Goal: Transaction & Acquisition: Purchase product/service

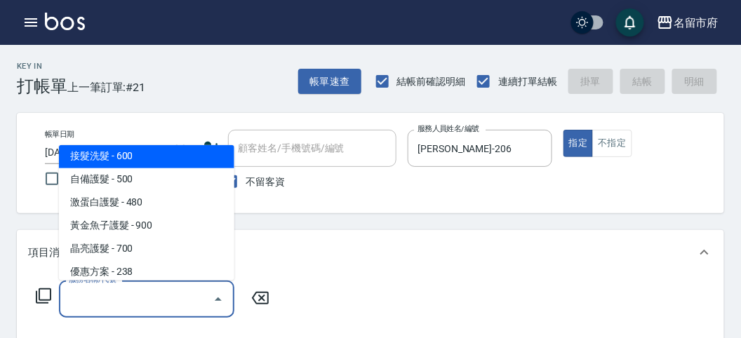
scroll to position [885, 0]
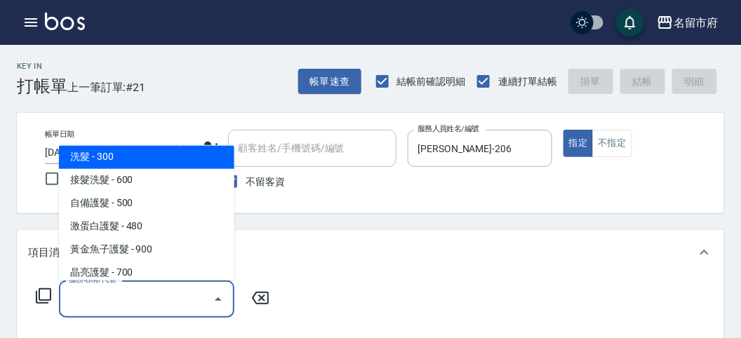
type input "洗髮(S011)"
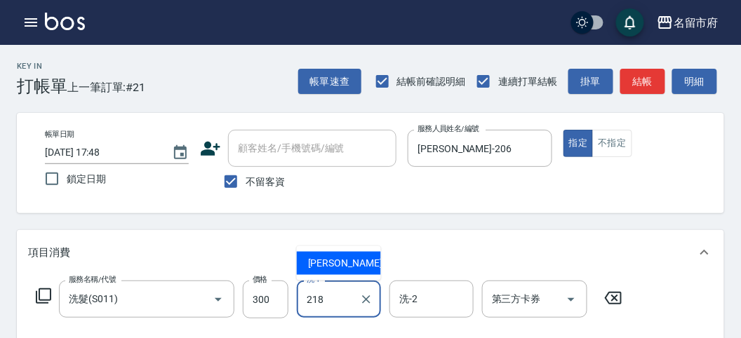
type input "Min Min-218"
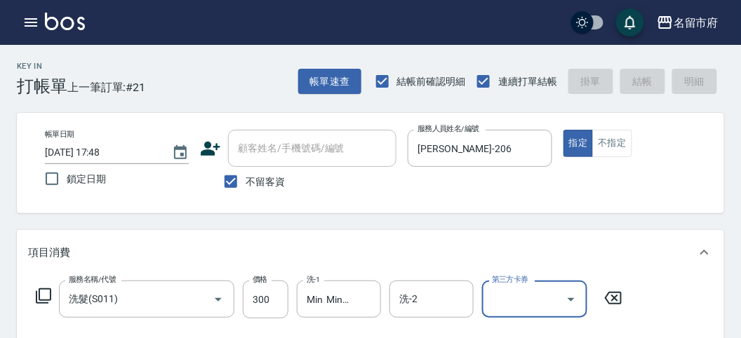
type input "[DATE] 18:19"
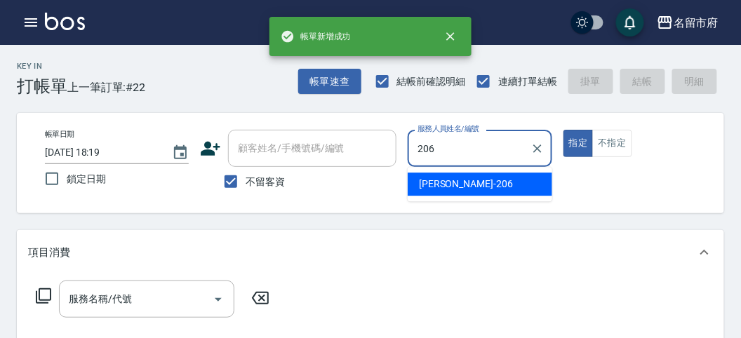
type input "[PERSON_NAME]-206"
type button "true"
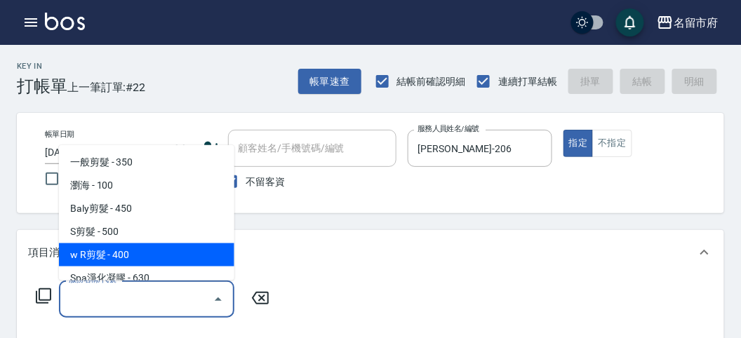
type input "w R剪髮(C011)"
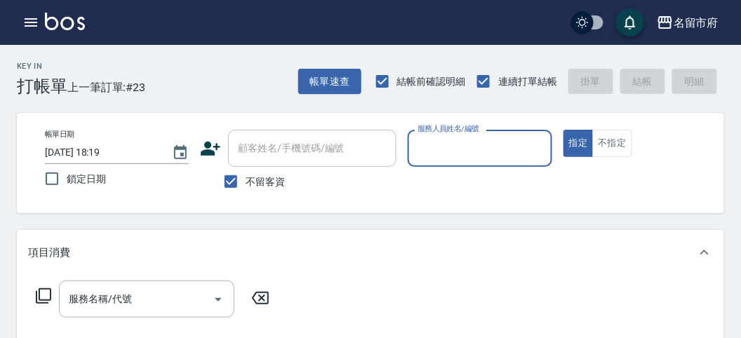
click at [467, 138] on input "服務人員姓名/編號" at bounding box center [479, 148] width 131 height 25
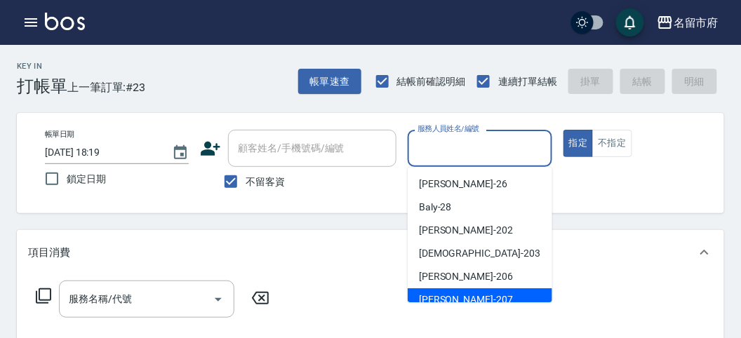
click at [473, 290] on div "[PERSON_NAME] -207" at bounding box center [480, 299] width 145 height 23
type input "[PERSON_NAME]-207"
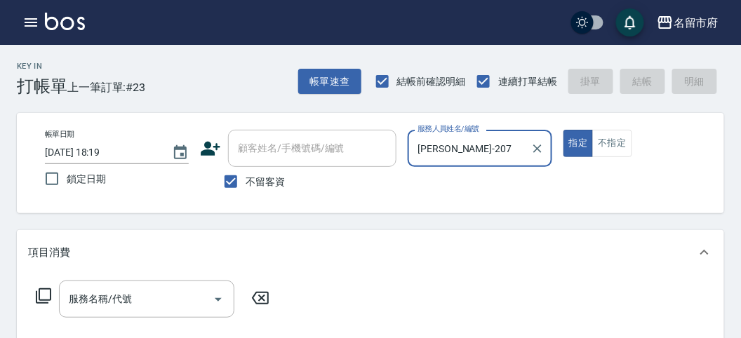
click at [48, 294] on icon at bounding box center [43, 296] width 17 height 17
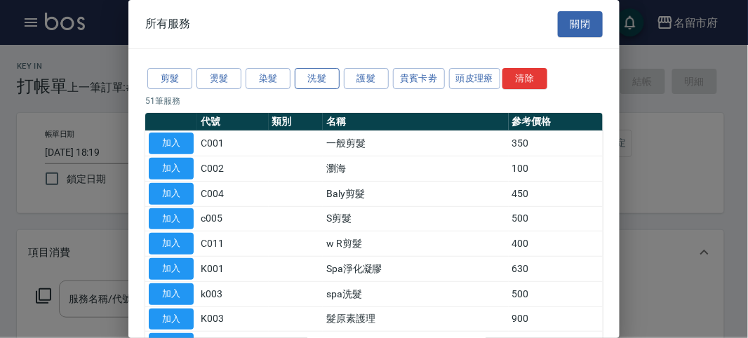
click at [311, 81] on button "洗髮" at bounding box center [317, 79] width 45 height 22
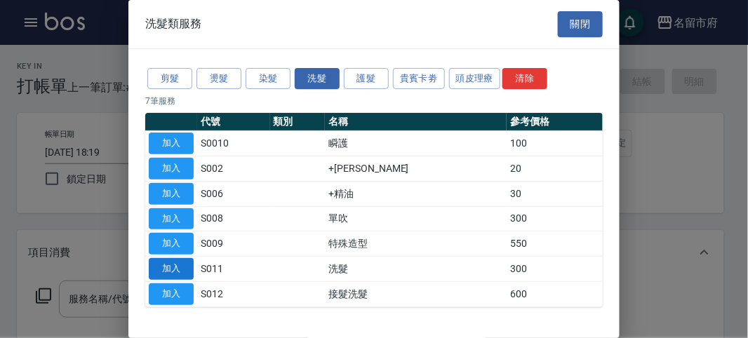
click at [179, 267] on button "加入" at bounding box center [171, 269] width 45 height 22
type input "洗髮(S011)"
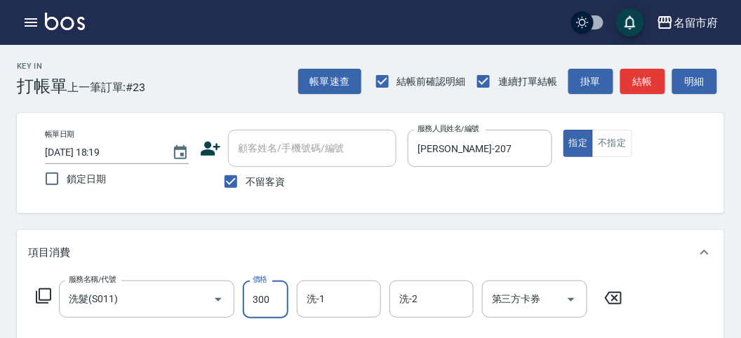
click at [272, 302] on input "300" at bounding box center [266, 300] width 46 height 38
type input "350"
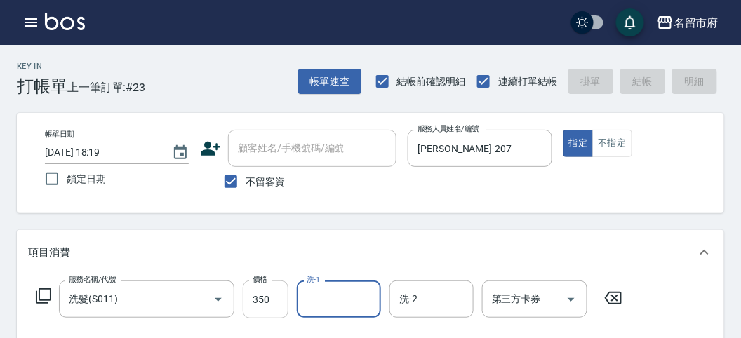
type input "[DATE] 18:20"
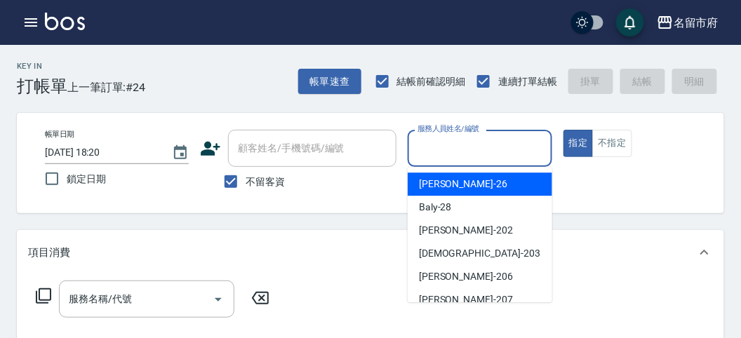
click at [457, 152] on input "服務人員姓名/編號" at bounding box center [479, 148] width 131 height 25
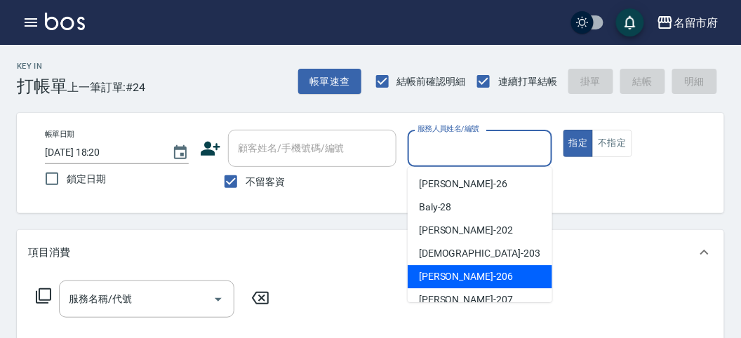
click at [467, 271] on div "[PERSON_NAME] -206" at bounding box center [480, 276] width 145 height 23
type input "[PERSON_NAME]-206"
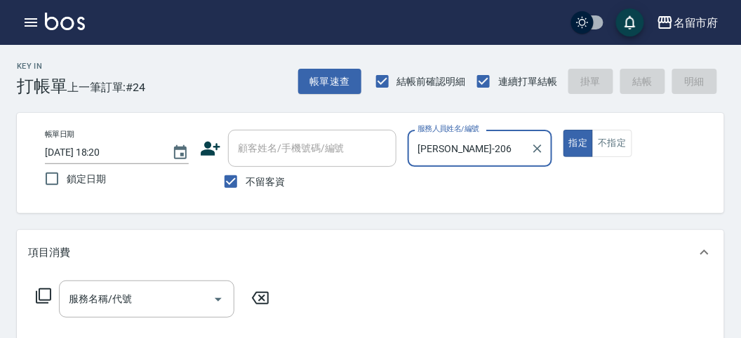
click at [563, 130] on button "指定" at bounding box center [578, 143] width 30 height 27
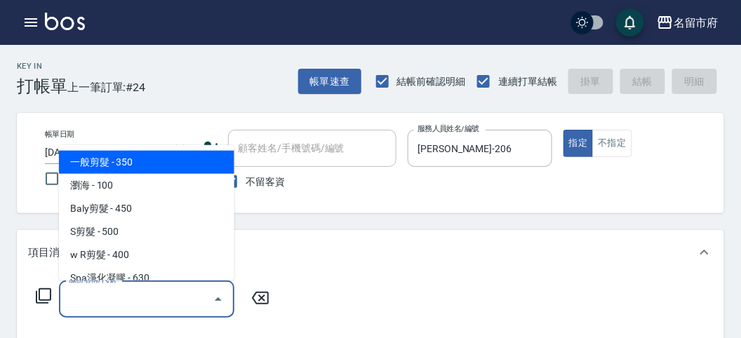
type input "一般剪髮(C001)"
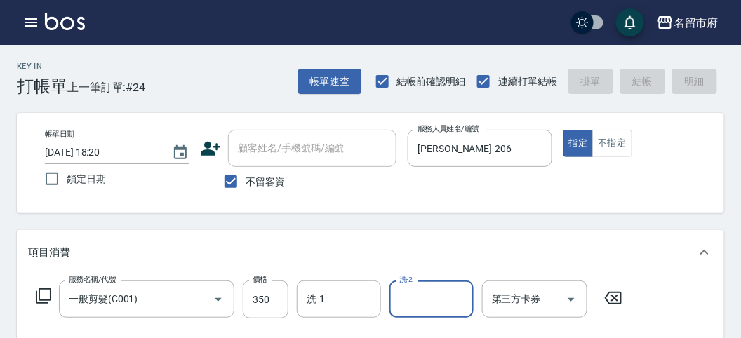
type input "[DATE] 18:45"
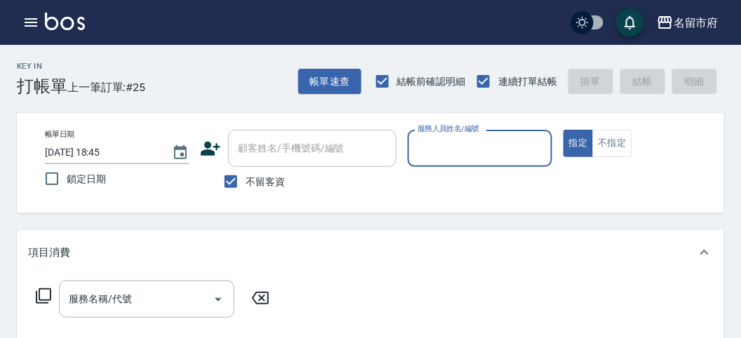
click at [504, 152] on input "服務人員姓名/編號" at bounding box center [479, 148] width 131 height 25
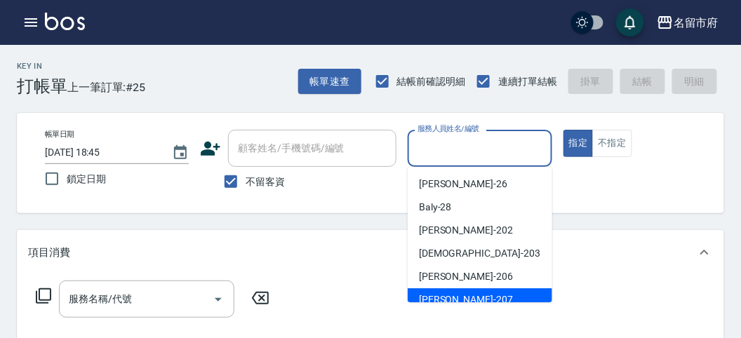
click at [472, 289] on div "[PERSON_NAME] -207" at bounding box center [480, 299] width 145 height 23
type input "[PERSON_NAME]-207"
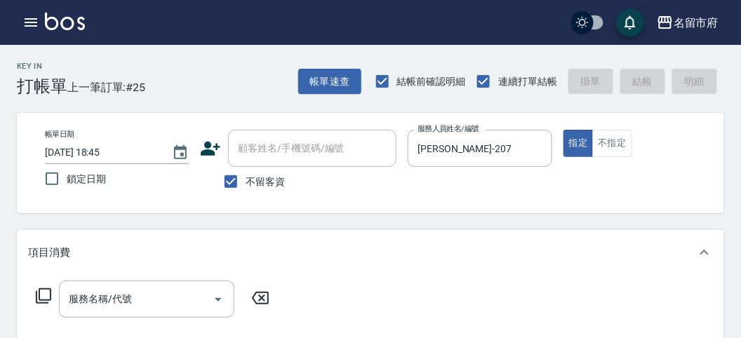
click at [46, 300] on icon at bounding box center [43, 295] width 15 height 15
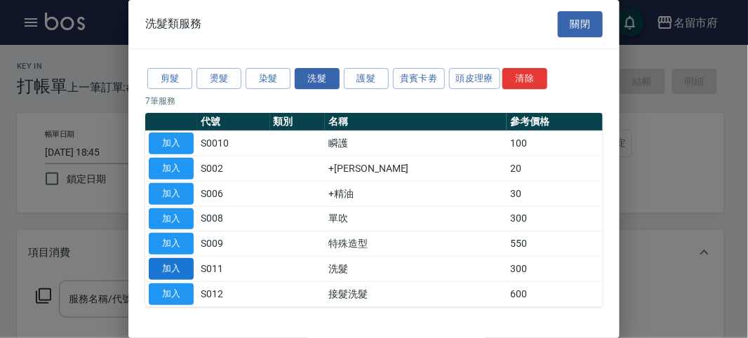
click at [173, 271] on button "加入" at bounding box center [171, 269] width 45 height 22
type input "洗髮(S011)"
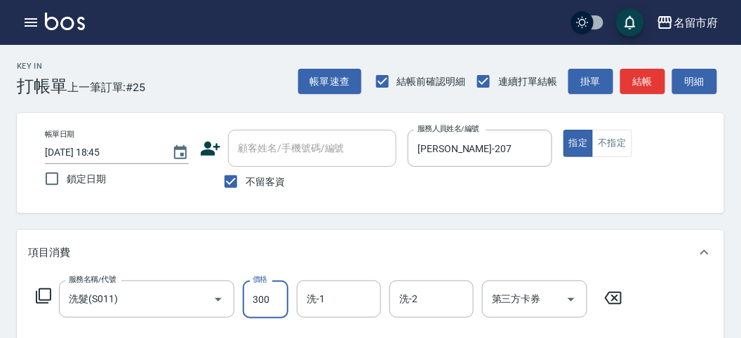
click at [251, 297] on input "300" at bounding box center [266, 300] width 46 height 38
type input "300"
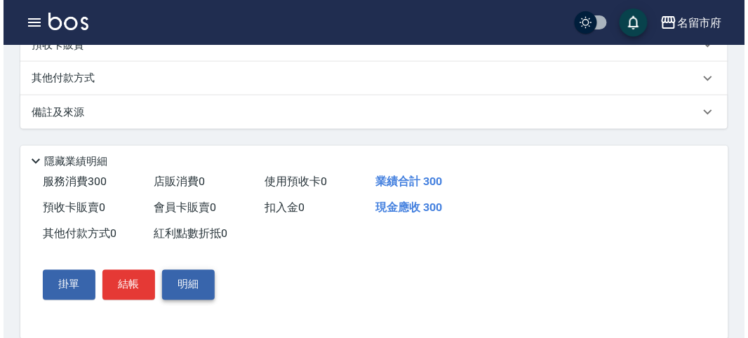
scroll to position [410, 0]
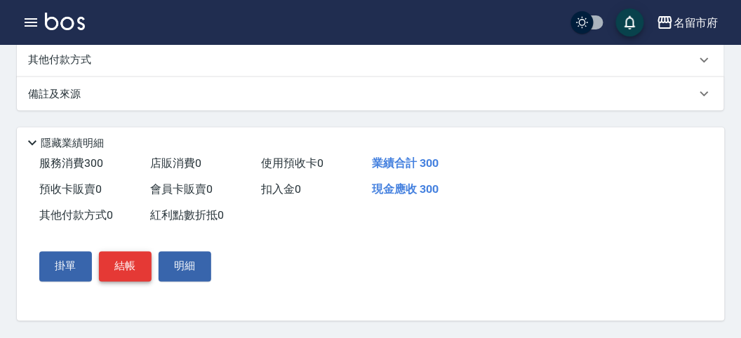
click at [107, 264] on button "結帳" at bounding box center [125, 266] width 53 height 29
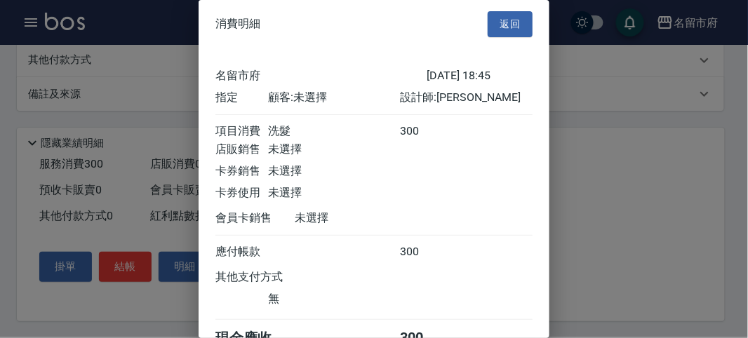
scroll to position [78, 0]
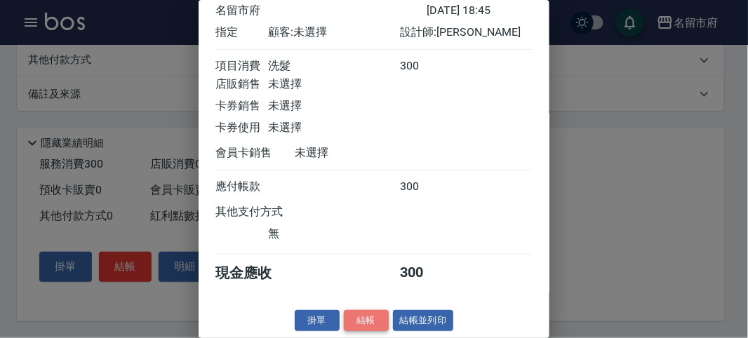
click at [373, 313] on button "結帳" at bounding box center [366, 321] width 45 height 22
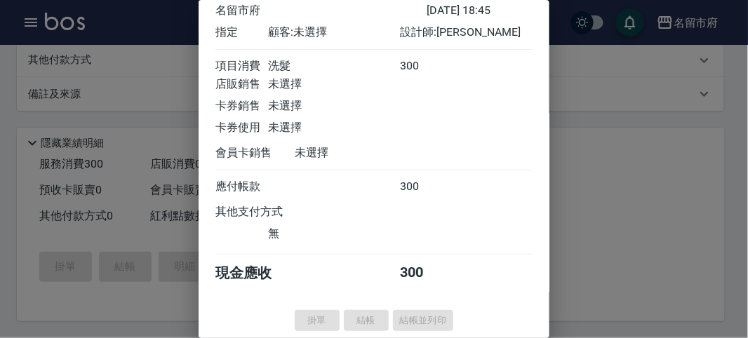
type input "[DATE] 19:12"
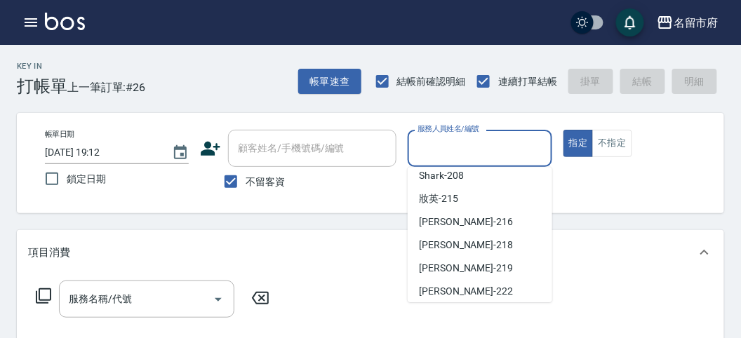
scroll to position [5, 0]
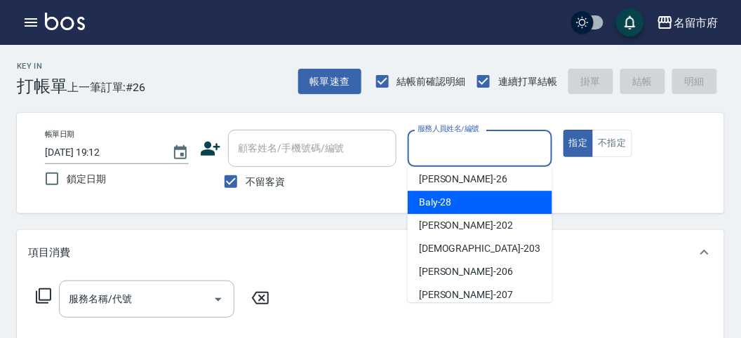
click at [639, 204] on div "帳單日期 [DATE] 19:12 鎖定日期 顧客姓名/手機號碼/編號 顧客姓名/手機號碼/編號 不留客資 服務人員姓名/編號 服務人員姓名/編號 指定 不指定" at bounding box center [370, 163] width 707 height 100
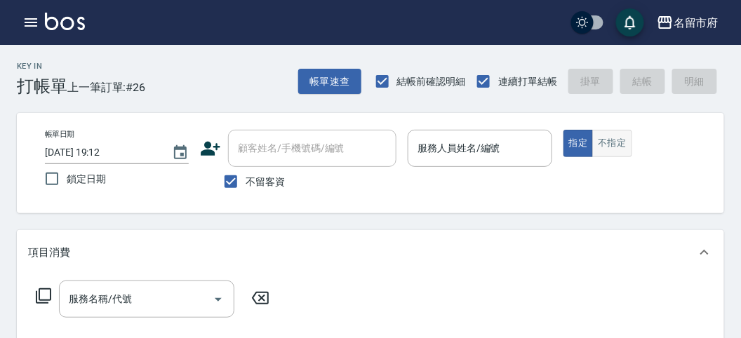
click at [611, 140] on button "不指定" at bounding box center [611, 143] width 39 height 27
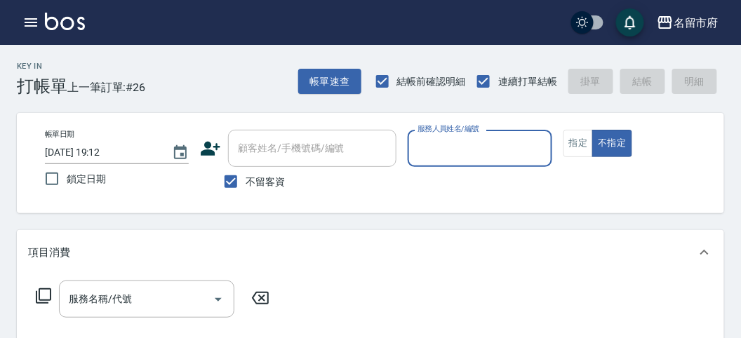
click at [513, 149] on input "服務人員姓名/編號" at bounding box center [479, 148] width 131 height 25
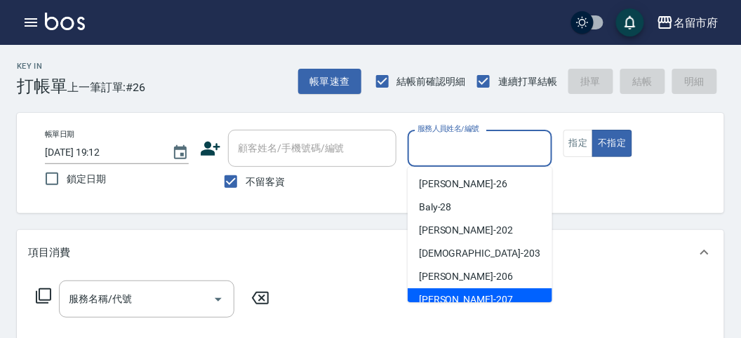
click at [443, 302] on span "[PERSON_NAME] -207" at bounding box center [466, 300] width 94 height 15
type input "[PERSON_NAME]-207"
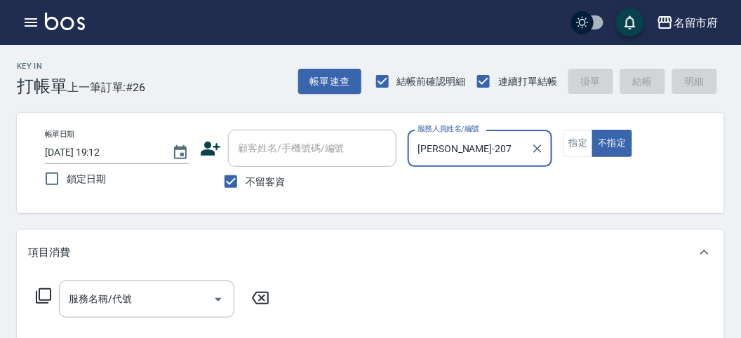
click at [41, 295] on icon at bounding box center [43, 296] width 17 height 17
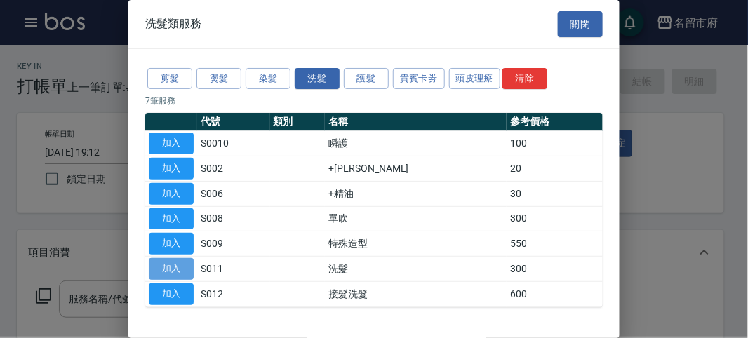
drag, startPoint x: 170, startPoint y: 259, endPoint x: 195, endPoint y: 260, distance: 24.6
click at [173, 260] on button "加入" at bounding box center [171, 269] width 45 height 22
type input "洗髮(S011)"
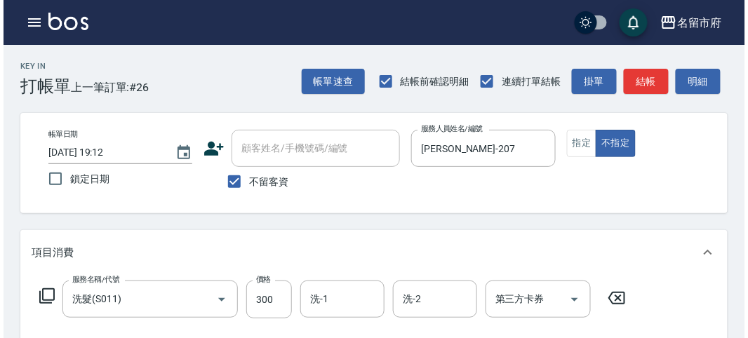
scroll to position [410, 0]
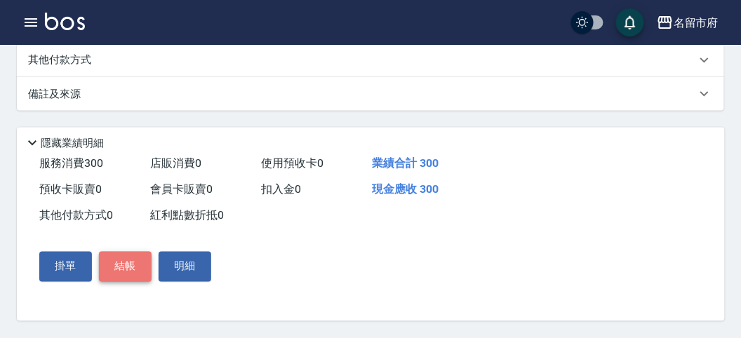
click at [133, 262] on button "結帳" at bounding box center [125, 266] width 53 height 29
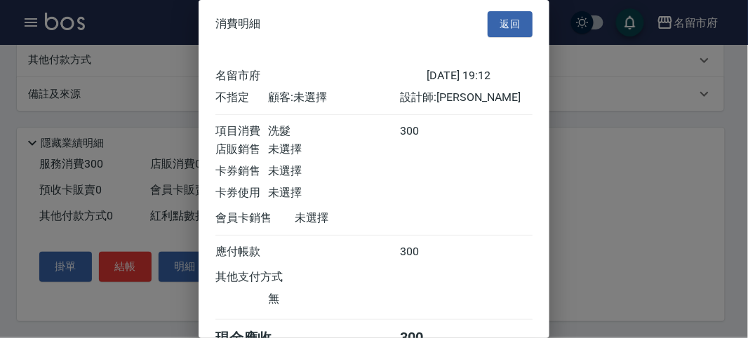
scroll to position [78, 0]
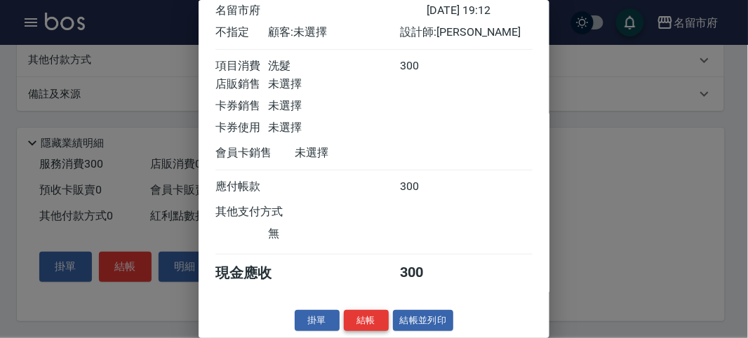
click at [369, 326] on button "結帳" at bounding box center [366, 321] width 45 height 22
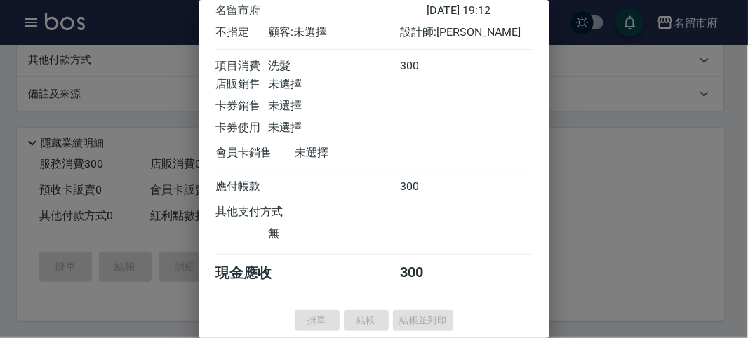
type input "[DATE] 19:48"
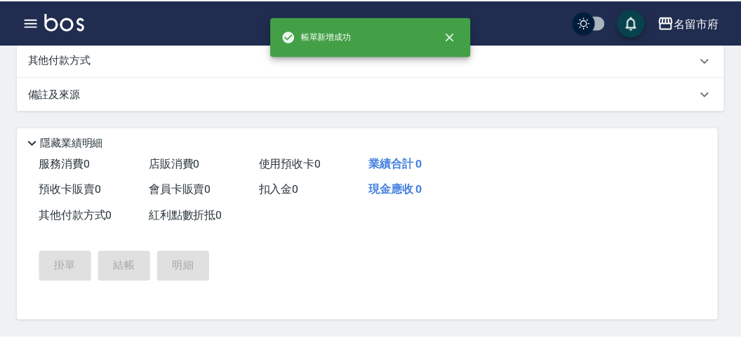
scroll to position [0, 0]
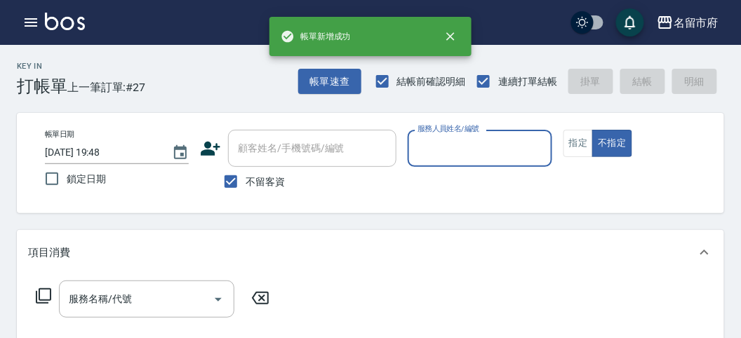
click at [51, 292] on icon at bounding box center [43, 296] width 17 height 17
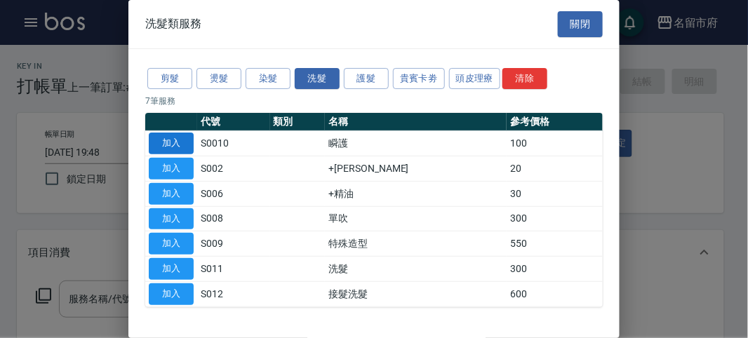
click at [190, 144] on button "加入" at bounding box center [171, 144] width 45 height 22
type input "瞬護(S0010)"
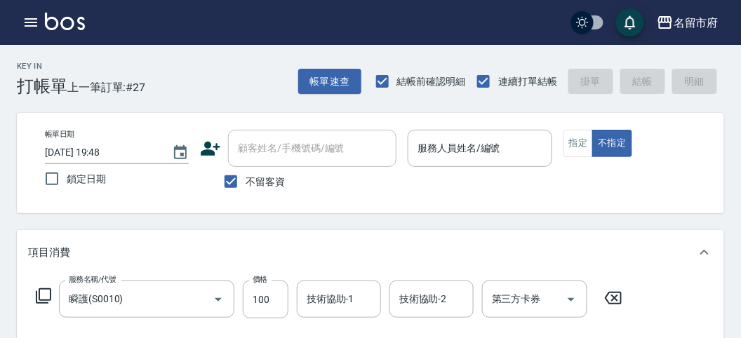
scroll to position [156, 0]
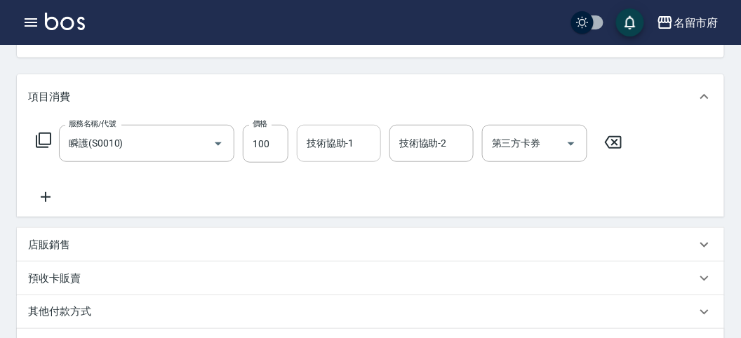
click at [336, 152] on input "技術協助-1" at bounding box center [339, 143] width 72 height 25
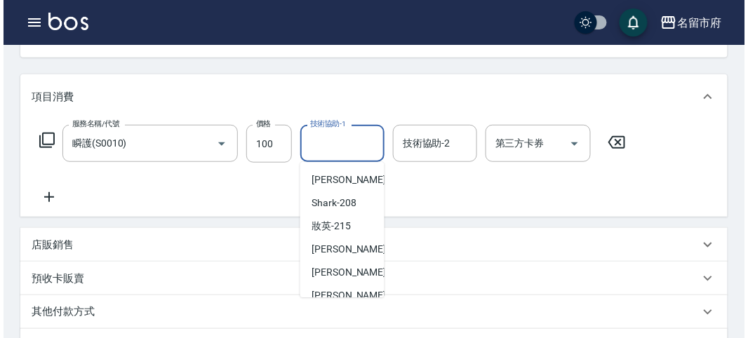
scroll to position [123, 0]
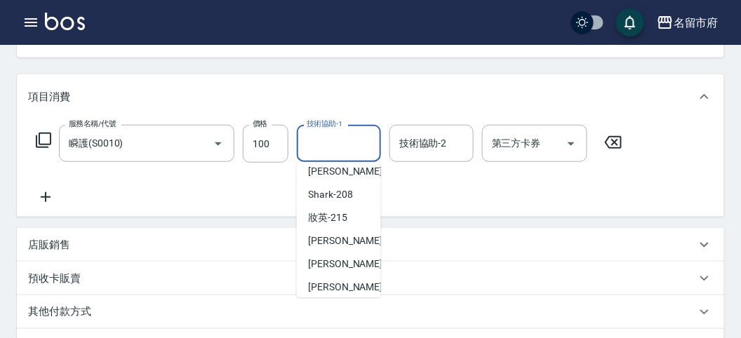
click at [392, 222] on div "項目消費 服務名稱/代號 瞬護(S0010) 服務名稱/代號 價格 100 價格 技術協助-1 技術協助-1 技術協助-2 技術協助-2 第三方卡券 第三方卡…" at bounding box center [370, 218] width 707 height 288
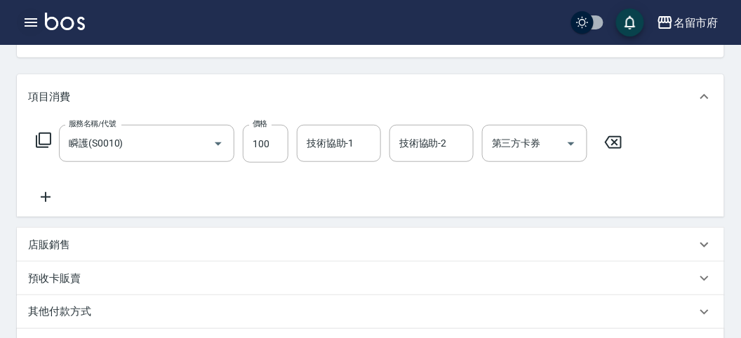
click at [30, 25] on icon "button" at bounding box center [30, 22] width 17 height 17
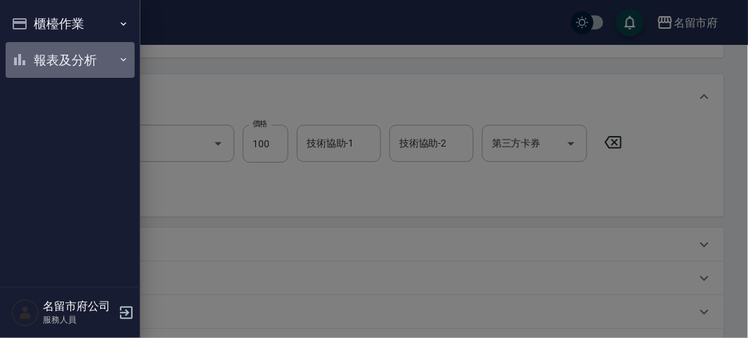
click at [37, 56] on button "報表及分析" at bounding box center [70, 60] width 129 height 36
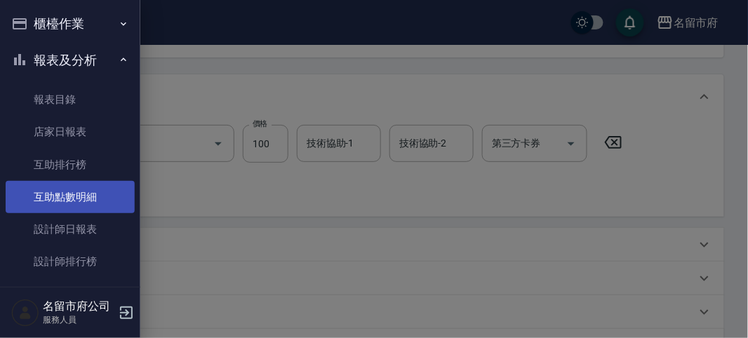
scroll to position [46, 0]
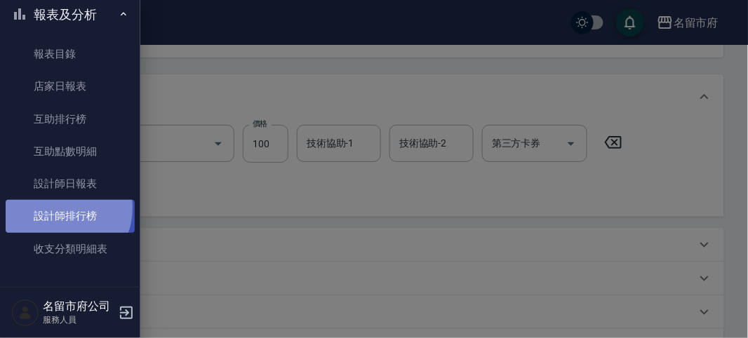
click at [58, 208] on link "設計師排行榜" at bounding box center [70, 216] width 129 height 32
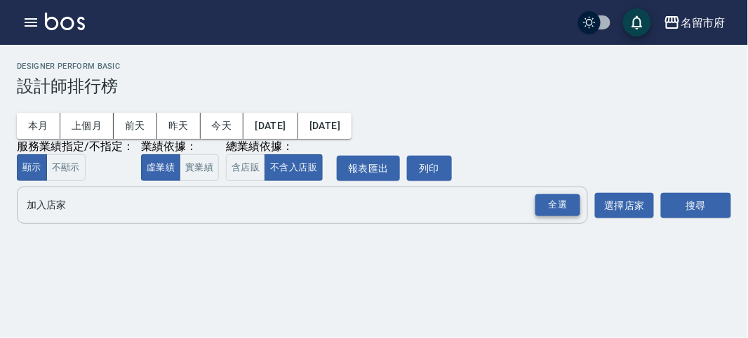
click at [545, 197] on div "全選" at bounding box center [557, 205] width 45 height 22
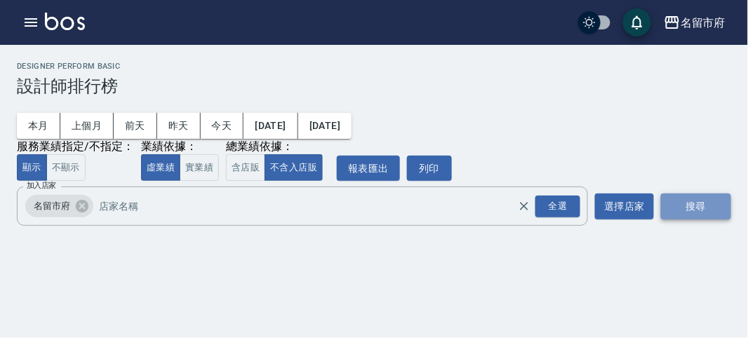
click at [673, 203] on button "搜尋" at bounding box center [696, 207] width 70 height 26
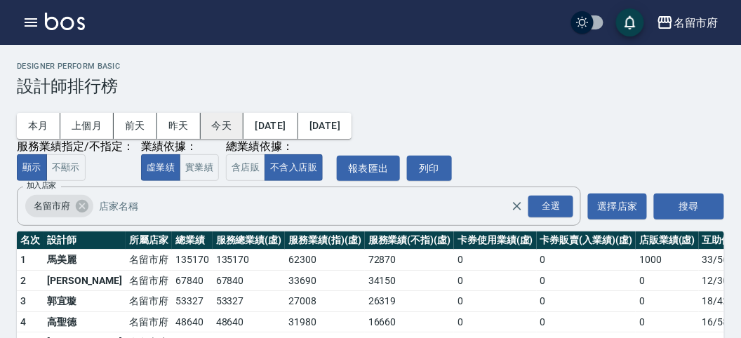
click at [226, 130] on button "今天" at bounding box center [223, 126] width 44 height 26
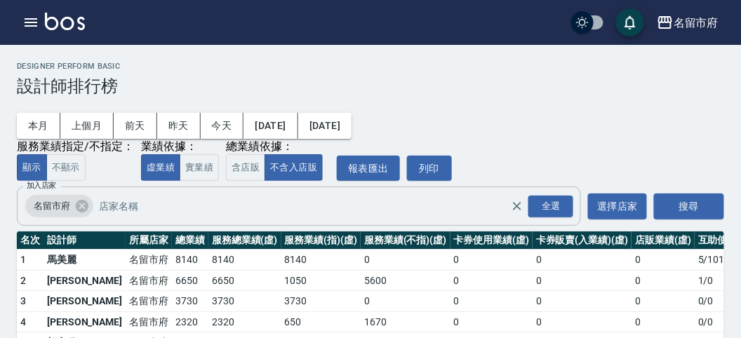
scroll to position [61, 0]
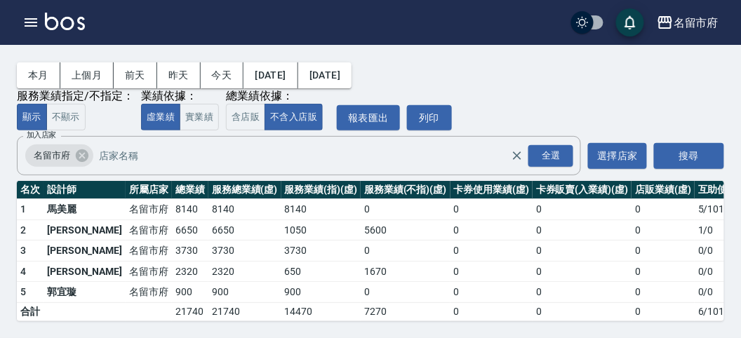
click at [58, 24] on img at bounding box center [65, 22] width 40 height 18
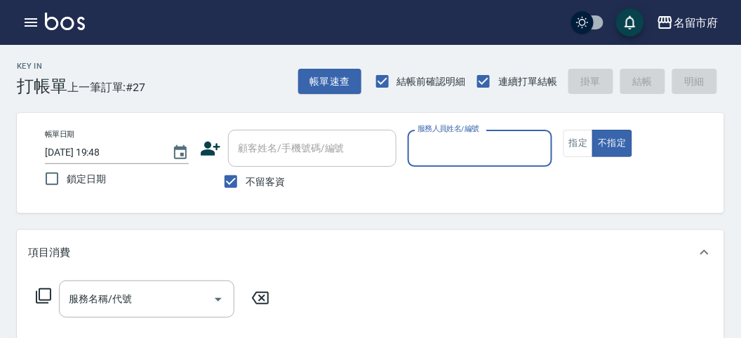
click at [422, 156] on input "服務人員姓名/編號" at bounding box center [479, 148] width 131 height 25
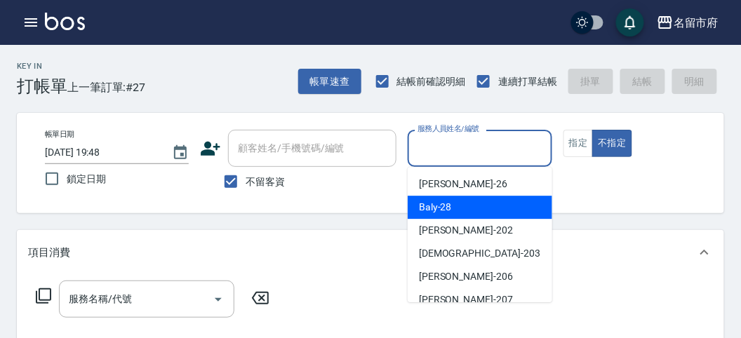
drag, startPoint x: 420, startPoint y: 209, endPoint x: 413, endPoint y: 206, distance: 7.2
click at [421, 209] on span "Baly -28" at bounding box center [435, 207] width 33 height 15
type input "Baly-28"
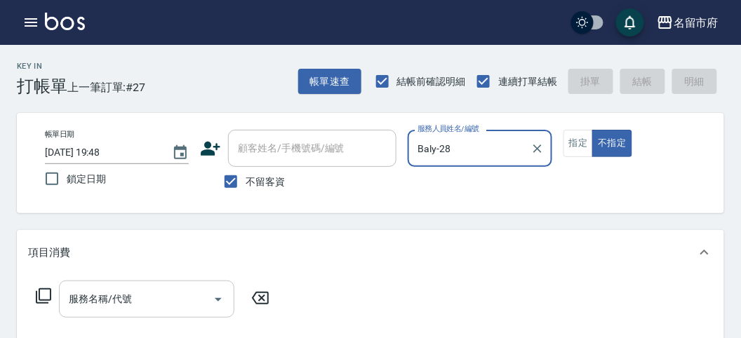
click at [128, 296] on input "服務名稱/代號" at bounding box center [136, 299] width 142 height 25
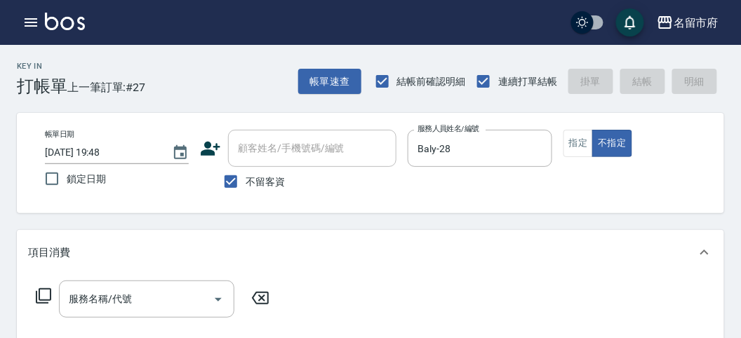
click at [36, 295] on icon at bounding box center [43, 295] width 15 height 15
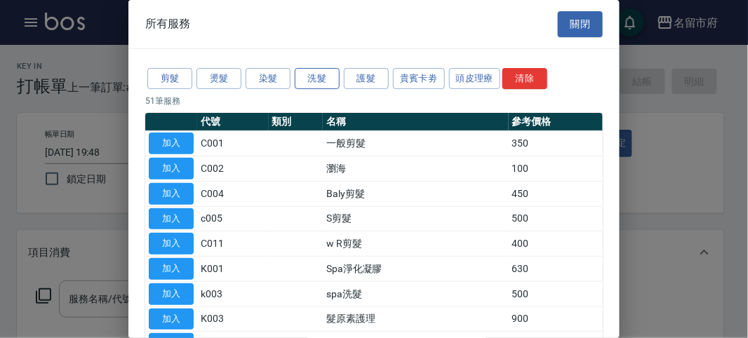
click at [311, 76] on button "洗髮" at bounding box center [317, 79] width 45 height 22
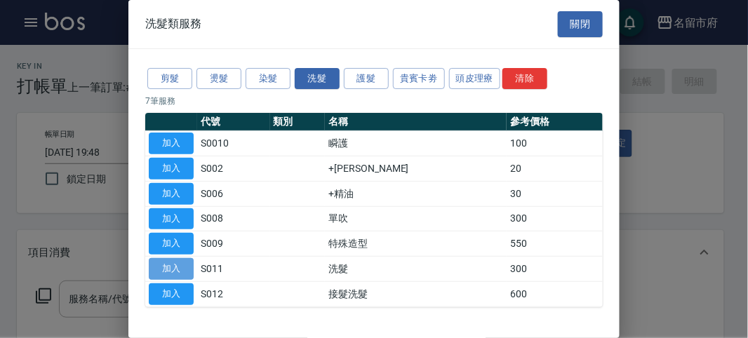
click at [184, 270] on button "加入" at bounding box center [171, 269] width 45 height 22
type input "洗髮(S011)"
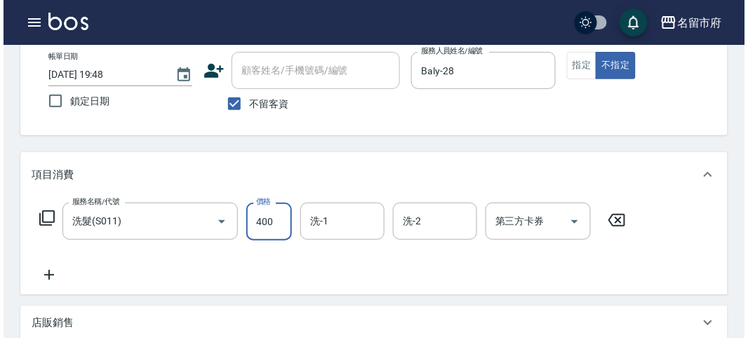
scroll to position [410, 0]
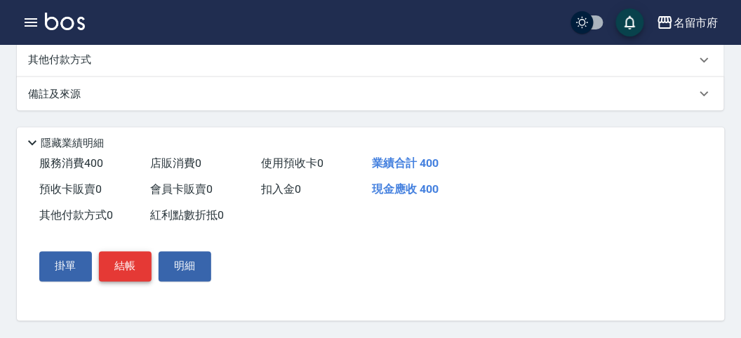
type input "400"
drag, startPoint x: 138, startPoint y: 253, endPoint x: 149, endPoint y: 272, distance: 23.0
click at [138, 256] on button "結帳" at bounding box center [125, 266] width 53 height 29
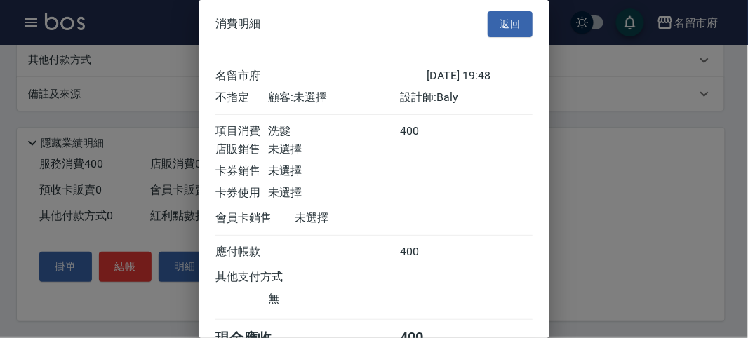
scroll to position [78, 0]
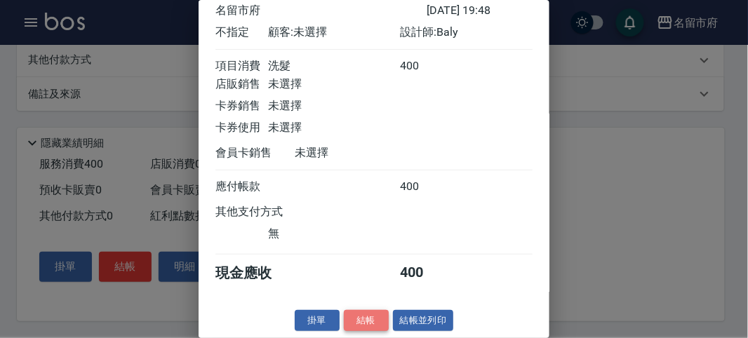
click at [350, 314] on button "結帳" at bounding box center [366, 321] width 45 height 22
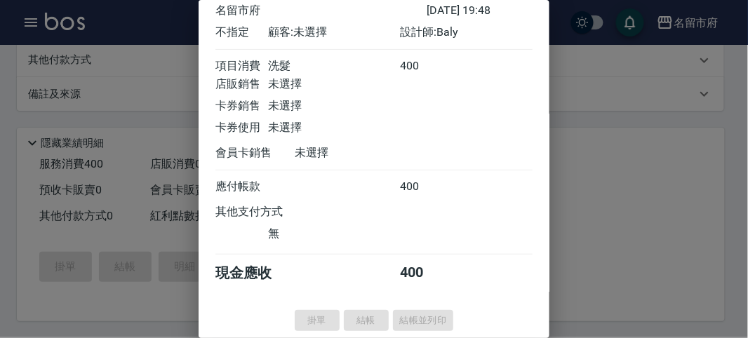
type input "[DATE] 20:04"
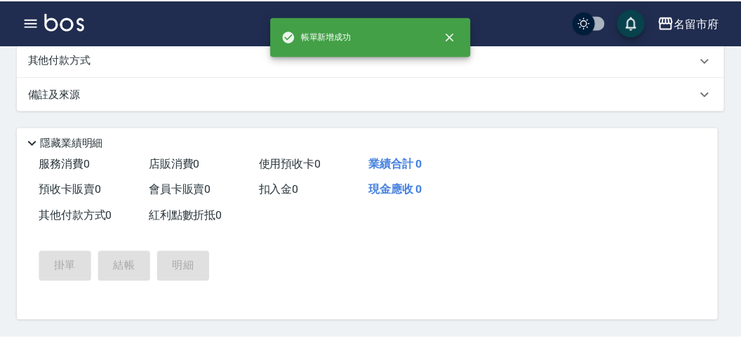
scroll to position [0, 0]
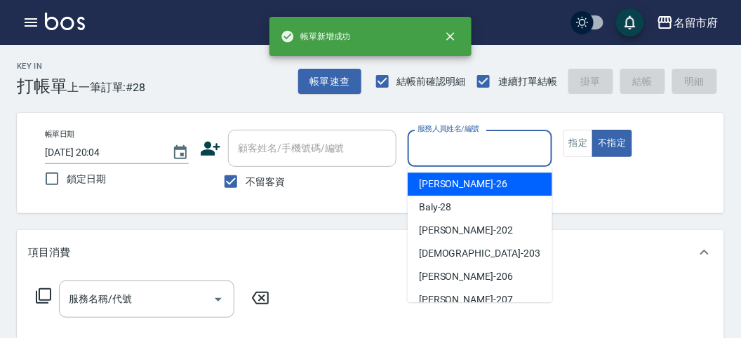
click at [436, 148] on input "服務人員姓名/編號" at bounding box center [479, 148] width 131 height 25
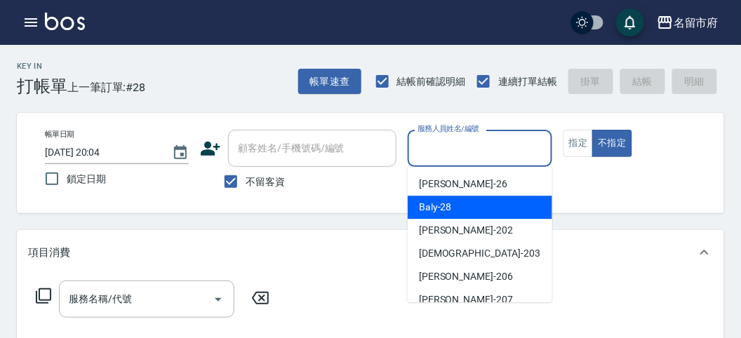
drag, startPoint x: 436, startPoint y: 218, endPoint x: 324, endPoint y: 220, distance: 112.3
click at [436, 217] on div "Baly -28" at bounding box center [480, 207] width 145 height 23
type input "Baly-28"
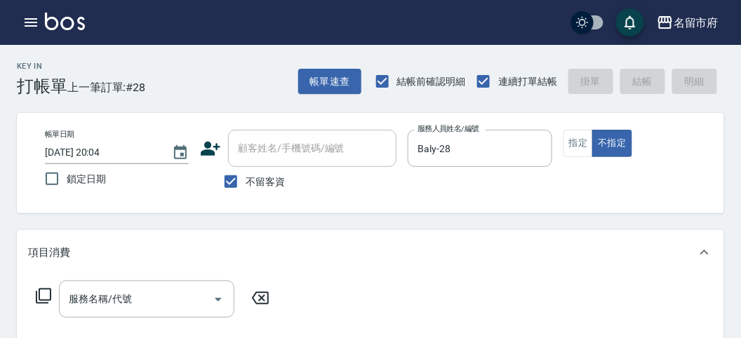
click at [43, 293] on icon at bounding box center [43, 296] width 17 height 17
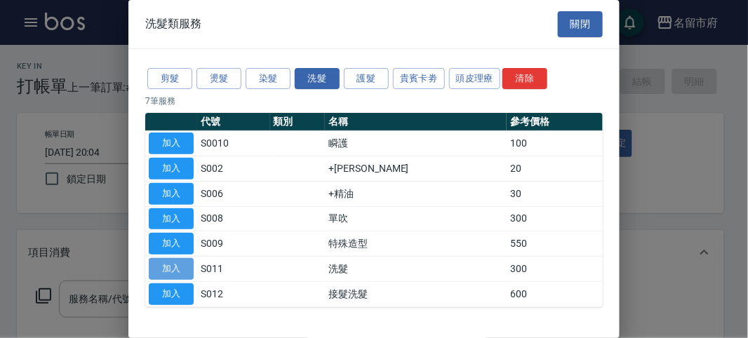
click at [170, 269] on button "加入" at bounding box center [171, 269] width 45 height 22
type input "洗髮(S011)"
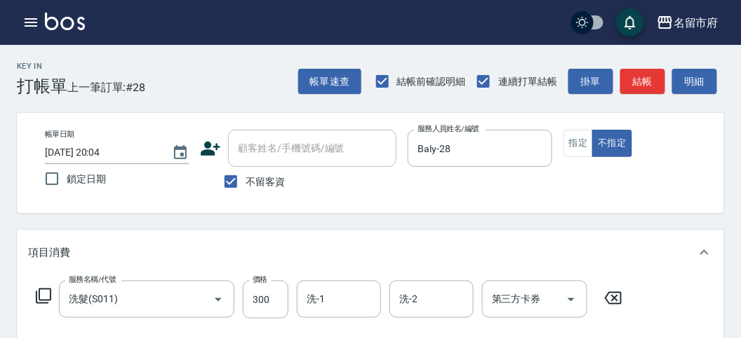
click at [47, 295] on icon at bounding box center [43, 296] width 17 height 17
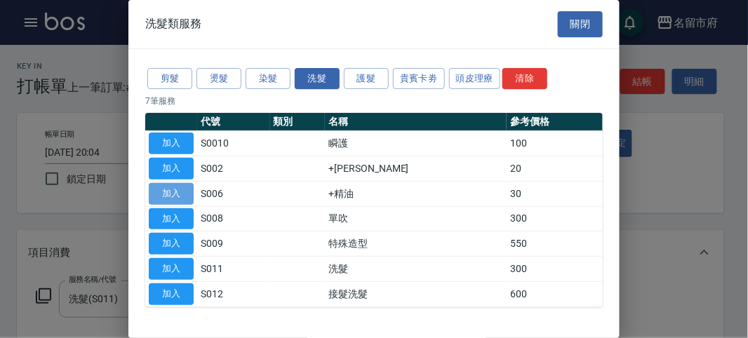
click at [166, 185] on button "加入" at bounding box center [171, 194] width 45 height 22
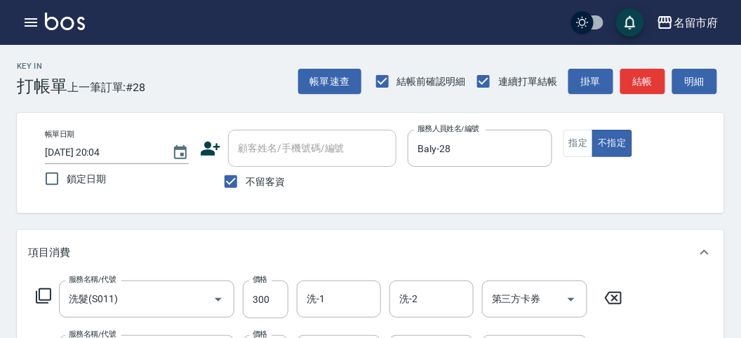
click at [47, 297] on icon at bounding box center [43, 296] width 17 height 17
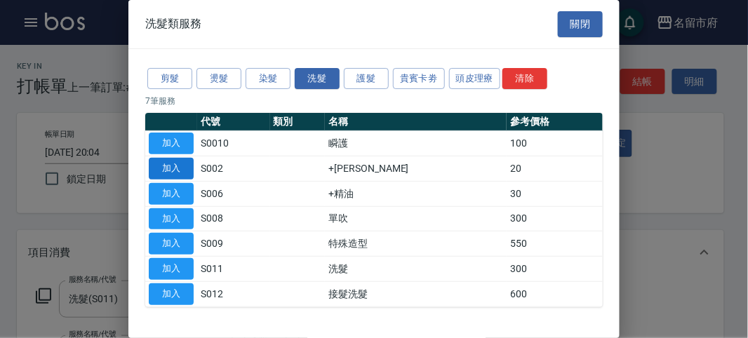
click at [155, 156] on tbody "加入 S0010 瞬護 100 加入 S002 +潤絲 20 加入 S006 +精油 30 加入 S008 單吹 300 加入 S009 特殊造型 550 加…" at bounding box center [373, 218] width 457 height 175
click at [154, 164] on button "加入" at bounding box center [171, 169] width 45 height 22
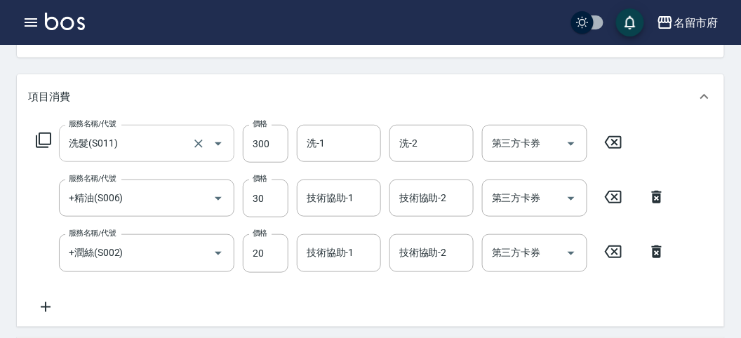
scroll to position [234, 0]
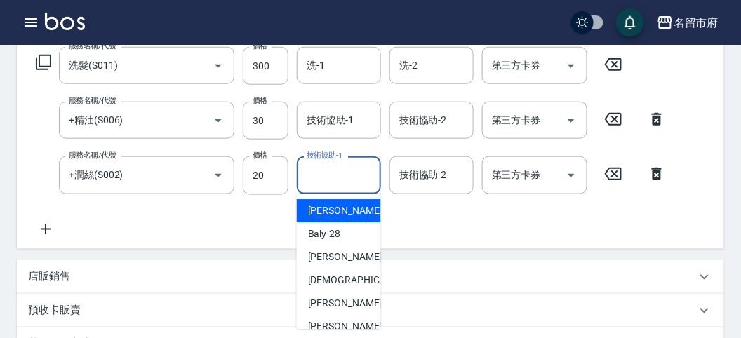
click at [327, 177] on input "技術協助-1" at bounding box center [339, 175] width 72 height 25
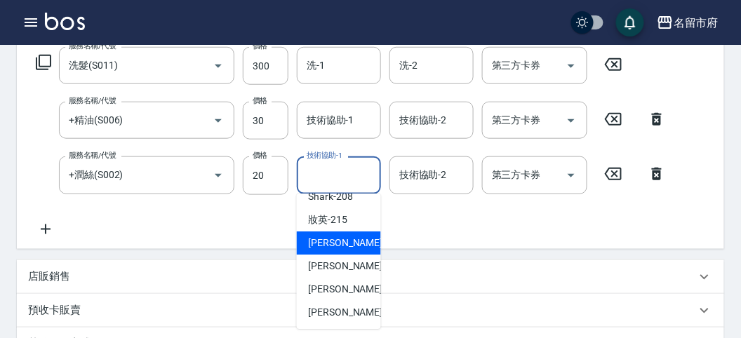
drag, startPoint x: 335, startPoint y: 237, endPoint x: 333, endPoint y: 166, distance: 71.6
click at [335, 237] on span "小靜 -216" at bounding box center [355, 243] width 94 height 15
type input "小靜-216"
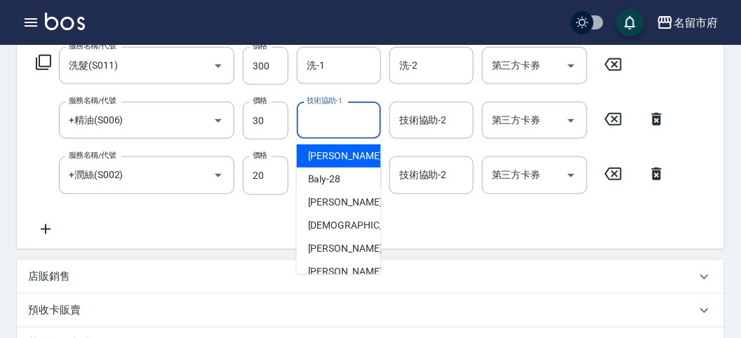
click at [335, 121] on input "技術協助-1" at bounding box center [339, 120] width 72 height 25
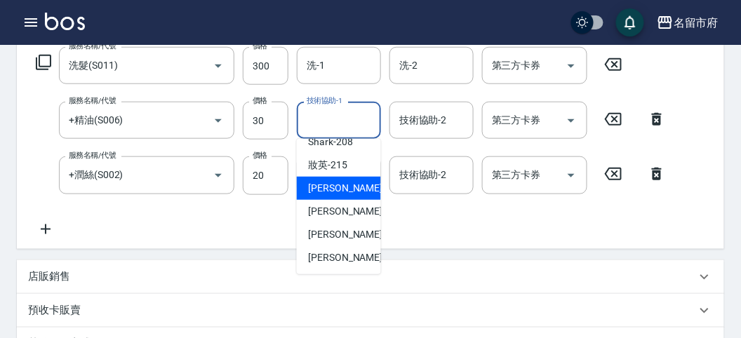
click at [337, 187] on span "小靜 -216" at bounding box center [355, 188] width 94 height 15
type input "小靜-216"
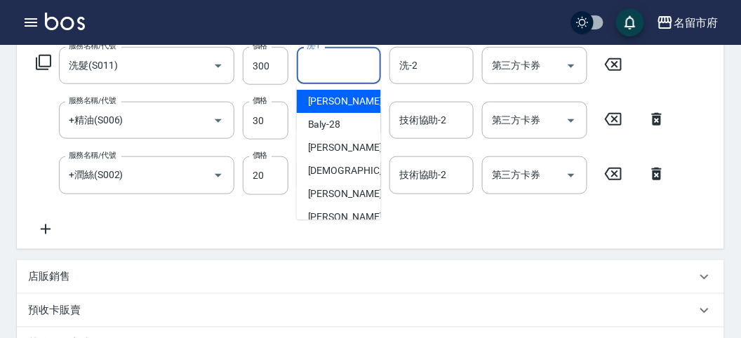
click at [335, 60] on input "洗-1" at bounding box center [339, 65] width 72 height 25
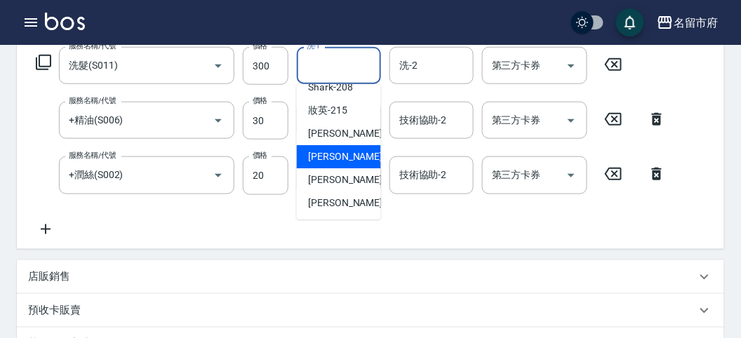
click at [352, 155] on span "Min Min -218" at bounding box center [355, 156] width 94 height 15
type input "Min Min-218"
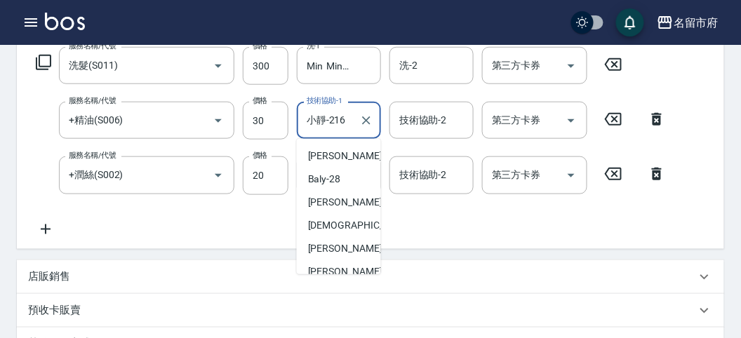
click at [337, 123] on input "小靜-216" at bounding box center [328, 120] width 51 height 25
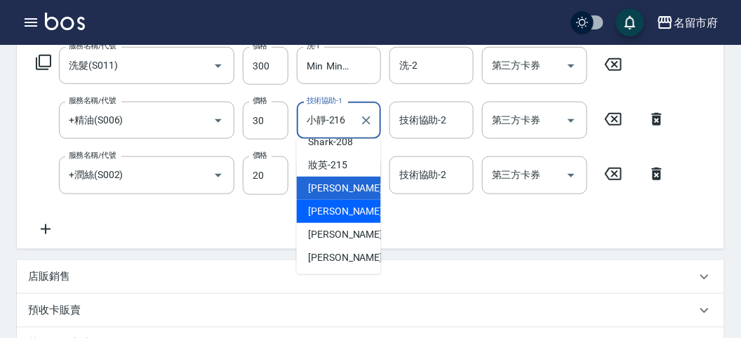
click at [349, 211] on span "Min Min -218" at bounding box center [355, 211] width 94 height 15
type input "Min Min-218"
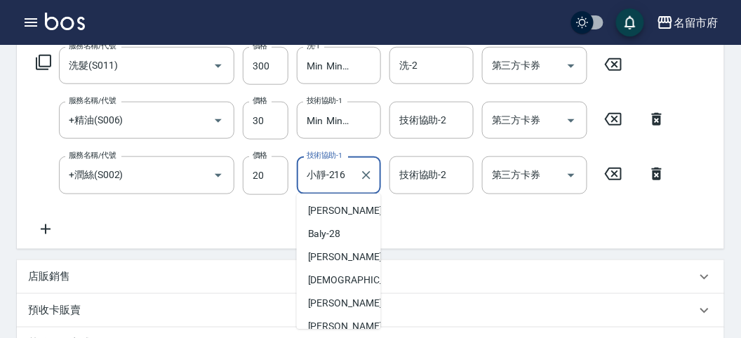
click at [328, 166] on input "小靜-216" at bounding box center [328, 175] width 51 height 25
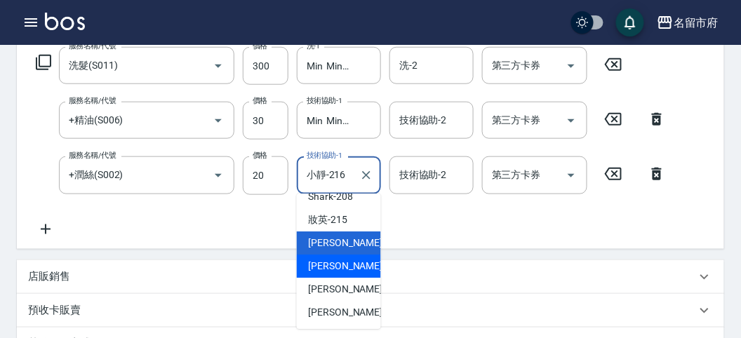
drag, startPoint x: 340, startPoint y: 265, endPoint x: 330, endPoint y: 255, distance: 14.4
click at [339, 265] on span "Min Min -218" at bounding box center [355, 266] width 94 height 15
type input "Min Min-218"
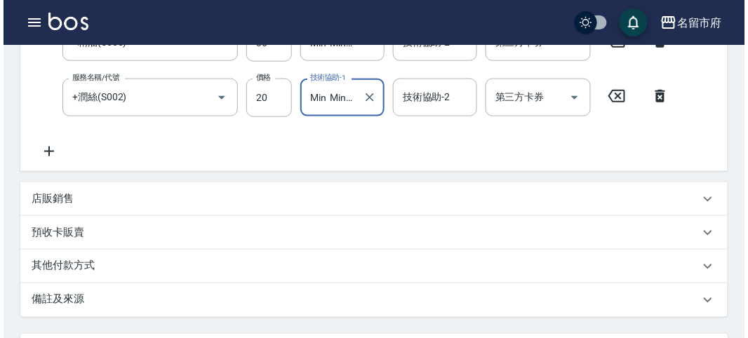
scroll to position [520, 0]
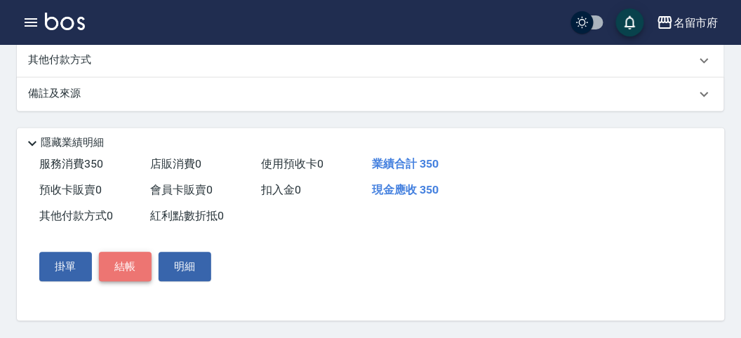
click at [147, 267] on button "結帳" at bounding box center [125, 267] width 53 height 29
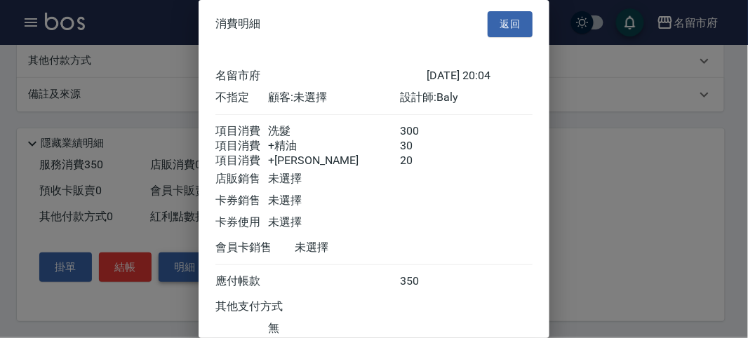
scroll to position [109, 0]
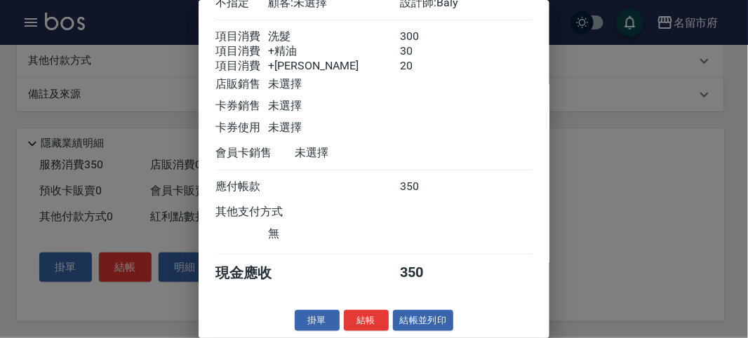
click at [357, 310] on button "結帳" at bounding box center [366, 321] width 45 height 22
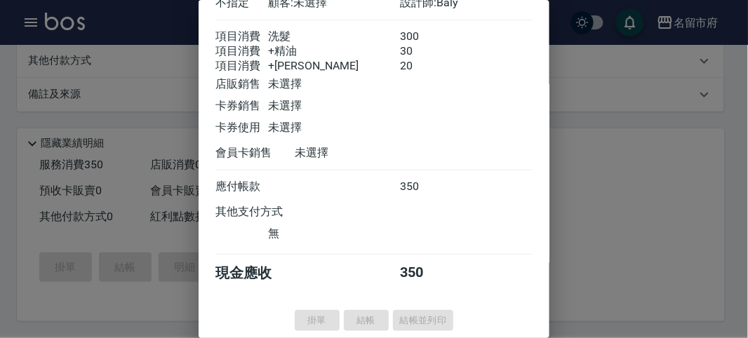
type input "[DATE] 20:05"
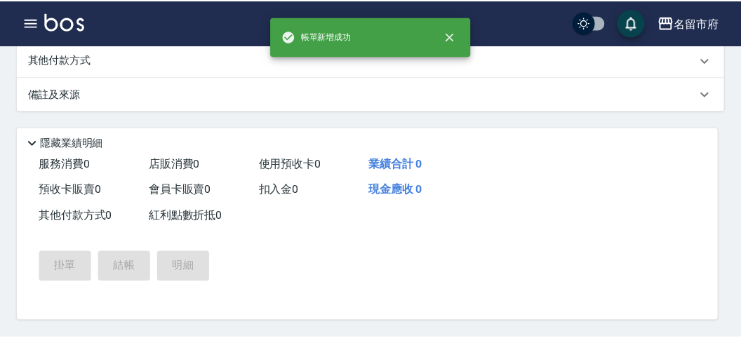
scroll to position [0, 0]
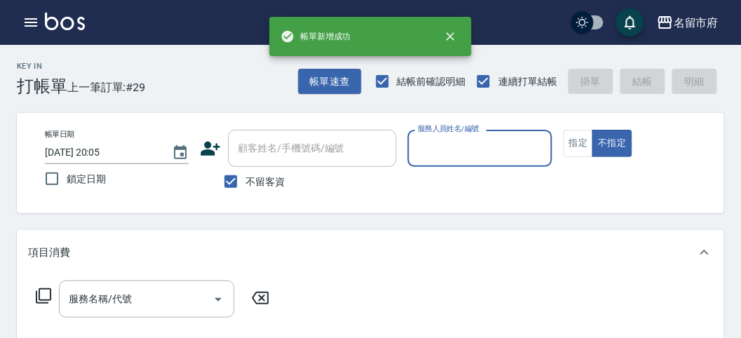
click at [462, 143] on input "服務人員姓名/編號" at bounding box center [479, 148] width 131 height 25
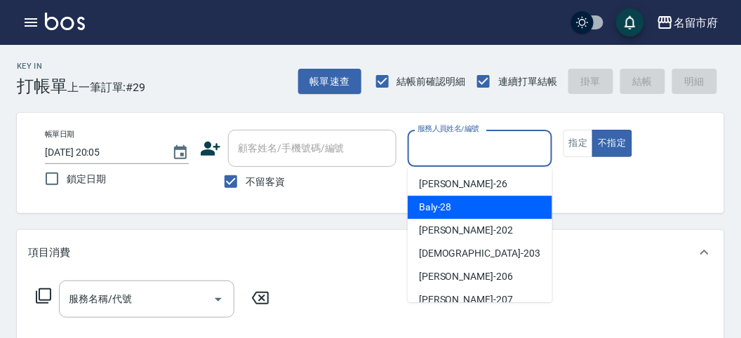
click at [447, 213] on span "Baly -28" at bounding box center [435, 207] width 33 height 15
type input "Baly-28"
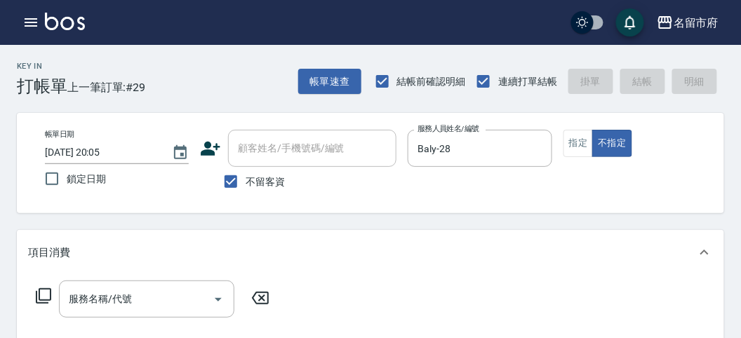
click at [39, 299] on icon at bounding box center [43, 295] width 15 height 15
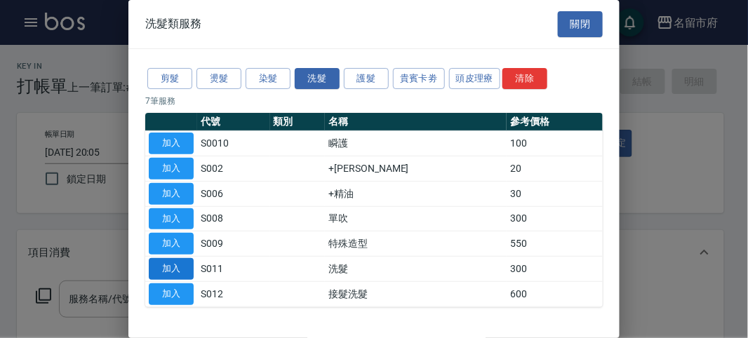
click at [177, 260] on button "加入" at bounding box center [171, 269] width 45 height 22
type input "洗髮(S011)"
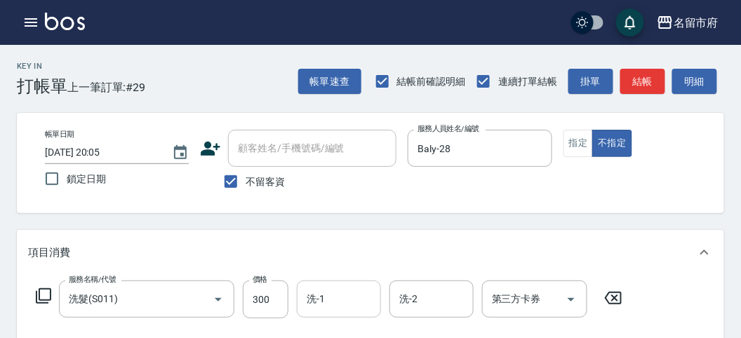
click at [321, 302] on input "洗-1" at bounding box center [339, 299] width 72 height 25
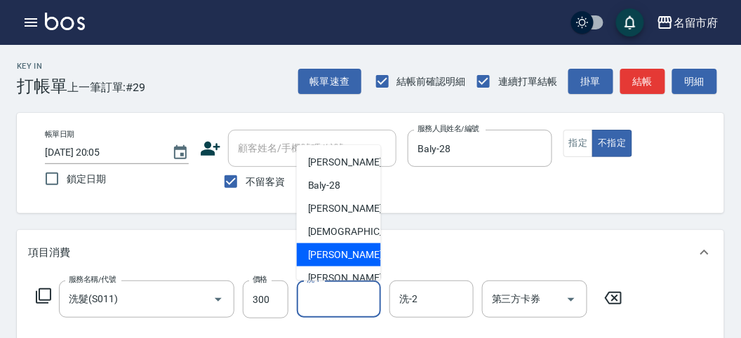
scroll to position [153, 0]
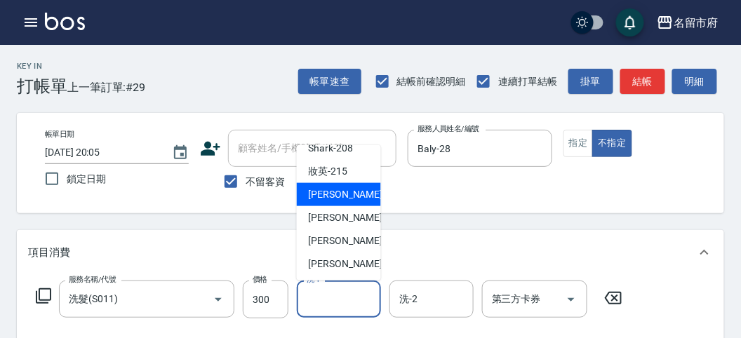
click at [356, 196] on div "小靜 -216" at bounding box center [339, 194] width 84 height 23
type input "小靜-216"
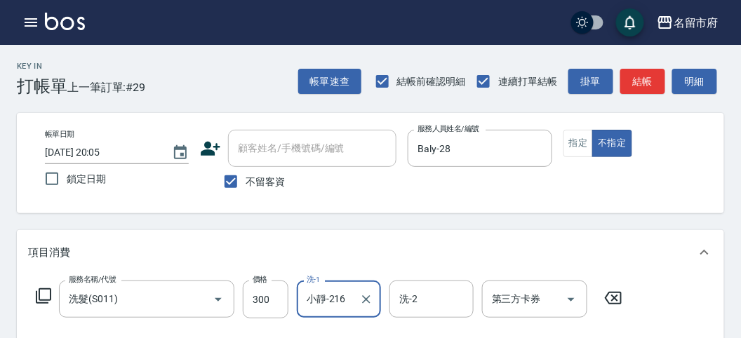
click at [43, 297] on icon at bounding box center [43, 296] width 17 height 17
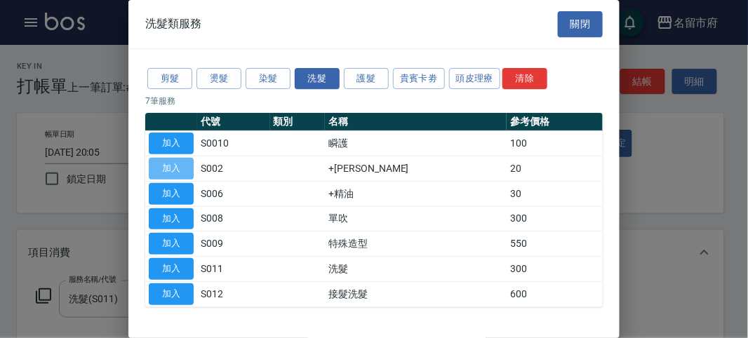
drag, startPoint x: 180, startPoint y: 167, endPoint x: 128, endPoint y: 222, distance: 76.4
click at [180, 167] on button "加入" at bounding box center [171, 169] width 45 height 22
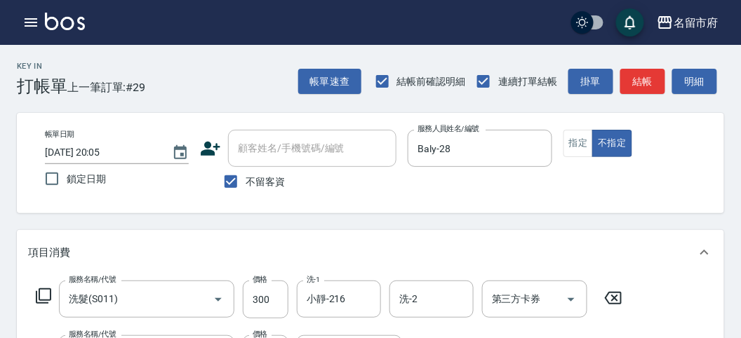
click at [48, 293] on icon at bounding box center [43, 296] width 17 height 17
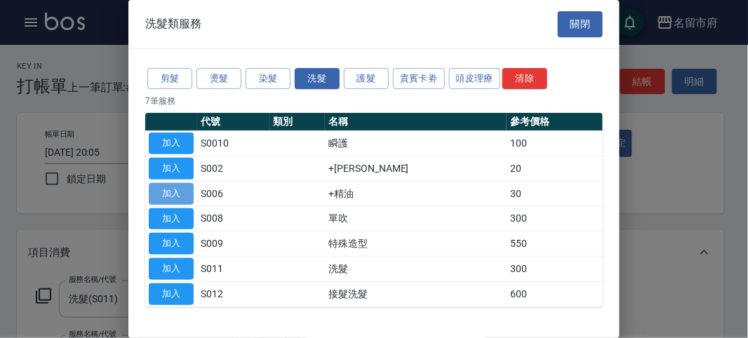
click at [173, 190] on button "加入" at bounding box center [171, 194] width 45 height 22
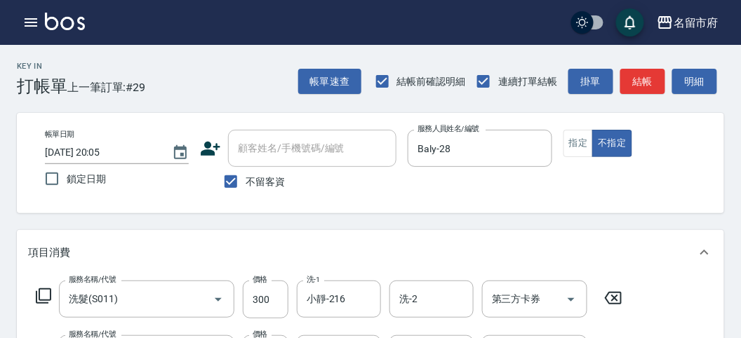
click at [480, 241] on div "項目消費" at bounding box center [370, 252] width 707 height 45
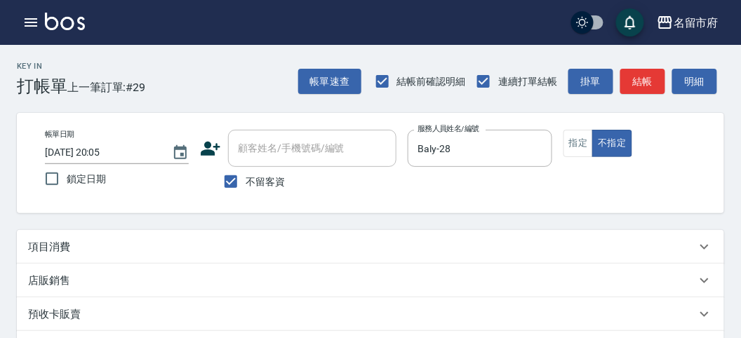
click at [349, 249] on div "項目消費" at bounding box center [362, 247] width 668 height 15
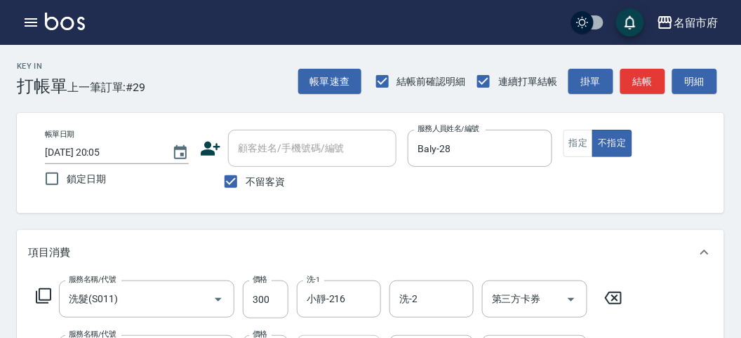
scroll to position [156, 0]
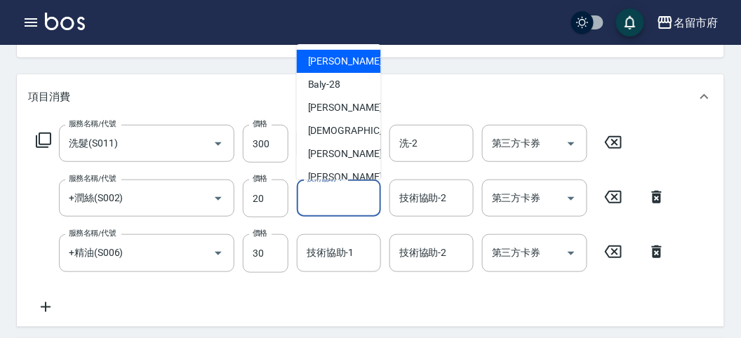
click at [335, 200] on input "技術協助-1" at bounding box center [339, 198] width 72 height 25
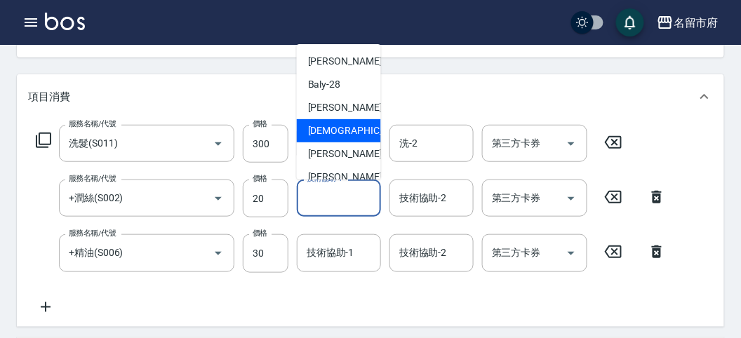
scroll to position [153, 0]
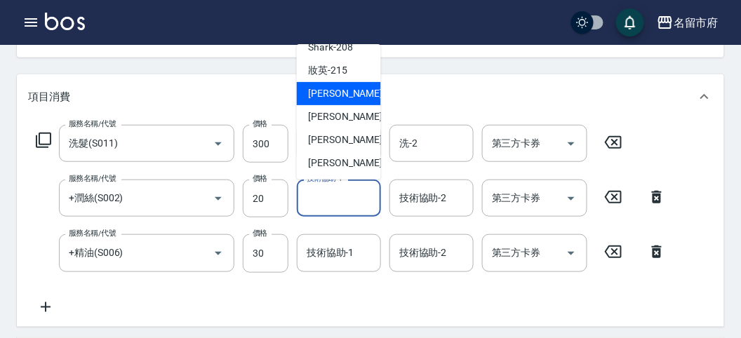
click at [345, 93] on span "小靜 -216" at bounding box center [355, 93] width 94 height 15
type input "小靜-216"
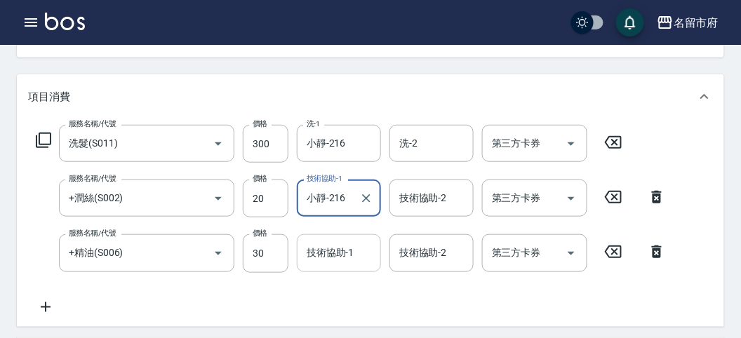
click at [312, 255] on input "技術協助-1" at bounding box center [339, 253] width 72 height 25
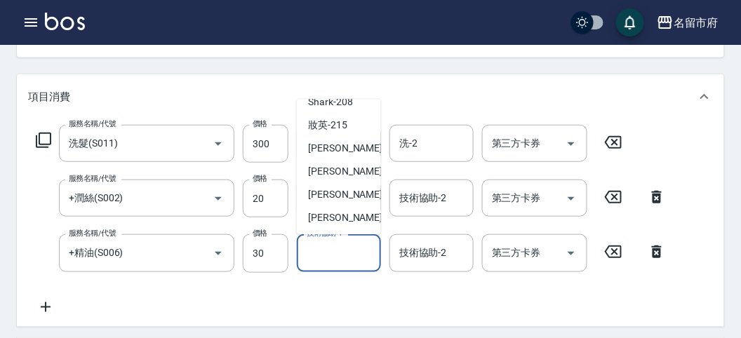
scroll to position [467, 0]
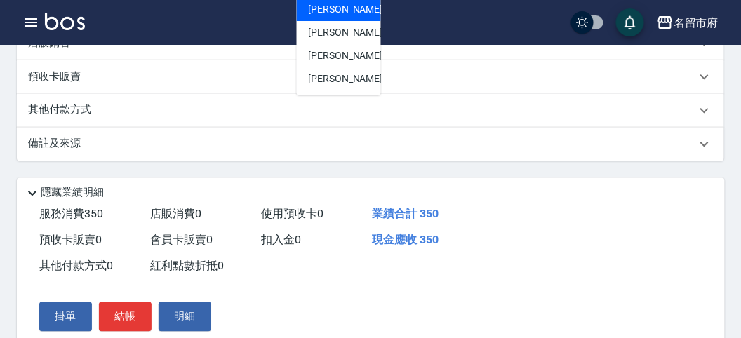
click at [352, 8] on div "小靜 -216" at bounding box center [339, 9] width 84 height 23
type input "小靜-216"
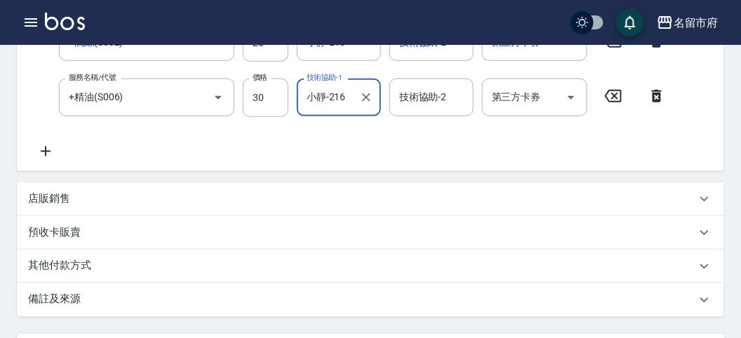
scroll to position [156, 0]
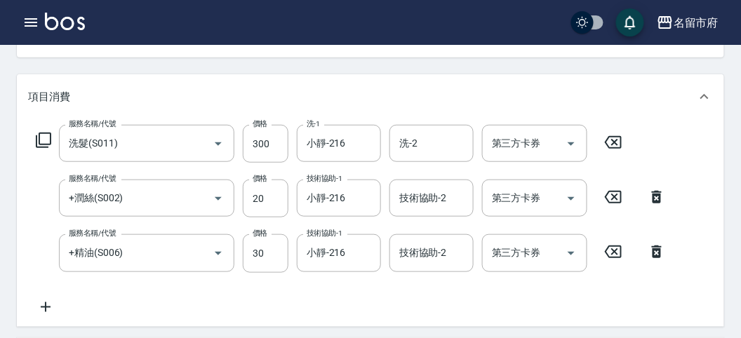
click at [44, 135] on icon at bounding box center [43, 140] width 17 height 17
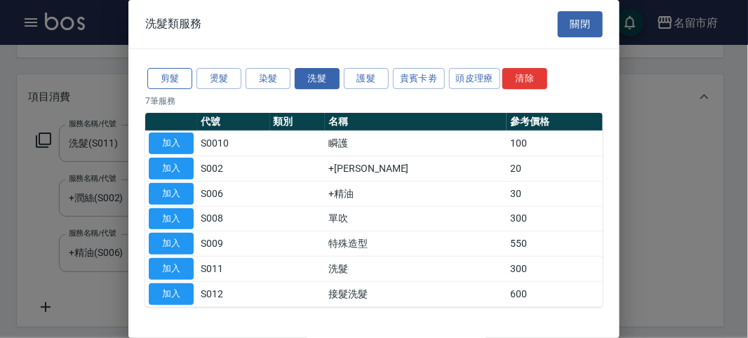
click at [151, 71] on button "剪髮" at bounding box center [169, 79] width 45 height 22
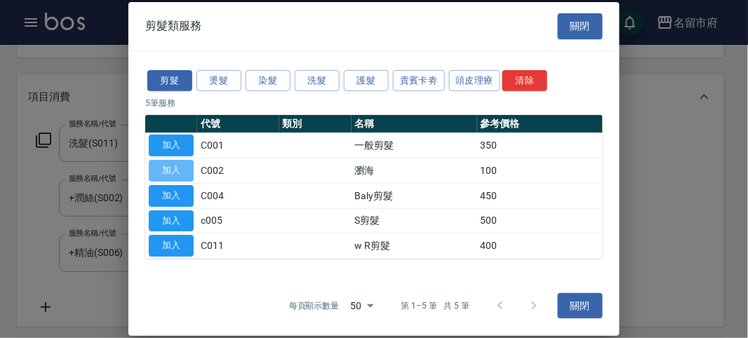
click at [168, 177] on button "加入" at bounding box center [171, 171] width 45 height 22
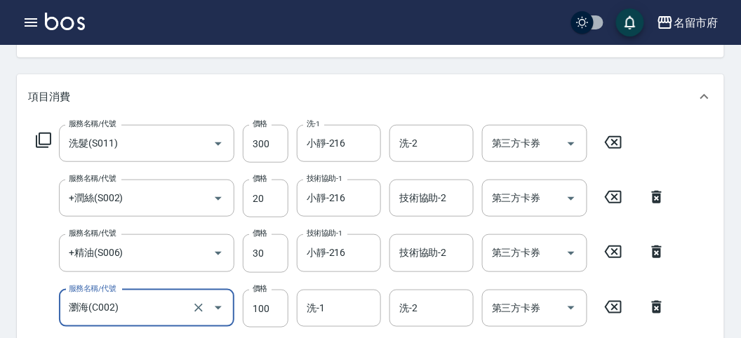
click at [184, 312] on input "瀏海(C002)" at bounding box center [126, 308] width 123 height 25
click at [186, 316] on input "瀏海(C002)" at bounding box center [126, 308] width 123 height 25
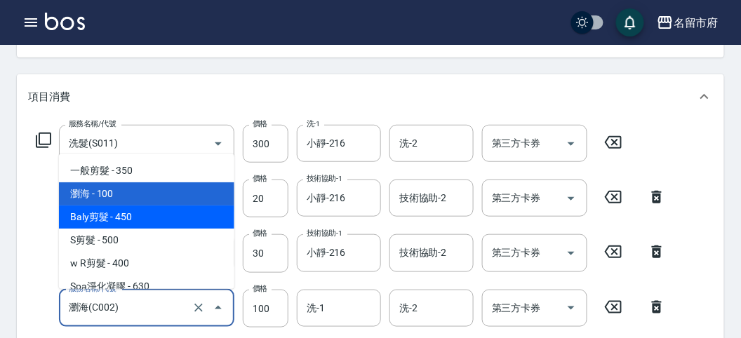
click at [173, 212] on span "Baly剪髮 - 450" at bounding box center [146, 217] width 175 height 23
type input "Baly剪髮(C004)"
type input "450"
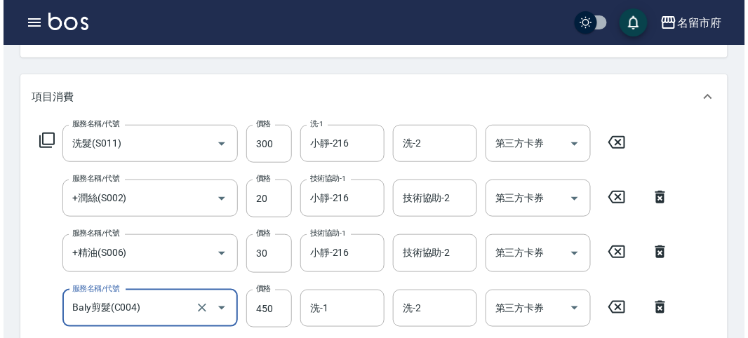
scroll to position [545, 0]
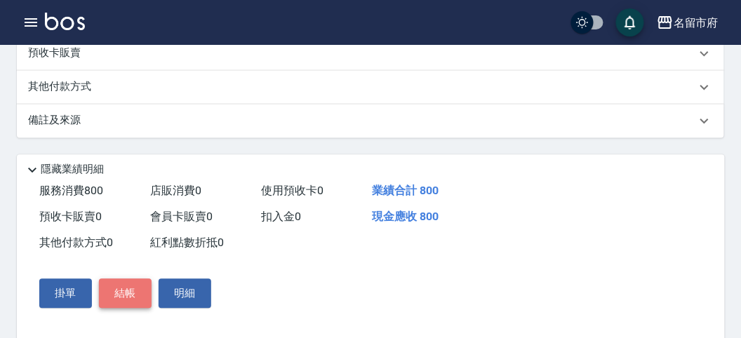
click at [117, 308] on button "結帳" at bounding box center [125, 293] width 53 height 29
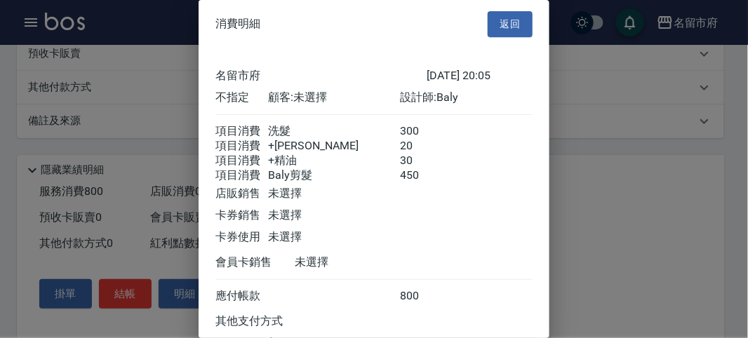
scroll to position [126, 0]
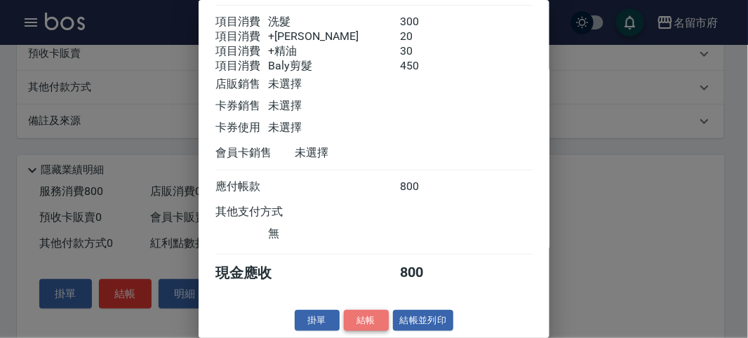
click at [362, 319] on button "結帳" at bounding box center [366, 321] width 45 height 22
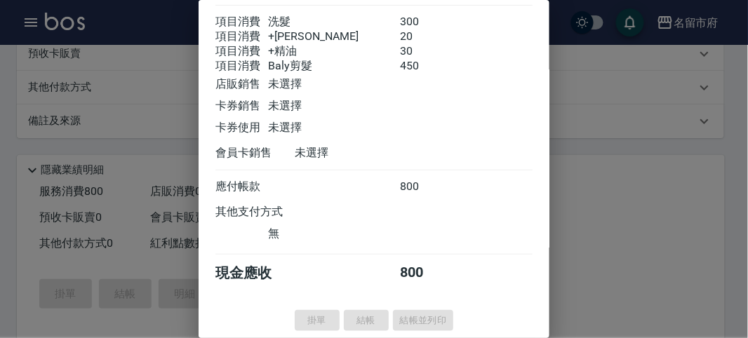
type input "[DATE] 20:06"
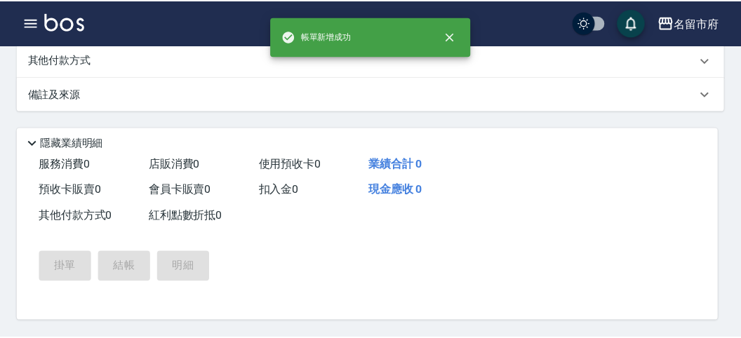
scroll to position [0, 0]
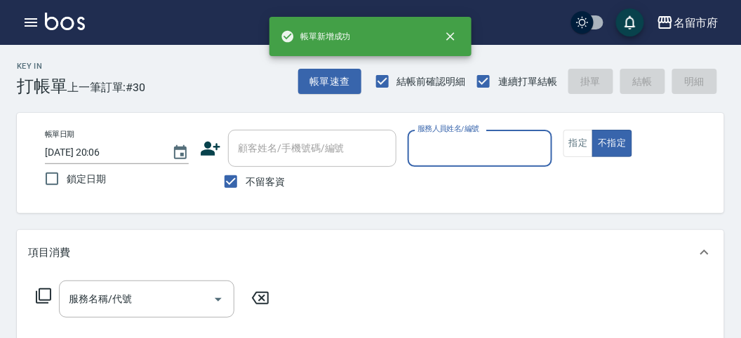
click at [444, 144] on input "服務人員姓名/編號" at bounding box center [479, 148] width 131 height 25
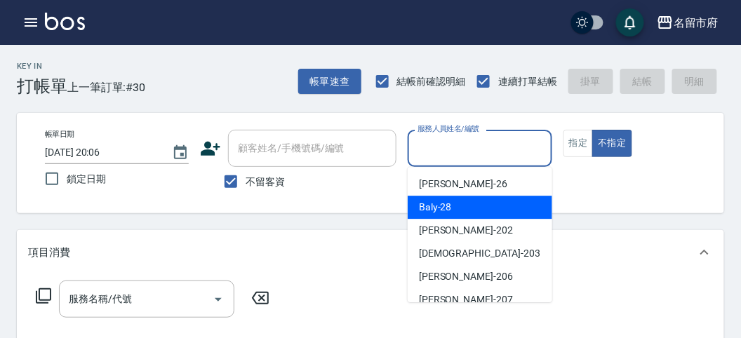
click at [435, 204] on span "Baly -28" at bounding box center [435, 207] width 33 height 15
type input "Baly-28"
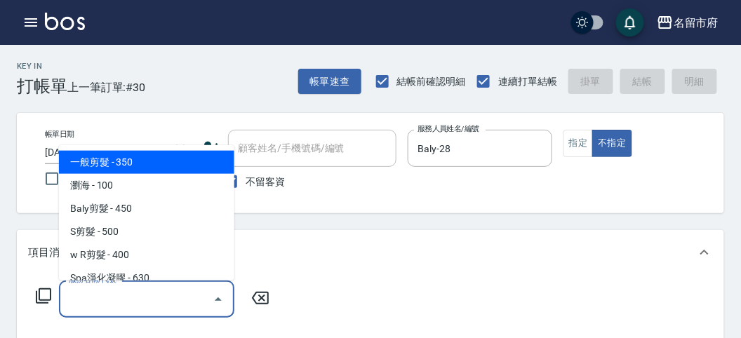
click at [167, 308] on input "服務名稱/代號" at bounding box center [136, 299] width 142 height 25
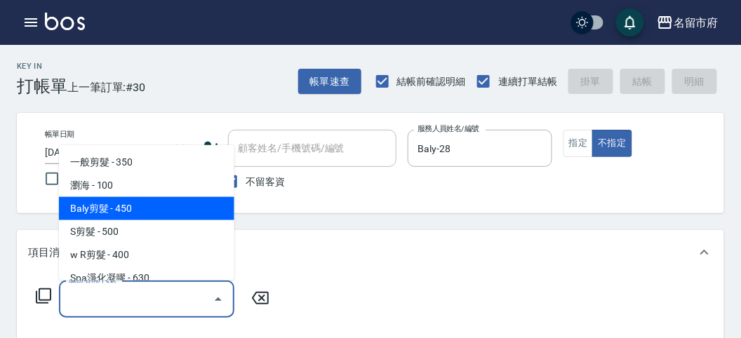
click at [158, 213] on span "Baly剪髮 - 450" at bounding box center [146, 208] width 175 height 23
type input "Baly剪髮(C004)"
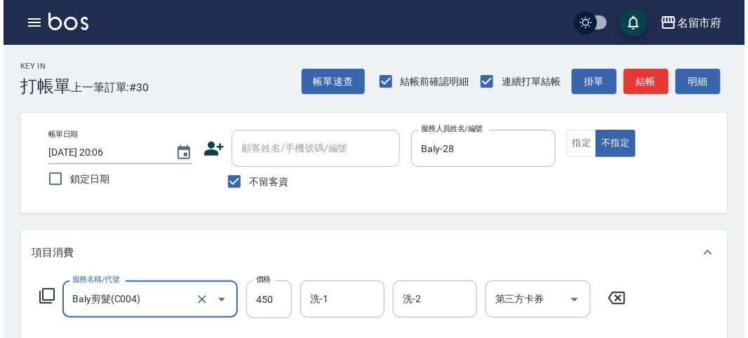
scroll to position [410, 0]
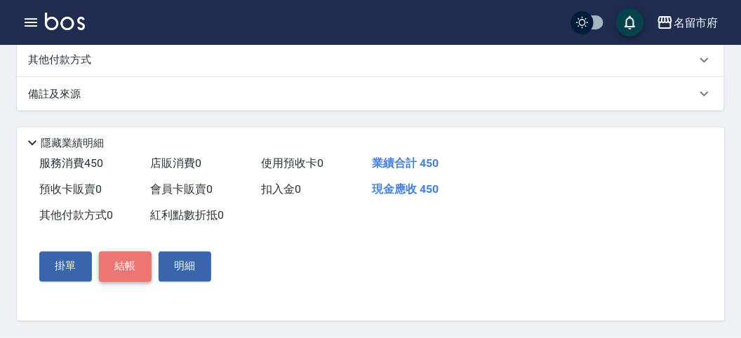
click at [131, 275] on button "結帳" at bounding box center [125, 266] width 53 height 29
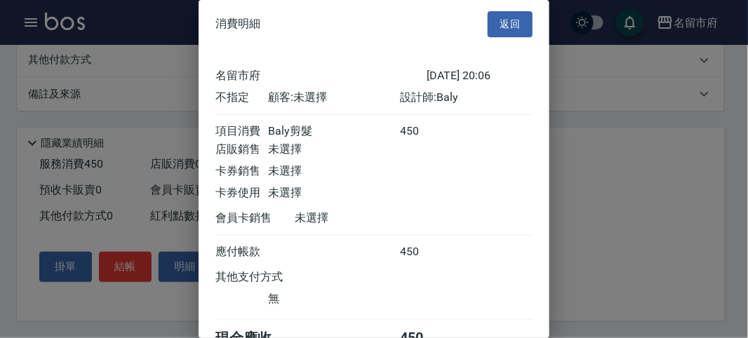
scroll to position [78, 0]
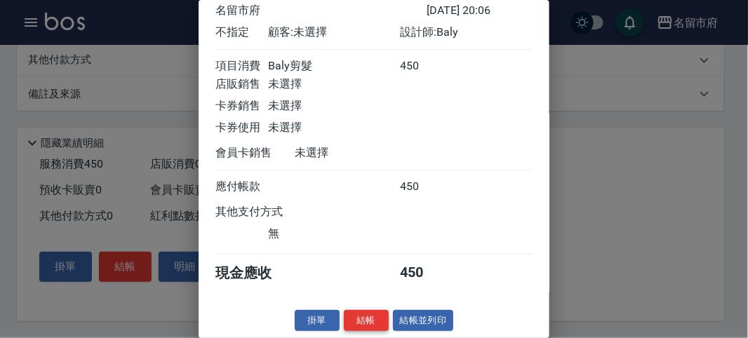
drag, startPoint x: 370, startPoint y: 316, endPoint x: 370, endPoint y: 306, distance: 10.5
click at [370, 316] on button "結帳" at bounding box center [366, 321] width 45 height 22
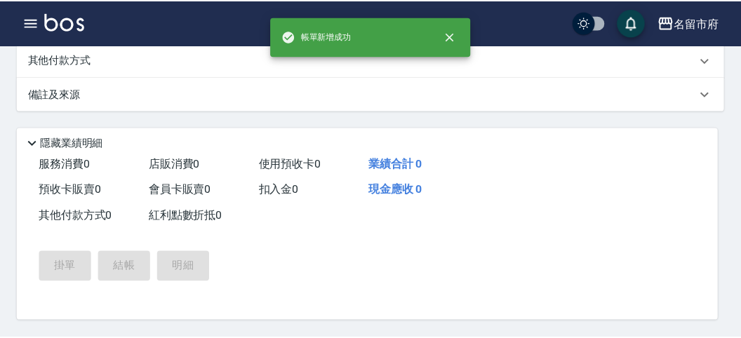
scroll to position [0, 0]
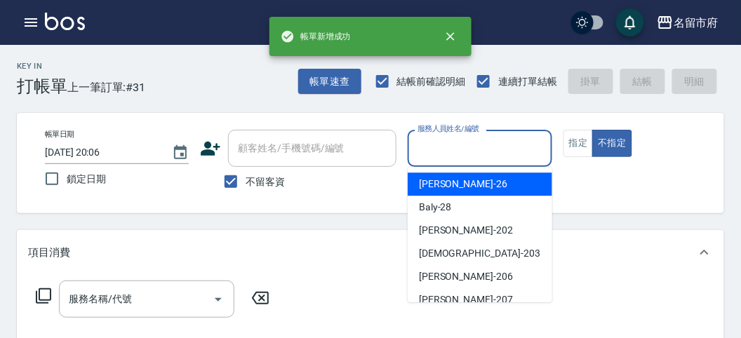
click at [471, 156] on input "服務人員姓名/編號" at bounding box center [479, 148] width 131 height 25
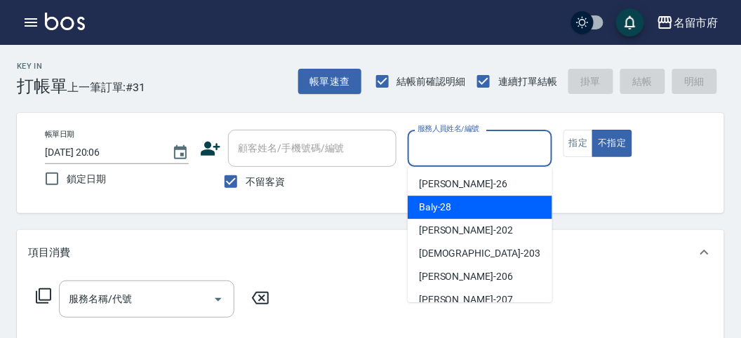
click at [465, 213] on div "Baly -28" at bounding box center [480, 207] width 145 height 23
type input "Baly-28"
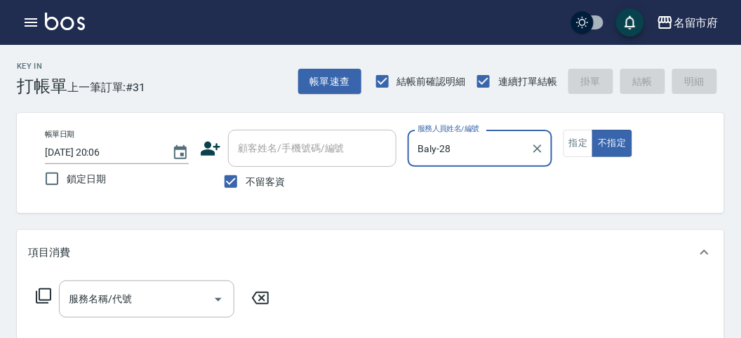
click at [47, 292] on icon at bounding box center [43, 296] width 17 height 17
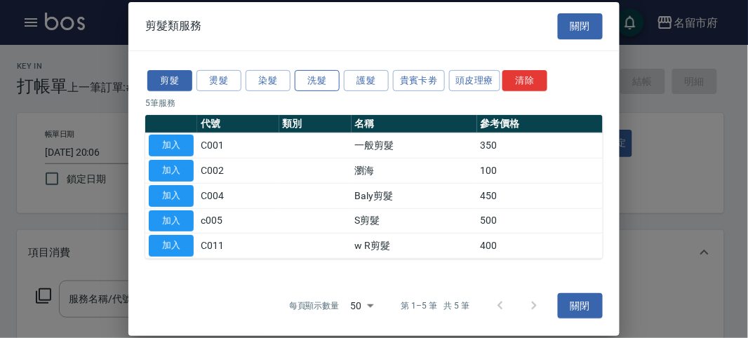
click at [317, 81] on button "洗髮" at bounding box center [317, 80] width 45 height 22
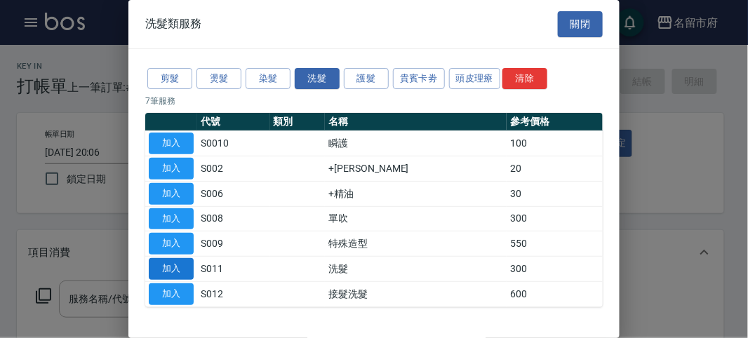
drag, startPoint x: 183, startPoint y: 265, endPoint x: 218, endPoint y: 258, distance: 35.1
click at [182, 265] on button "加入" at bounding box center [171, 269] width 45 height 22
type input "洗髮(S011)"
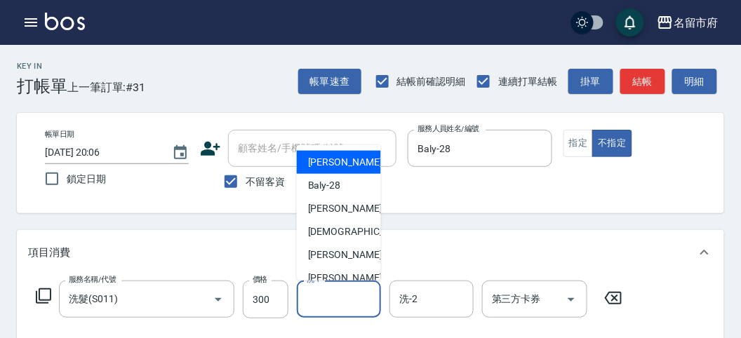
drag, startPoint x: 330, startPoint y: 302, endPoint x: 333, endPoint y: 263, distance: 39.3
click at [330, 302] on input "洗-1" at bounding box center [339, 299] width 72 height 25
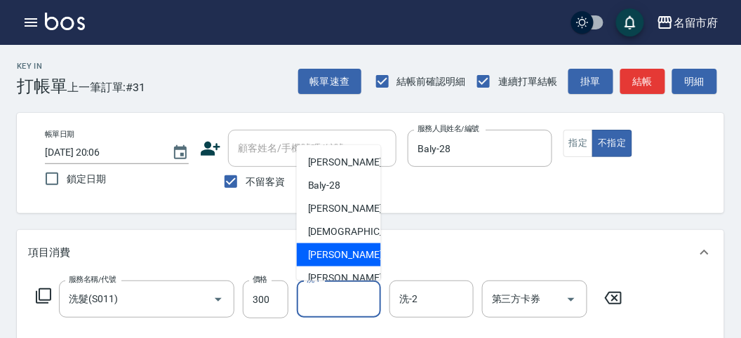
scroll to position [153, 0]
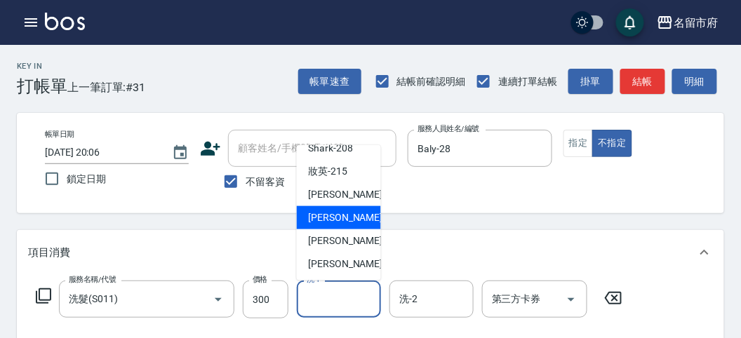
click at [349, 221] on span "Min Min -218" at bounding box center [355, 217] width 94 height 15
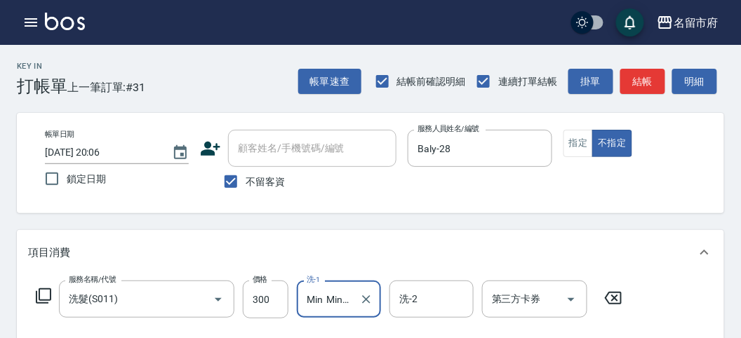
type input "Min Min-218"
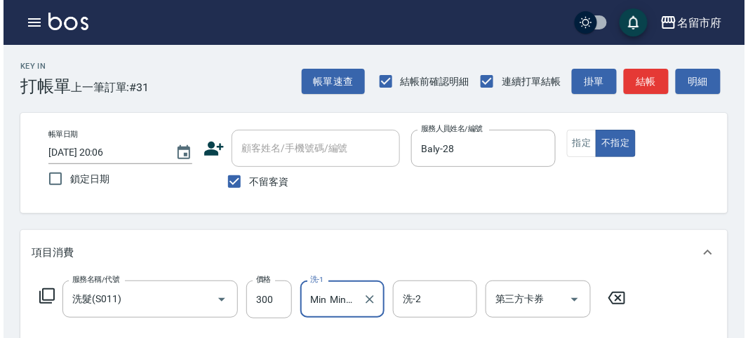
scroll to position [410, 0]
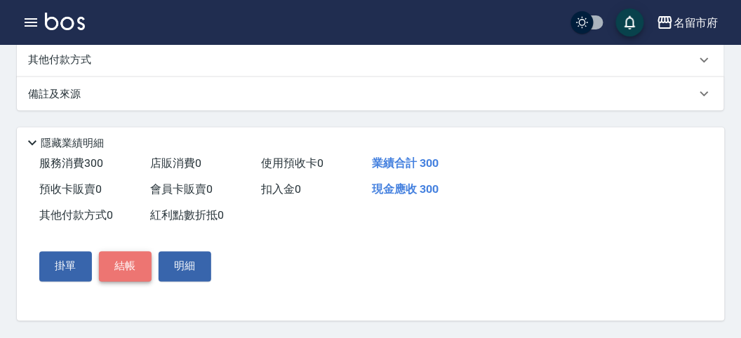
click at [145, 269] on button "結帳" at bounding box center [125, 266] width 53 height 29
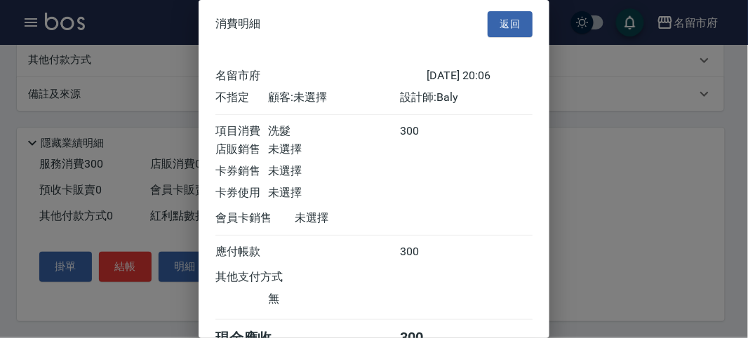
scroll to position [78, 0]
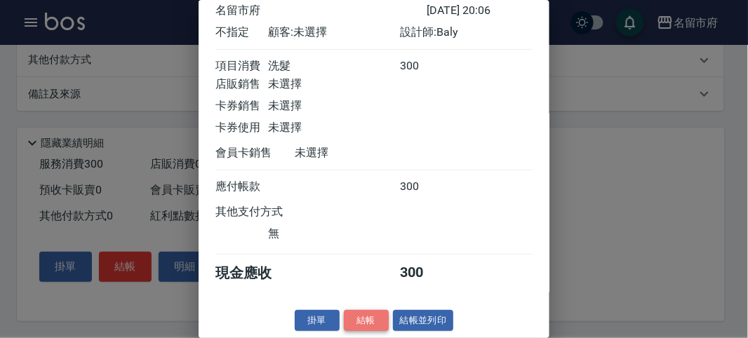
click at [356, 316] on button "結帳" at bounding box center [366, 321] width 45 height 22
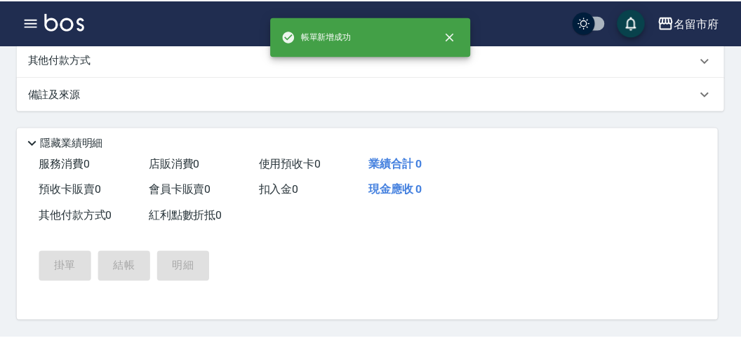
scroll to position [0, 0]
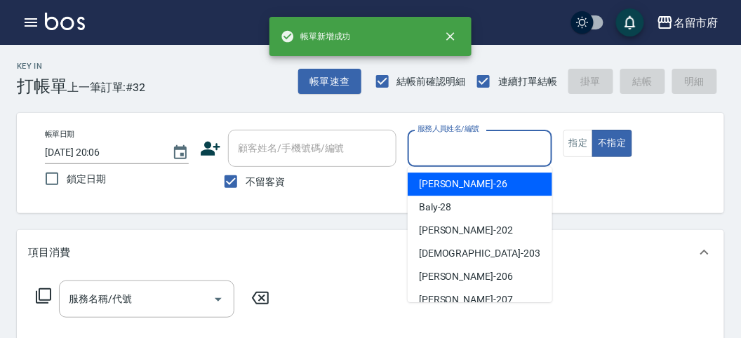
click at [444, 153] on input "服務人員姓名/編號" at bounding box center [479, 148] width 131 height 25
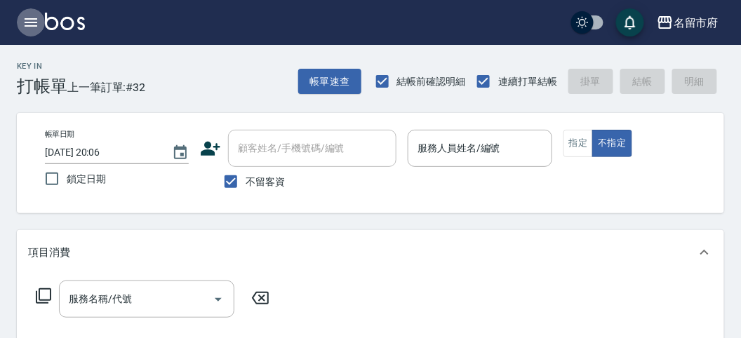
click at [32, 20] on icon "button" at bounding box center [30, 22] width 17 height 17
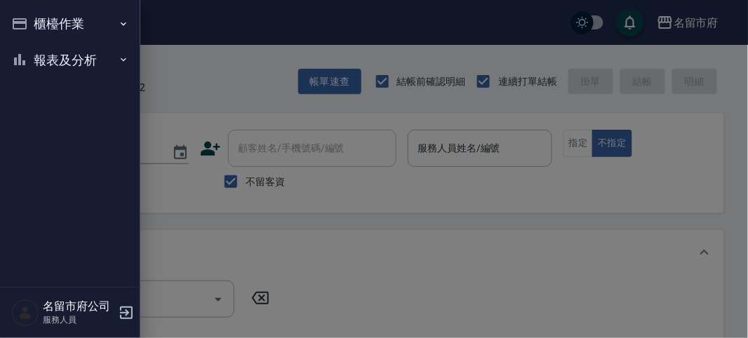
click at [30, 22] on button "櫃檯作業" at bounding box center [70, 24] width 129 height 36
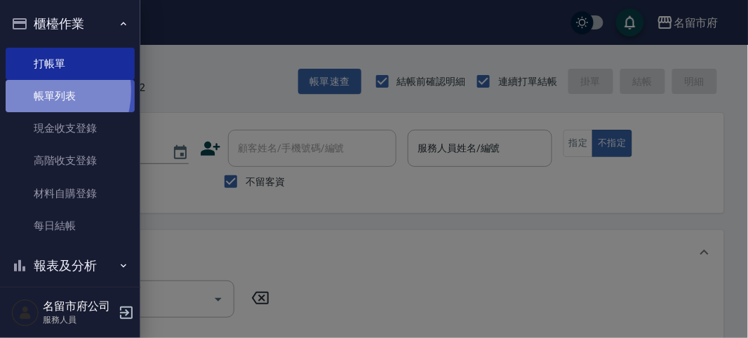
click at [41, 91] on link "帳單列表" at bounding box center [70, 96] width 129 height 32
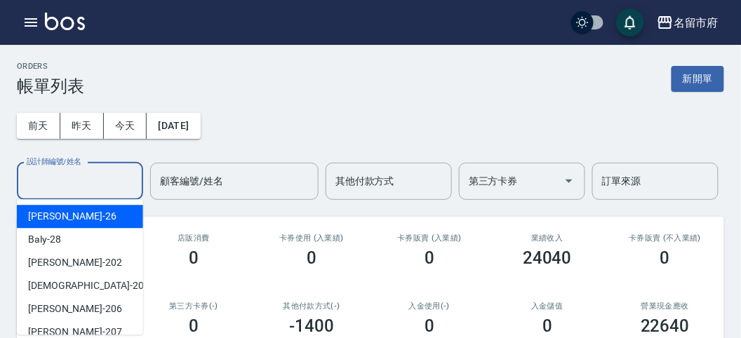
click at [62, 191] on input "設計師編號/姓名" at bounding box center [80, 181] width 114 height 25
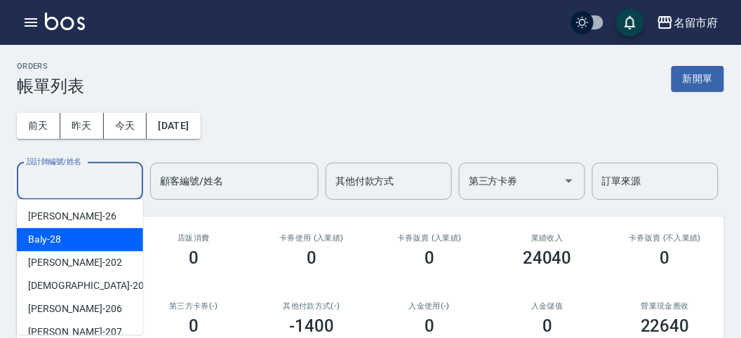
click at [67, 236] on div "Baly -28" at bounding box center [80, 239] width 126 height 23
type input "Baly-28"
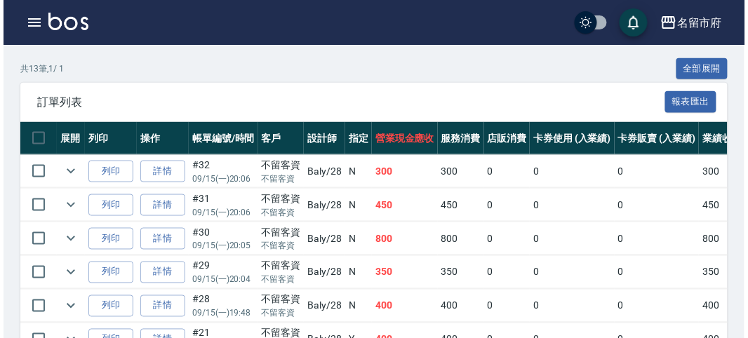
scroll to position [389, 0]
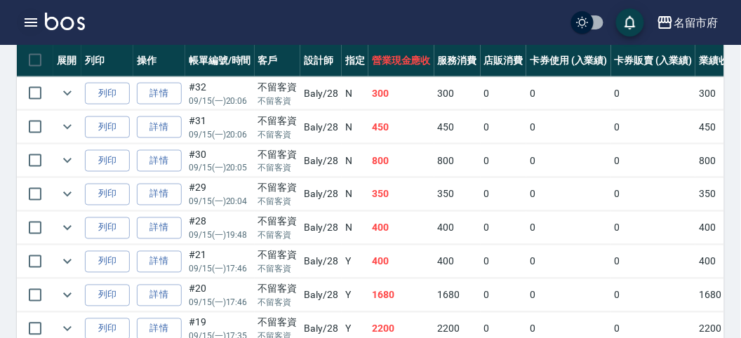
click at [34, 25] on icon "button" at bounding box center [30, 22] width 17 height 17
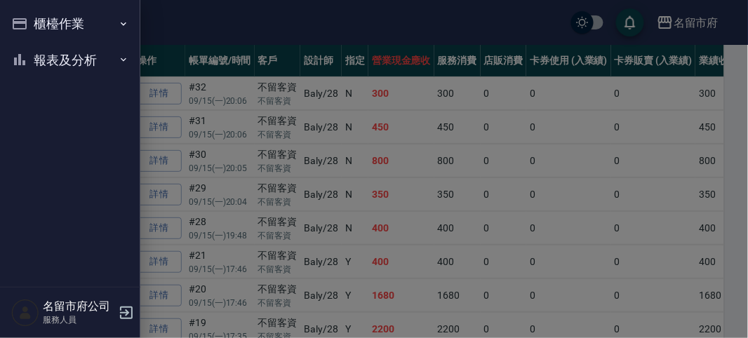
click at [34, 25] on div "櫃檯作業 打帳單 帳單列表 現金收支登錄 高階收支登錄 材料自購登錄 每日結帳 報表及分析 報表目錄 店家日報表 互助排行榜 互助點數明細 設計師日報表 設計…" at bounding box center [70, 169] width 140 height 338
click at [36, 25] on button "櫃檯作業" at bounding box center [70, 24] width 129 height 36
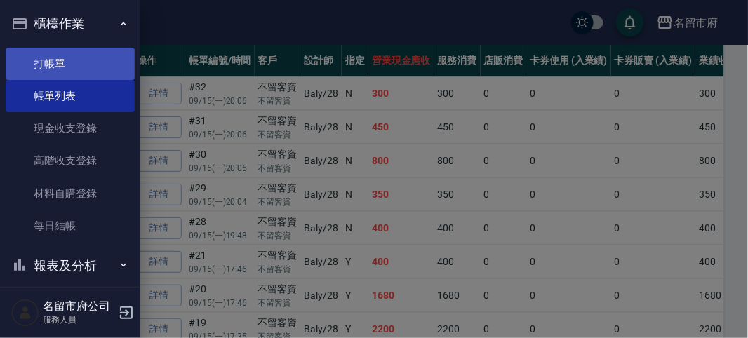
click at [65, 61] on link "打帳單" at bounding box center [70, 64] width 129 height 32
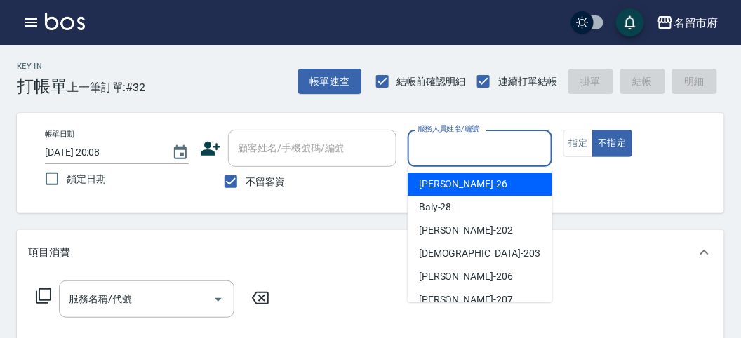
click at [446, 139] on input "服務人員姓名/編號" at bounding box center [479, 148] width 131 height 25
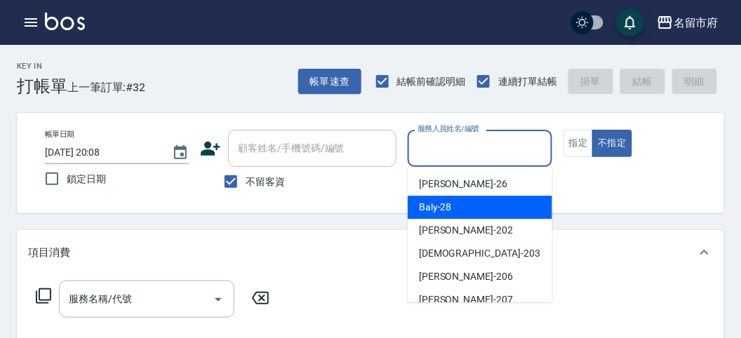
click at [450, 202] on span "Baly -28" at bounding box center [435, 207] width 33 height 15
type input "Baly-28"
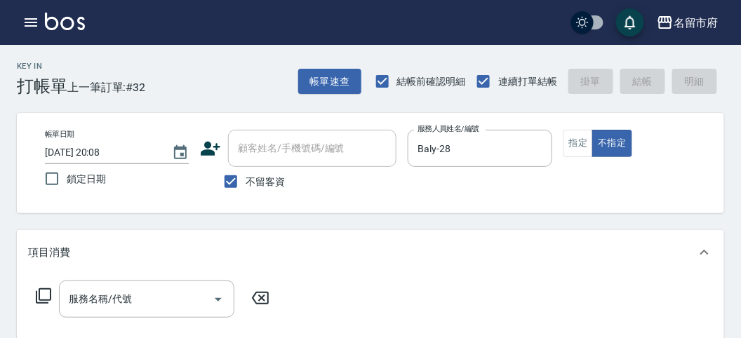
click at [45, 298] on icon at bounding box center [43, 296] width 17 height 17
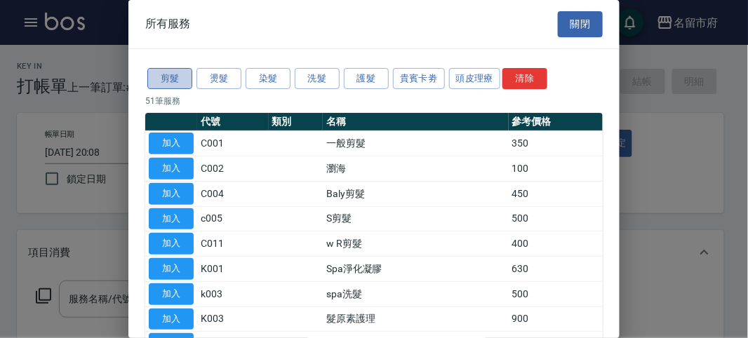
click at [184, 79] on button "剪髮" at bounding box center [169, 79] width 45 height 22
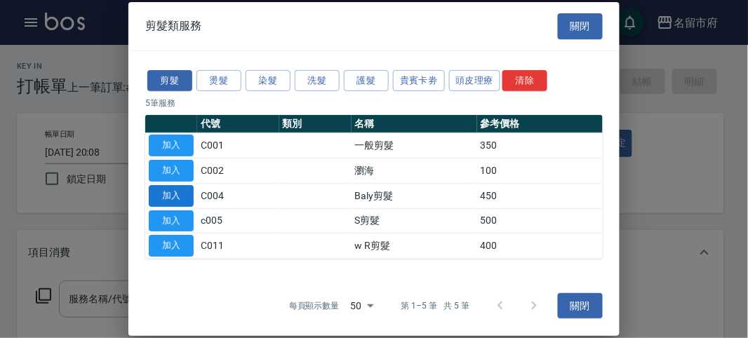
click at [180, 199] on button "加入" at bounding box center [171, 196] width 45 height 22
type input "Baly剪髮(C004)"
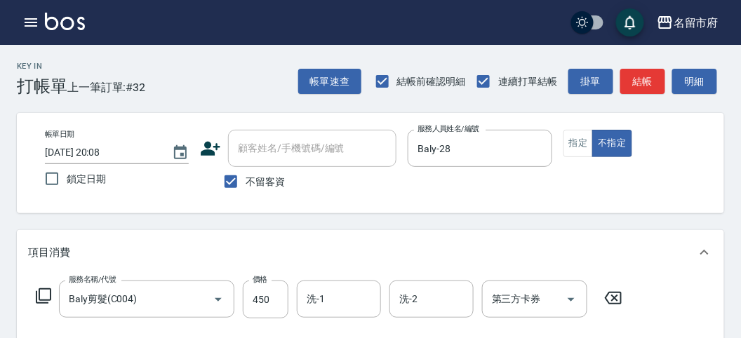
click at [51, 297] on icon at bounding box center [43, 295] width 15 height 15
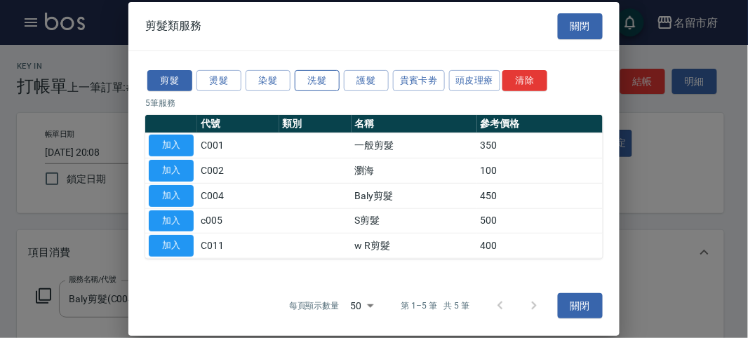
click at [326, 83] on button "洗髮" at bounding box center [317, 80] width 45 height 22
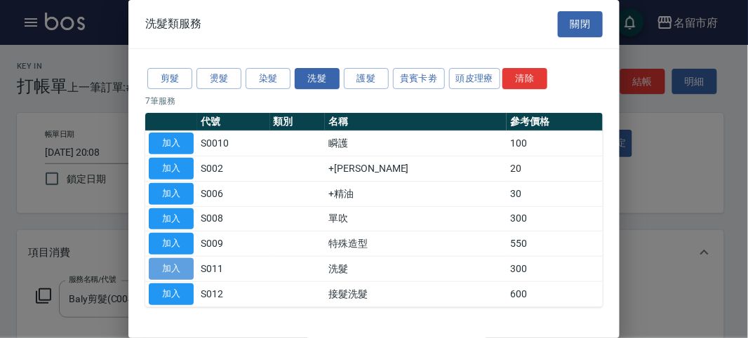
click at [173, 268] on button "加入" at bounding box center [171, 269] width 45 height 22
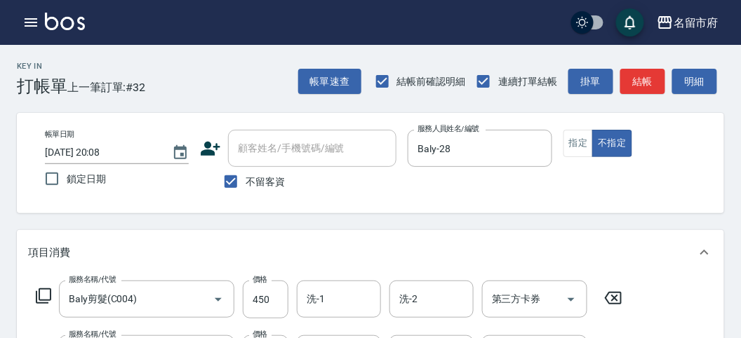
click at [43, 296] on icon at bounding box center [43, 296] width 17 height 17
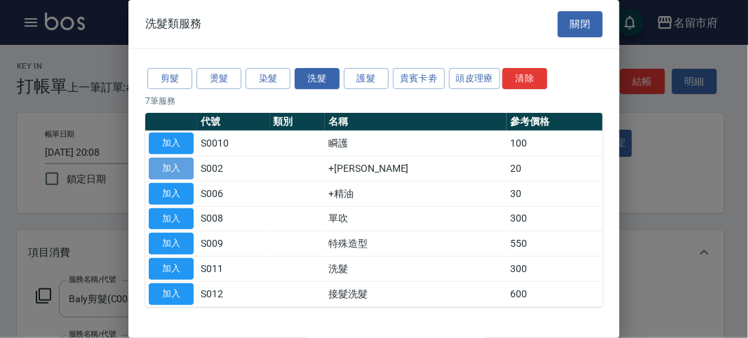
click at [189, 168] on button "加入" at bounding box center [171, 169] width 45 height 22
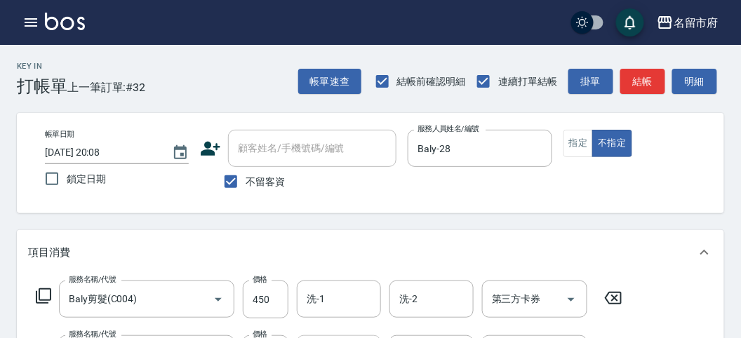
scroll to position [78, 0]
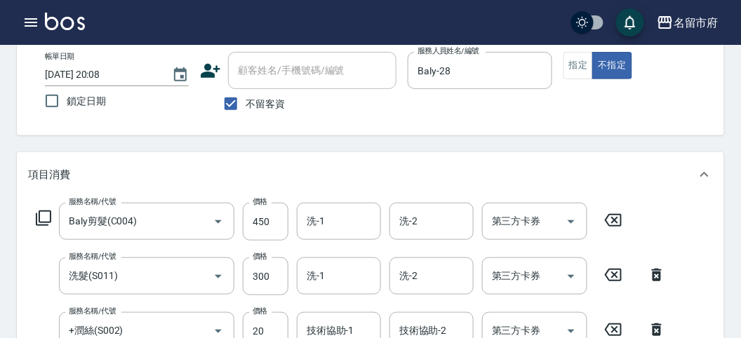
click at [318, 282] on input "洗-1" at bounding box center [339, 276] width 72 height 25
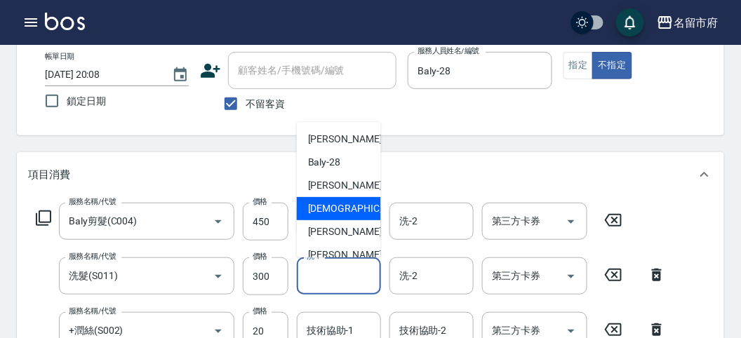
scroll to position [153, 0]
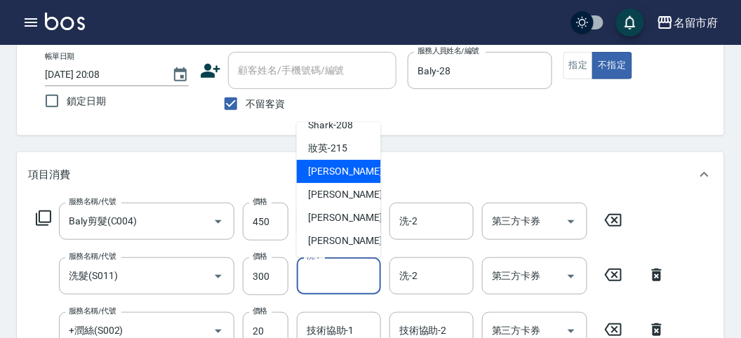
click at [338, 178] on span "小靜 -216" at bounding box center [355, 171] width 94 height 15
type input "小靜-216"
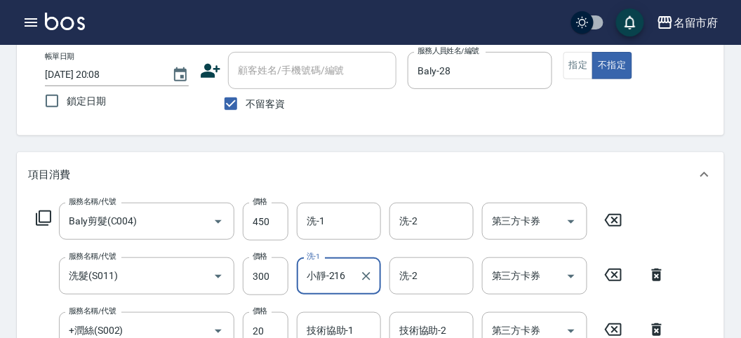
drag, startPoint x: 330, startPoint y: 324, endPoint x: 328, endPoint y: 315, distance: 9.4
click at [330, 321] on div "技術協助-1 技術協助-1" at bounding box center [339, 330] width 84 height 37
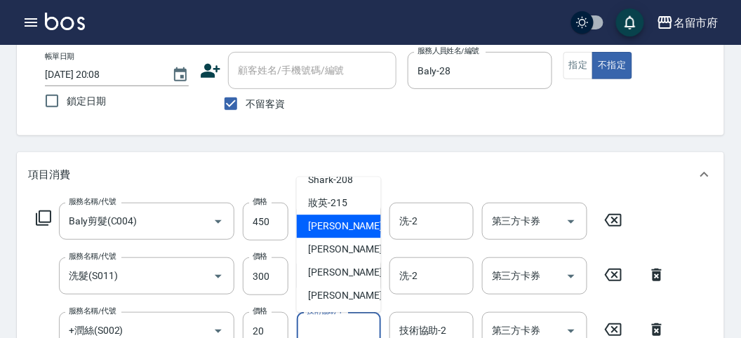
click at [332, 228] on span "小靜 -216" at bounding box center [355, 227] width 94 height 15
type input "小靜-216"
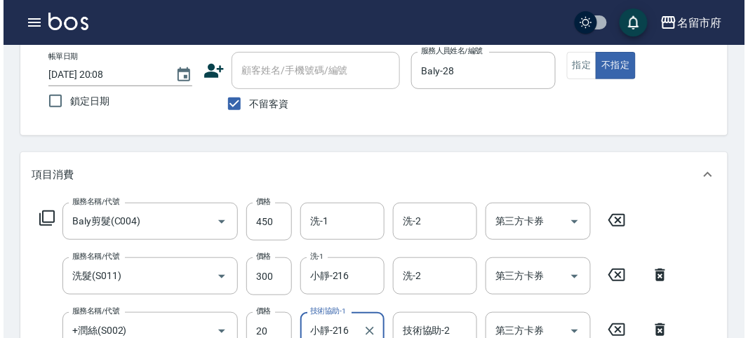
scroll to position [520, 0]
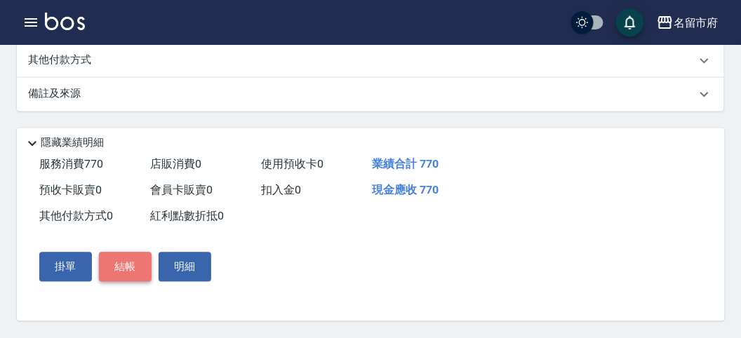
click at [117, 261] on button "結帳" at bounding box center [125, 267] width 53 height 29
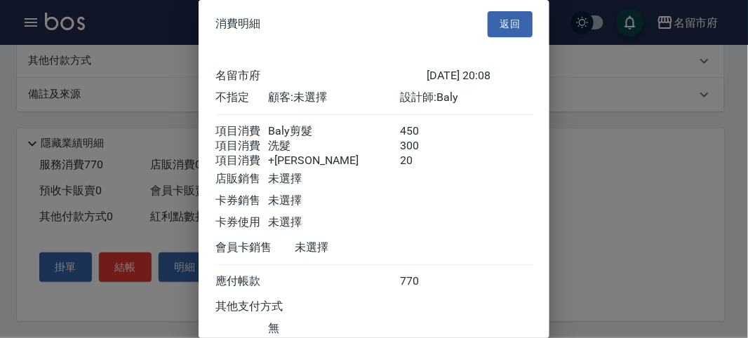
scroll to position [109, 0]
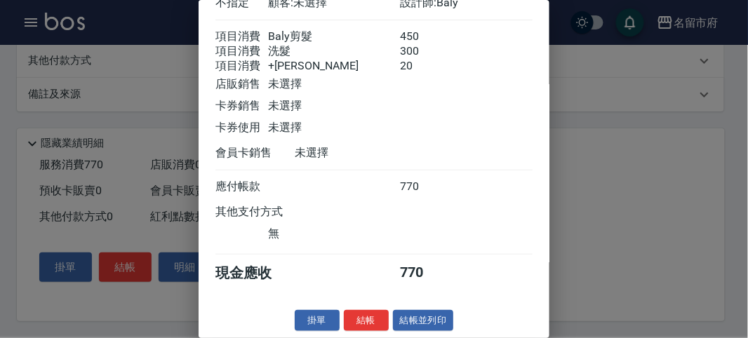
click at [376, 314] on button "結帳" at bounding box center [366, 321] width 45 height 22
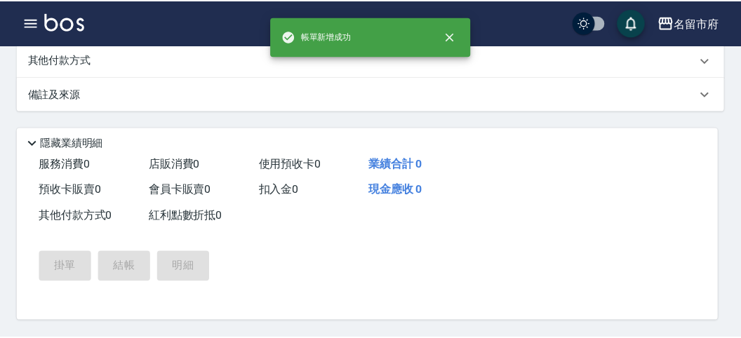
scroll to position [0, 0]
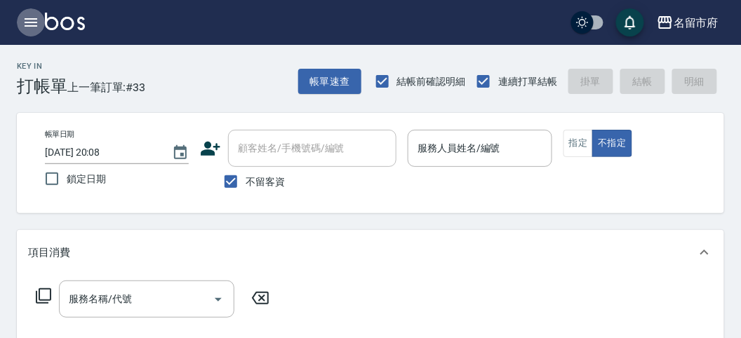
click at [29, 23] on icon "button" at bounding box center [30, 22] width 17 height 17
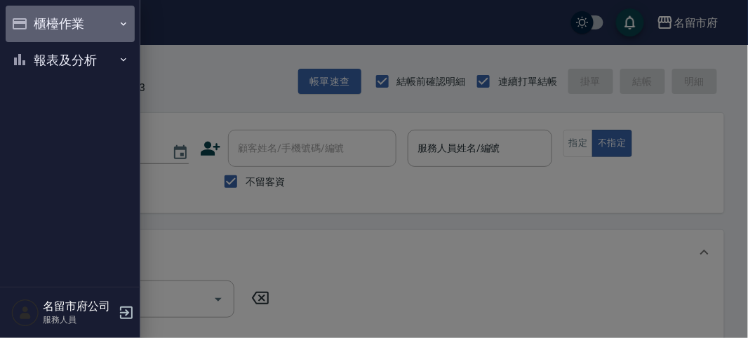
click at [29, 23] on button "櫃檯作業" at bounding box center [70, 24] width 129 height 36
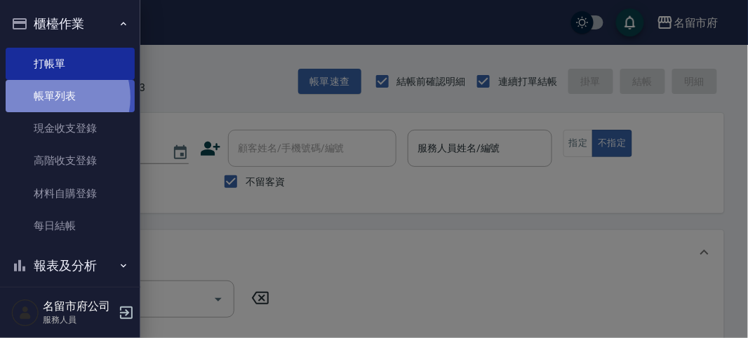
click at [56, 98] on link "帳單列表" at bounding box center [70, 96] width 129 height 32
drag, startPoint x: 56, startPoint y: 97, endPoint x: 267, endPoint y: 246, distance: 257.7
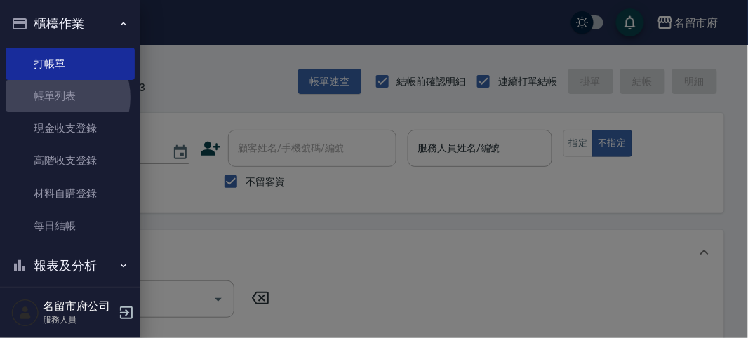
click at [55, 98] on link "帳單列表" at bounding box center [70, 96] width 129 height 32
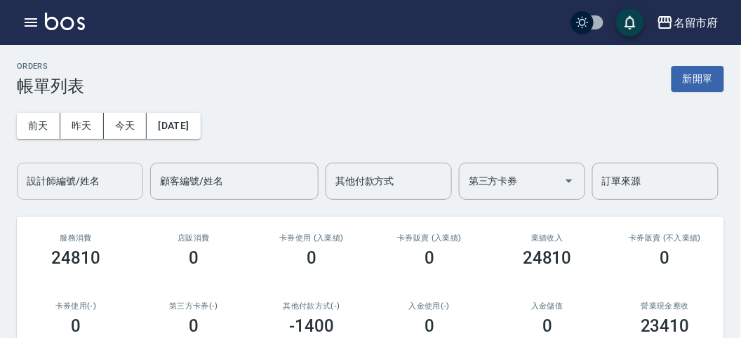
click at [74, 194] on div "設計師編號/姓名" at bounding box center [80, 181] width 126 height 37
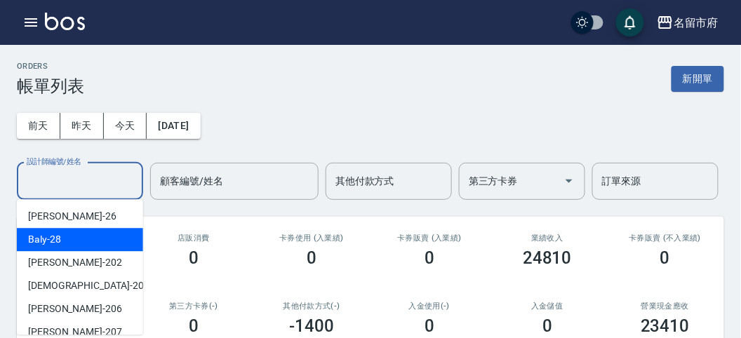
click at [78, 239] on div "Baly -28" at bounding box center [80, 239] width 126 height 23
type input "Baly-28"
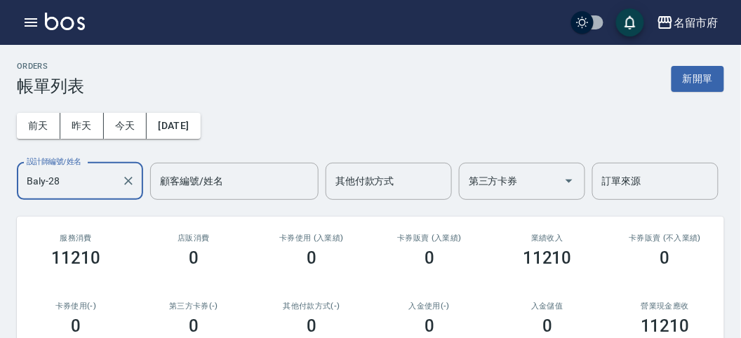
click at [95, 188] on input "Baly-28" at bounding box center [69, 181] width 93 height 25
click at [33, 21] on icon "button" at bounding box center [30, 22] width 17 height 17
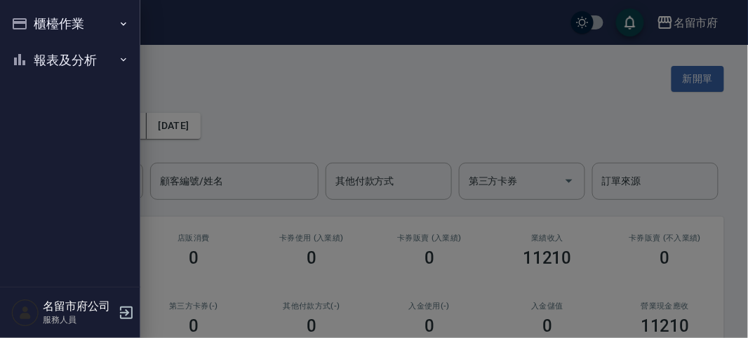
click at [36, 59] on button "報表及分析" at bounding box center [70, 60] width 129 height 36
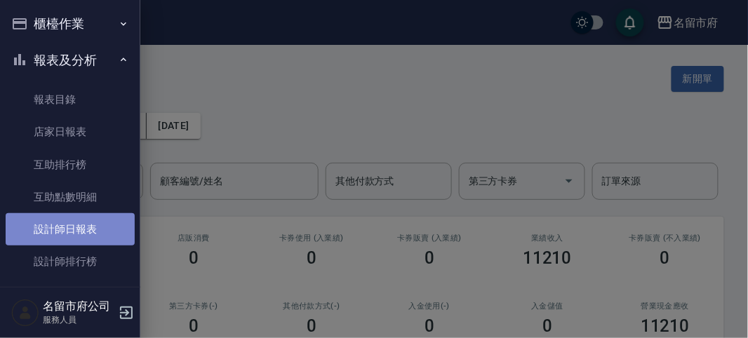
click at [83, 231] on link "設計師日報表" at bounding box center [70, 229] width 129 height 32
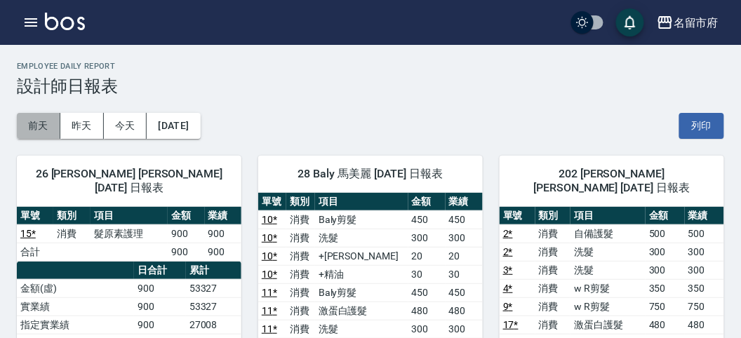
click at [41, 127] on button "前天" at bounding box center [39, 126] width 44 height 26
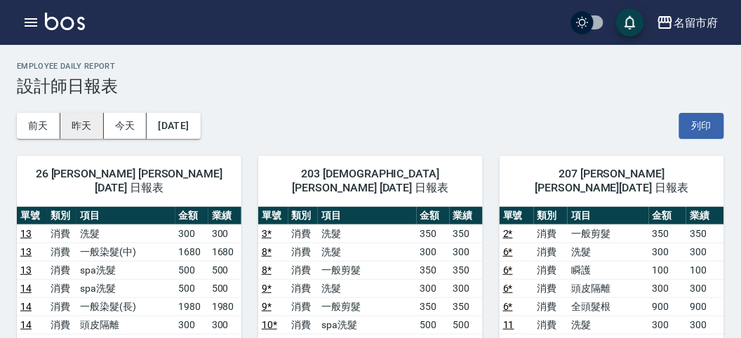
click at [92, 128] on button "昨天" at bounding box center [82, 126] width 44 height 26
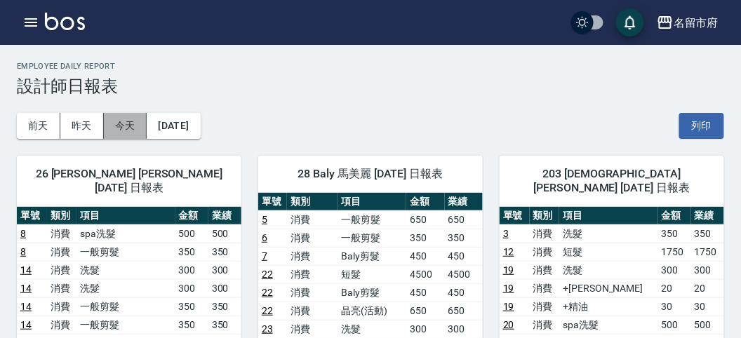
click at [118, 121] on button "今天" at bounding box center [126, 126] width 44 height 26
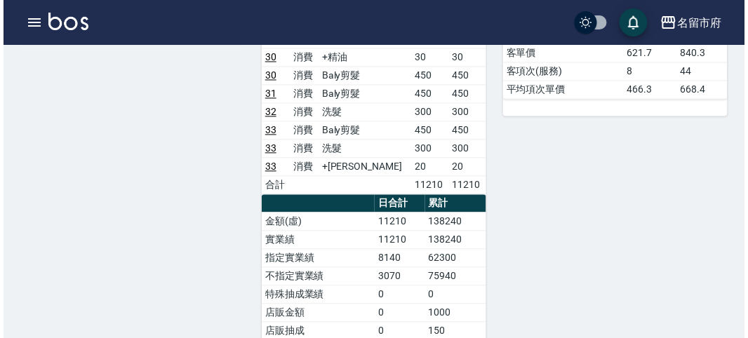
scroll to position [623, 0]
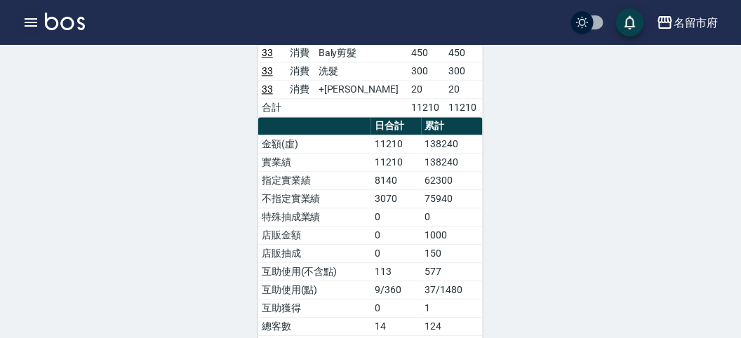
click at [32, 15] on icon "button" at bounding box center [30, 22] width 17 height 17
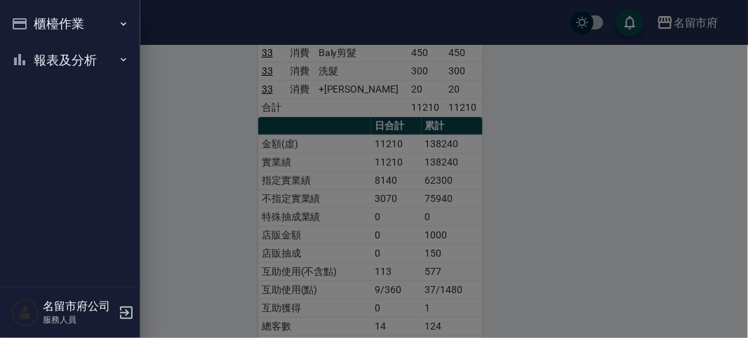
click at [30, 17] on div "櫃檯作業 打帳單 帳單列表 現金收支登錄 高階收支登錄 材料自購登錄 每日結帳 報表及分析 報表目錄 店家日報表 互助排行榜 互助點數明細 設計師日報表 設計…" at bounding box center [70, 169] width 140 height 338
click at [30, 19] on button "櫃檯作業" at bounding box center [70, 24] width 129 height 36
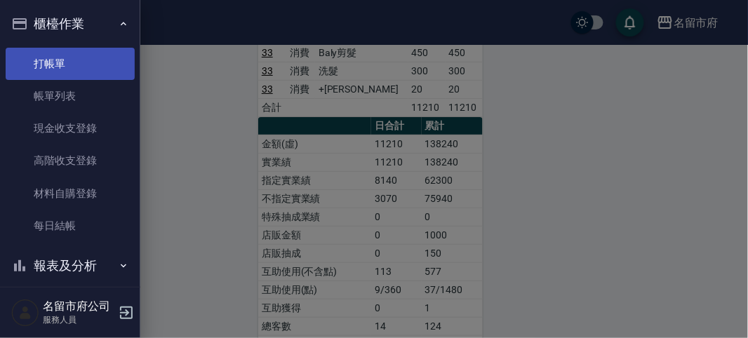
drag, startPoint x: 43, startPoint y: 63, endPoint x: 50, endPoint y: 51, distance: 14.4
click at [44, 63] on link "打帳單" at bounding box center [70, 64] width 129 height 32
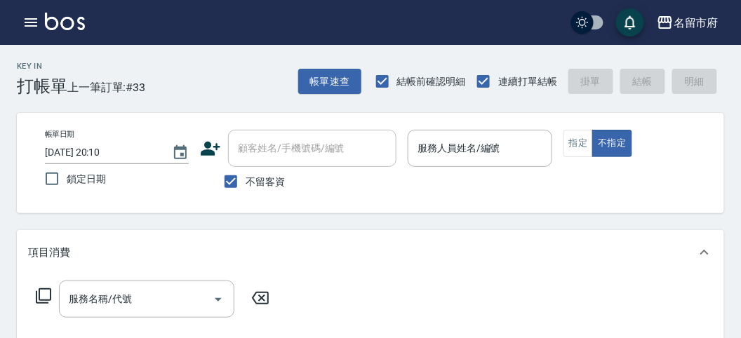
click at [439, 165] on div "服務人員姓名/編號" at bounding box center [480, 148] width 144 height 37
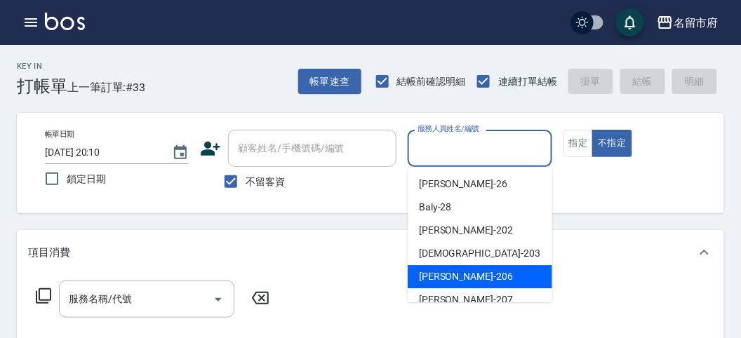
click at [518, 276] on div "[PERSON_NAME] -206" at bounding box center [480, 276] width 145 height 23
type input "[PERSON_NAME]-206"
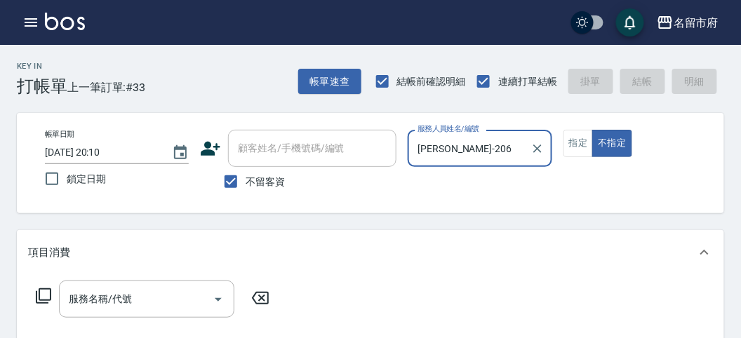
click at [592, 130] on button "不指定" at bounding box center [611, 143] width 39 height 27
type button "false"
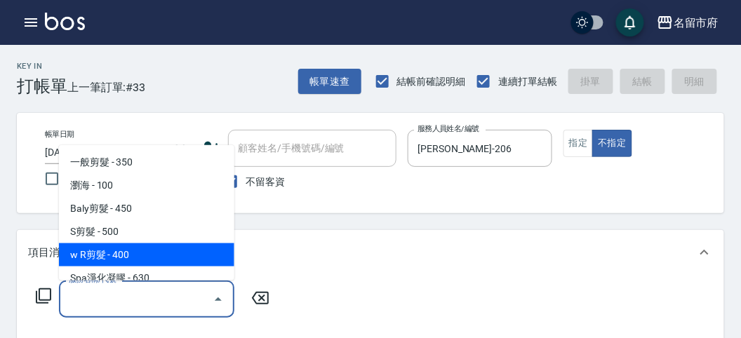
type input "w R剪髮(C011)"
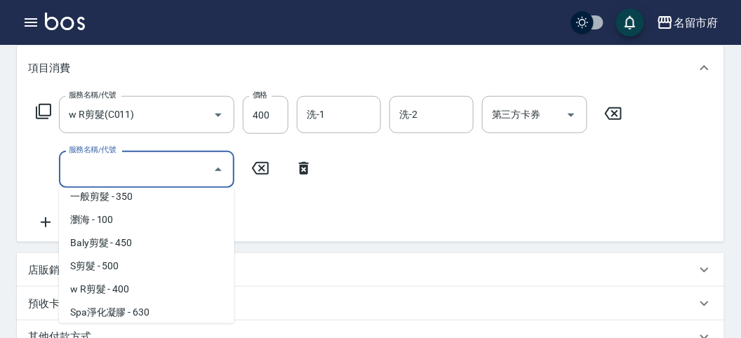
scroll to position [32, 0]
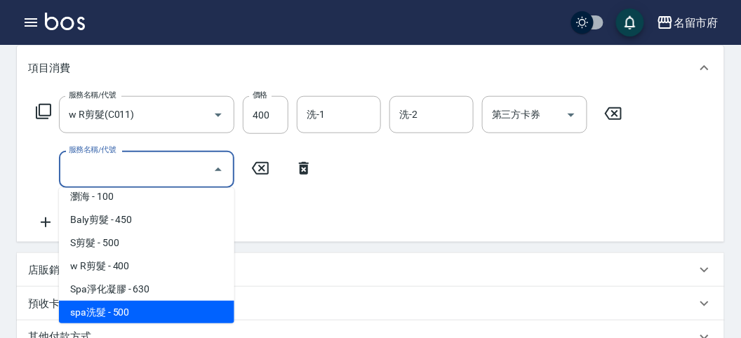
type input "spa洗髮(k003)"
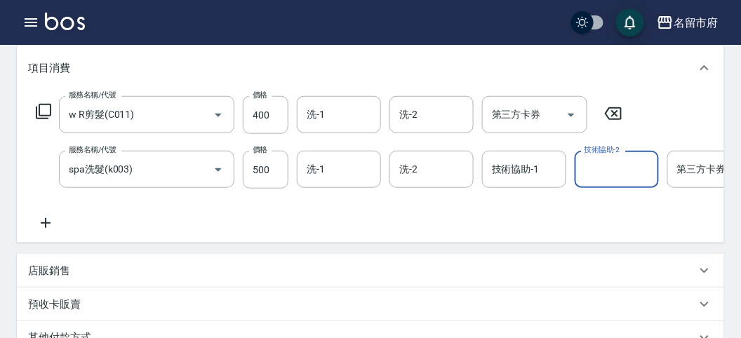
scroll to position [0, 20]
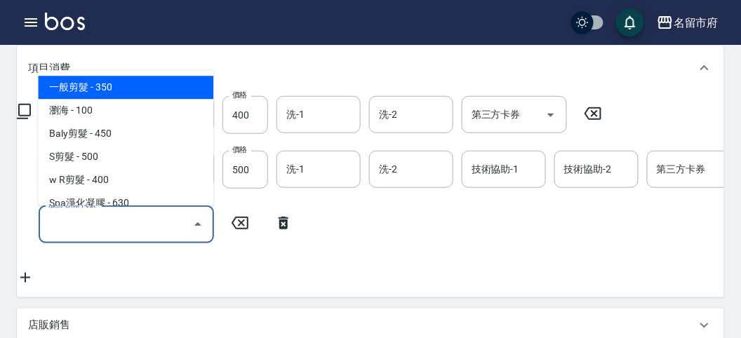
type input "一般剪髮(C001)"
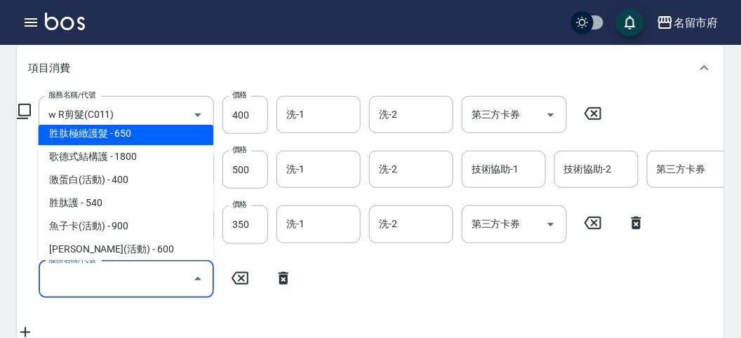
scroll to position [1047, 0]
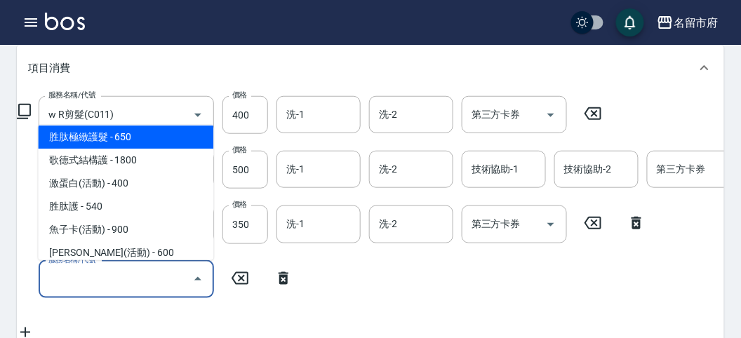
type input "胜肽極緻護髮(T009)"
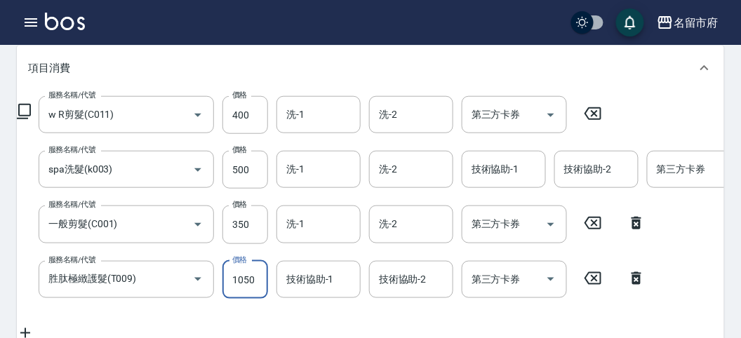
type input "1050"
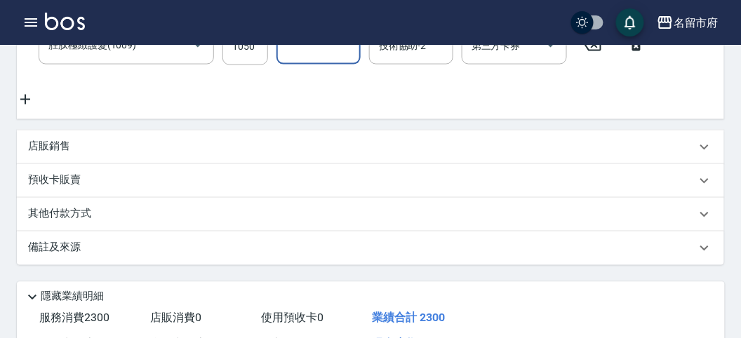
scroll to position [340, 0]
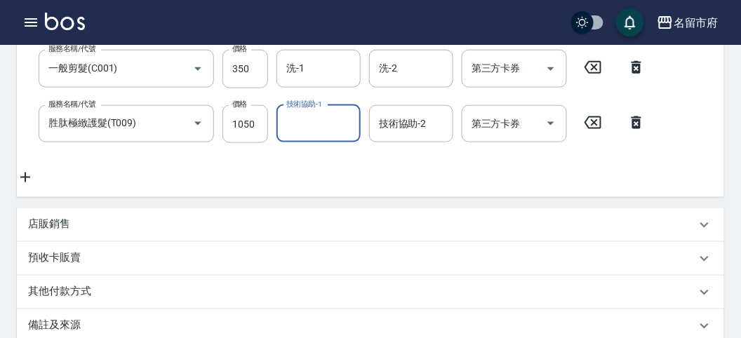
click at [142, 309] on div "其他付款方式" at bounding box center [370, 293] width 707 height 34
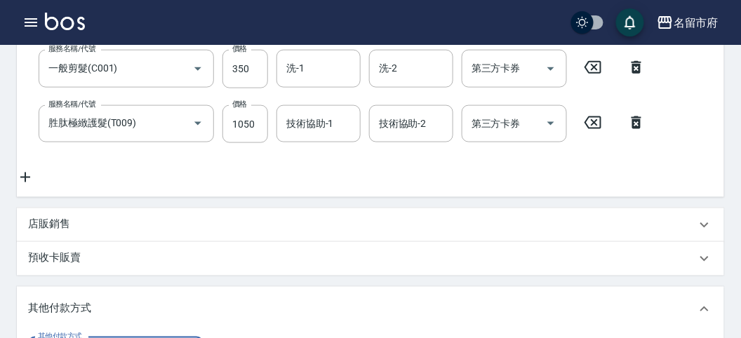
scroll to position [418, 0]
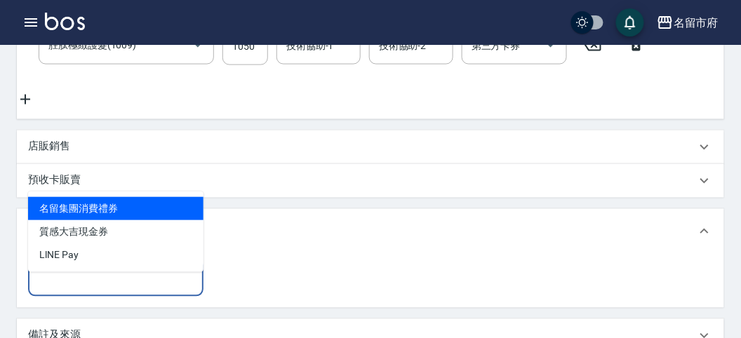
drag, startPoint x: 135, startPoint y: 293, endPoint x: 145, endPoint y: 297, distance: 10.4
click at [138, 290] on input "其他付款方式" at bounding box center [115, 278] width 163 height 25
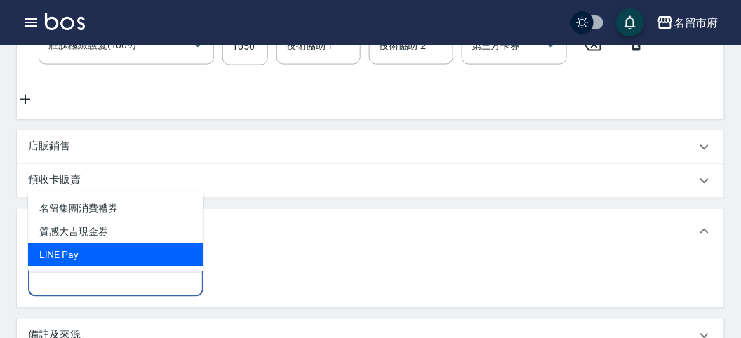
click at [110, 264] on span "LlNE Pay" at bounding box center [115, 254] width 175 height 23
type input "LlNE Pay"
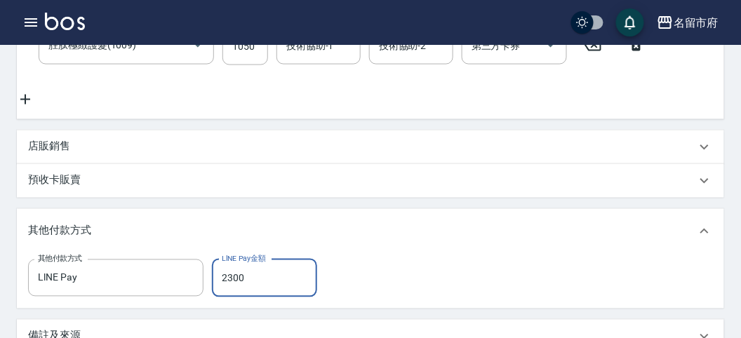
type input "2300"
type input "[DATE] 20:19"
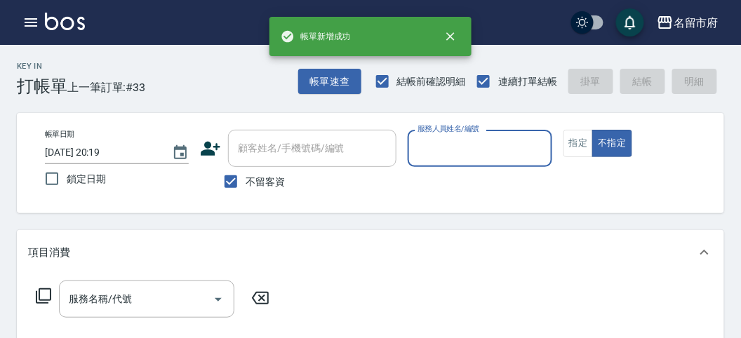
scroll to position [0, 0]
click at [34, 16] on icon "button" at bounding box center [30, 22] width 17 height 17
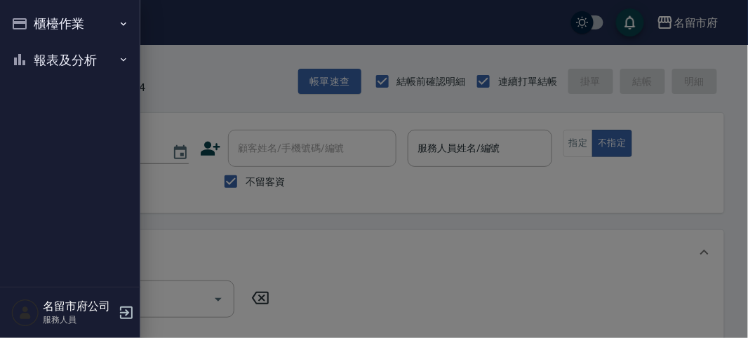
click at [34, 18] on button "櫃檯作業" at bounding box center [70, 24] width 129 height 36
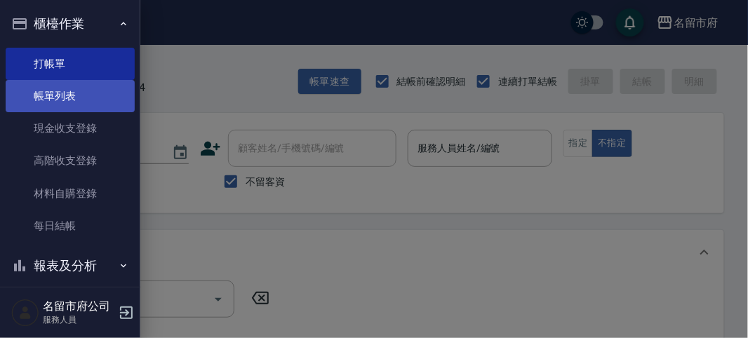
click at [64, 98] on link "帳單列表" at bounding box center [70, 96] width 129 height 32
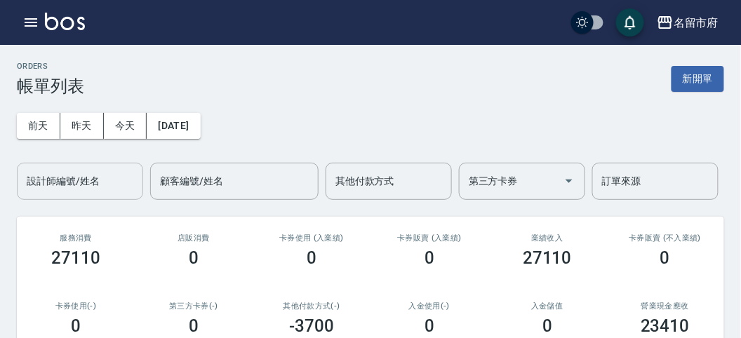
click at [98, 194] on div "設計師編號/姓名" at bounding box center [80, 181] width 126 height 37
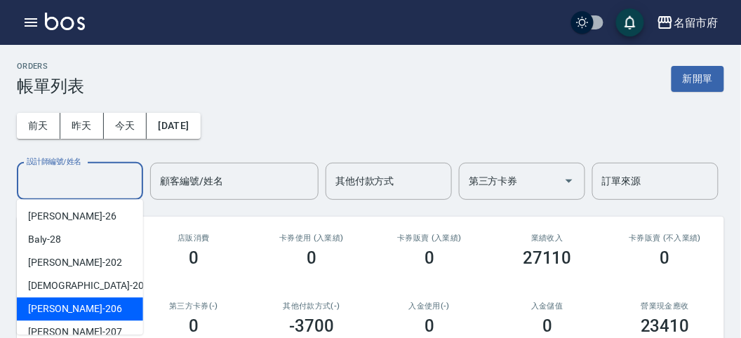
click at [102, 307] on div "[PERSON_NAME] -206" at bounding box center [80, 308] width 126 height 23
type input "[PERSON_NAME]-206"
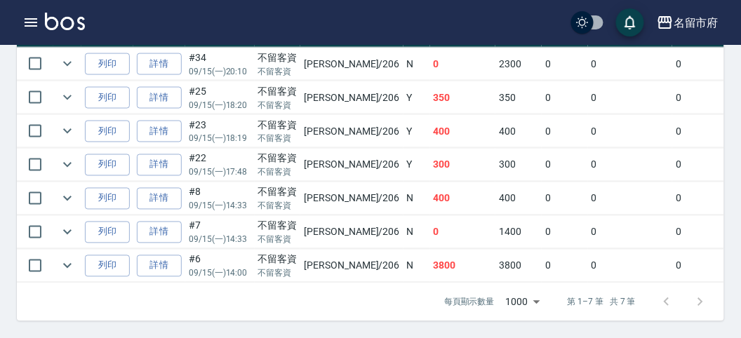
scroll to position [349, 0]
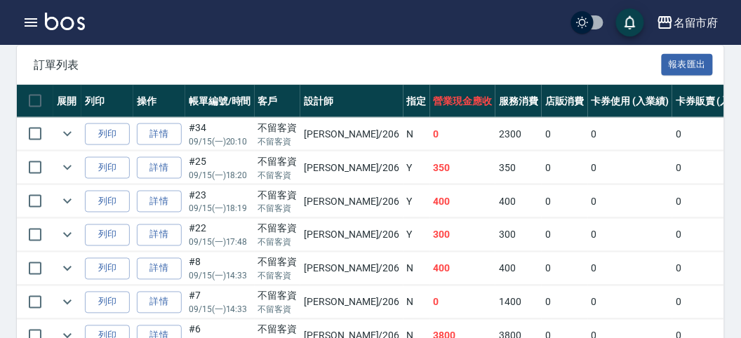
click at [403, 229] on td "Y" at bounding box center [416, 235] width 27 height 33
click at [349, 201] on td "[PERSON_NAME] /206" at bounding box center [351, 201] width 102 height 33
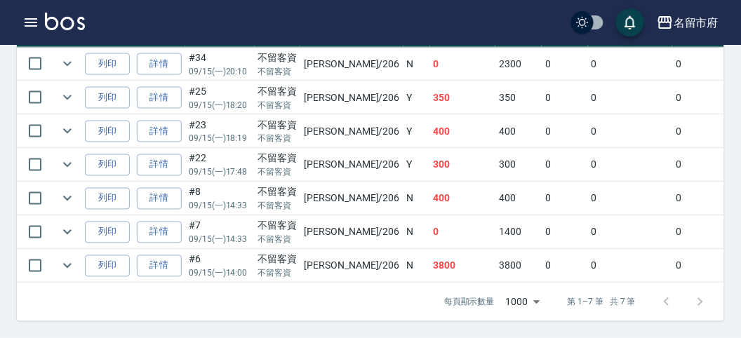
click at [292, 188] on div "不留客資" at bounding box center [277, 192] width 39 height 15
click at [36, 24] on icon "button" at bounding box center [30, 22] width 17 height 17
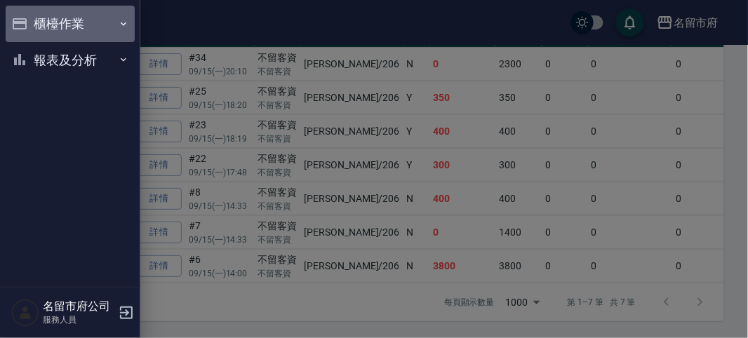
click at [45, 30] on button "櫃檯作業" at bounding box center [70, 24] width 129 height 36
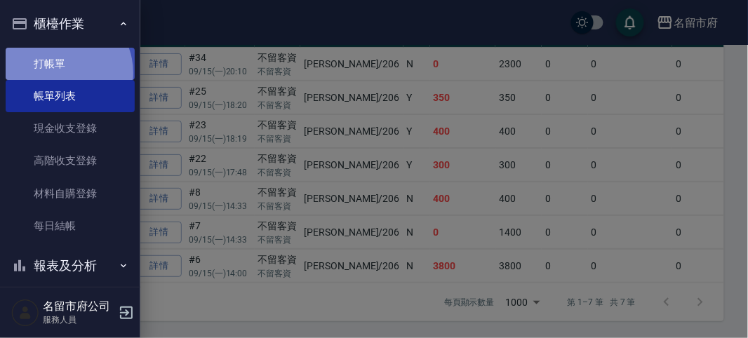
click at [60, 72] on link "打帳單" at bounding box center [70, 64] width 129 height 32
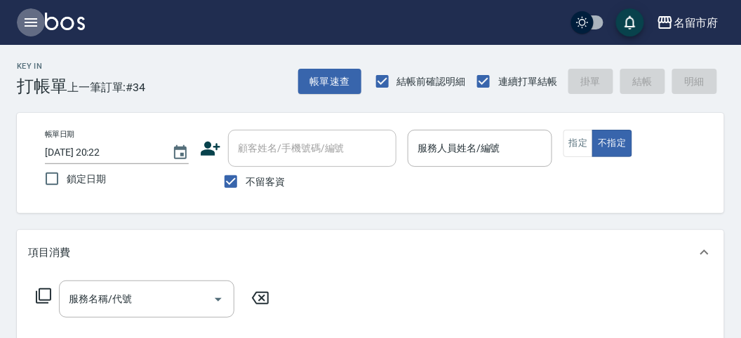
click at [33, 25] on icon "button" at bounding box center [30, 22] width 17 height 17
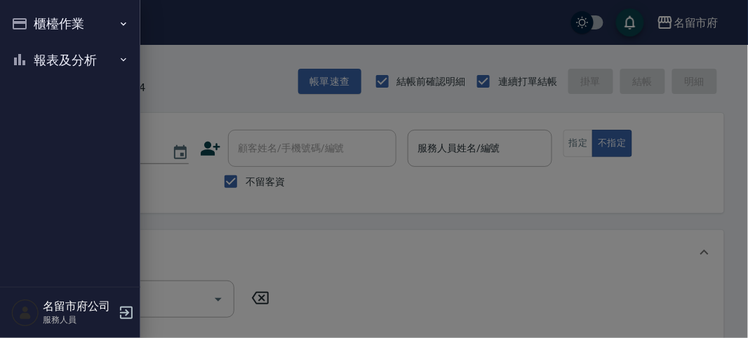
click at [34, 24] on button "櫃檯作業" at bounding box center [70, 24] width 129 height 36
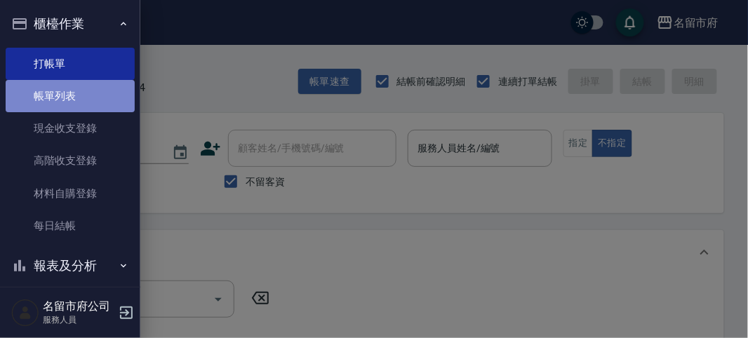
click at [80, 101] on link "帳單列表" at bounding box center [70, 96] width 129 height 32
click at [62, 93] on link "帳單列表" at bounding box center [70, 96] width 129 height 32
click at [55, 95] on link "帳單列表" at bounding box center [70, 96] width 129 height 32
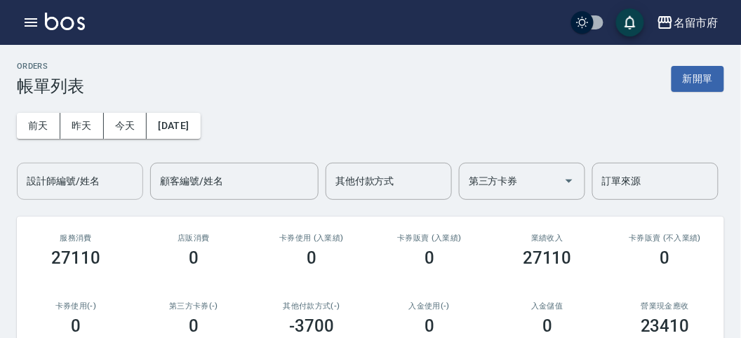
click at [69, 178] on input "設計師編號/姓名" at bounding box center [80, 181] width 114 height 25
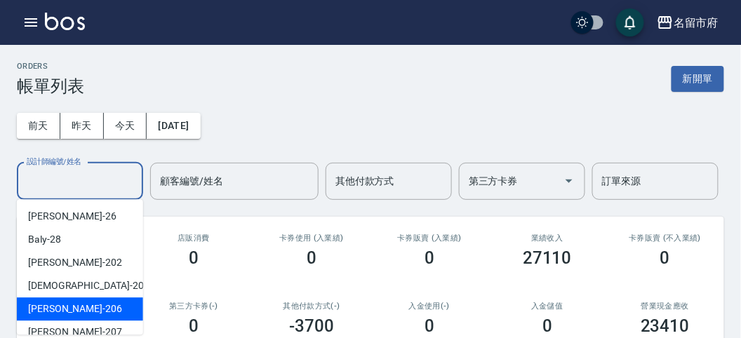
click at [51, 316] on span "[PERSON_NAME] -206" at bounding box center [75, 309] width 94 height 15
type input "[PERSON_NAME]-206"
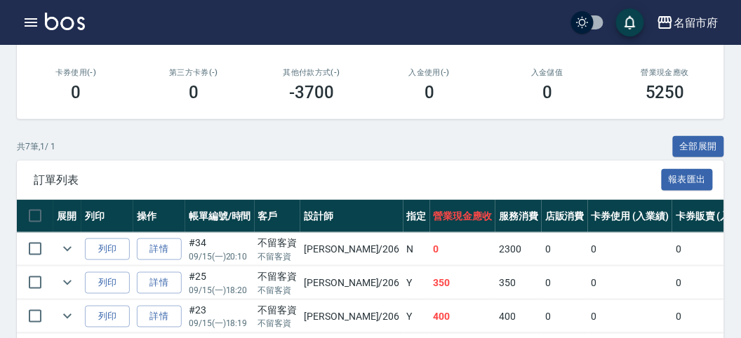
scroll to position [427, 0]
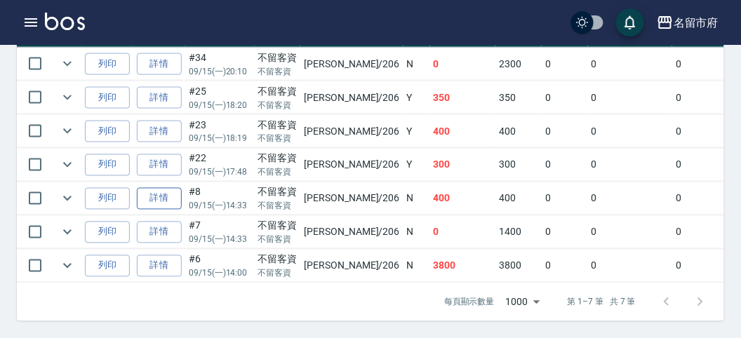
click at [151, 188] on link "詳情" at bounding box center [159, 199] width 45 height 22
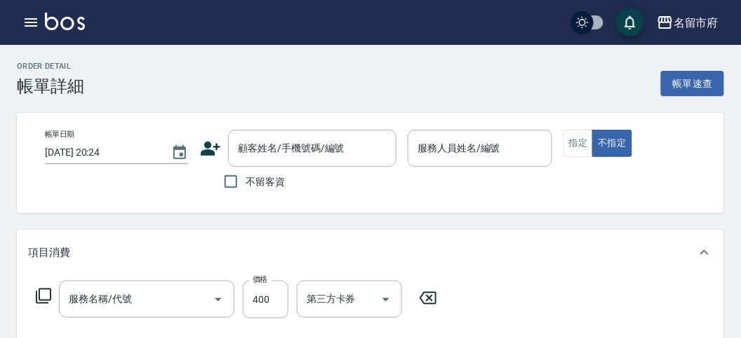
type input "[DATE] 14:33"
checkbox input "true"
type input "[PERSON_NAME]-206"
type input "w R剪髮(C011)"
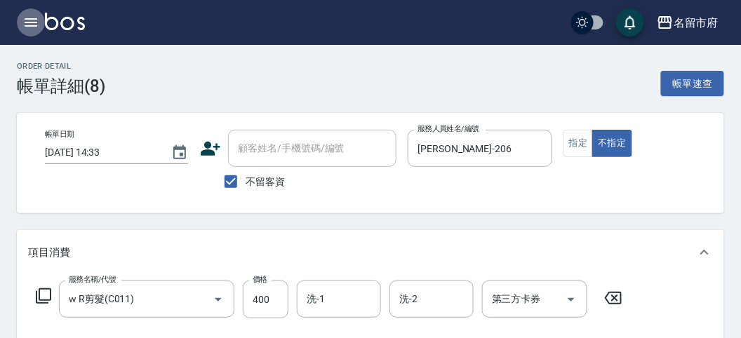
click at [34, 18] on icon "button" at bounding box center [31, 22] width 13 height 8
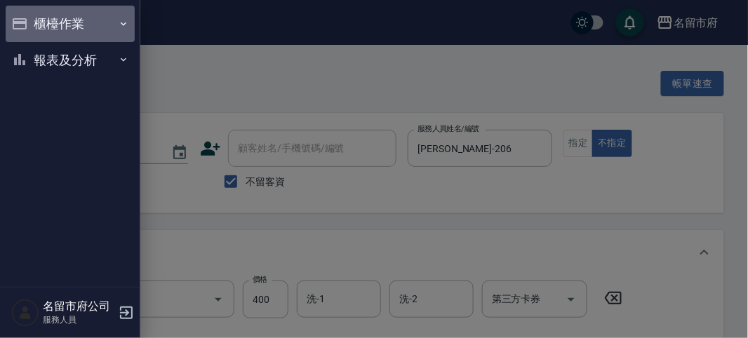
click at [34, 18] on button "櫃檯作業" at bounding box center [70, 24] width 129 height 36
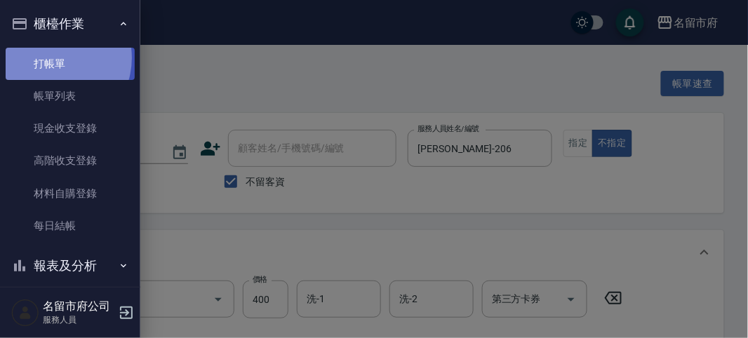
click at [51, 58] on link "打帳單" at bounding box center [70, 64] width 129 height 32
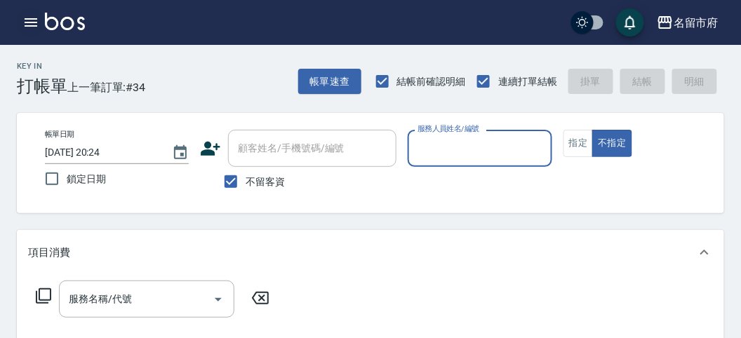
click at [27, 23] on icon "button" at bounding box center [30, 22] width 17 height 17
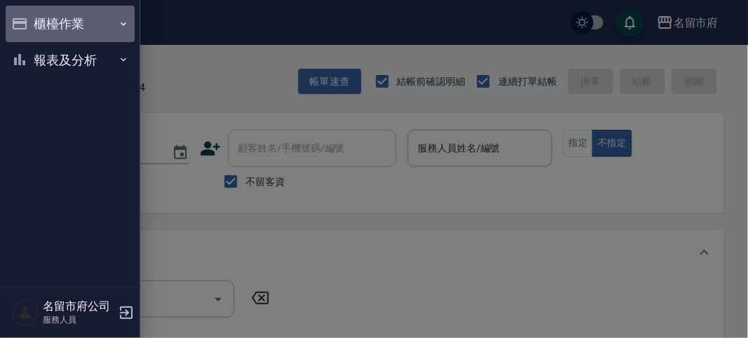
click at [27, 23] on button "櫃檯作業" at bounding box center [70, 24] width 129 height 36
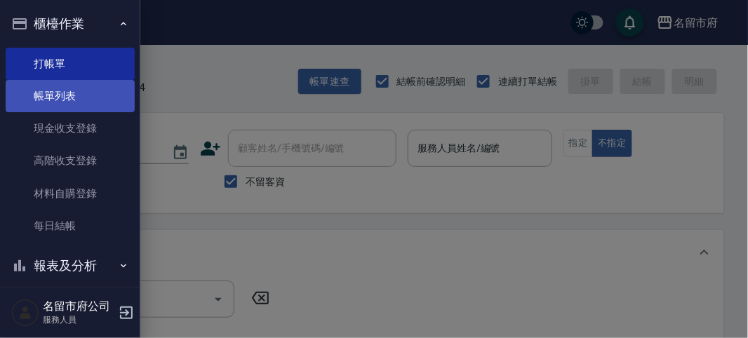
click at [50, 98] on link "帳單列表" at bounding box center [70, 96] width 129 height 32
click at [53, 102] on link "帳單列表" at bounding box center [70, 96] width 129 height 32
click at [39, 89] on link "帳單列表" at bounding box center [70, 96] width 129 height 32
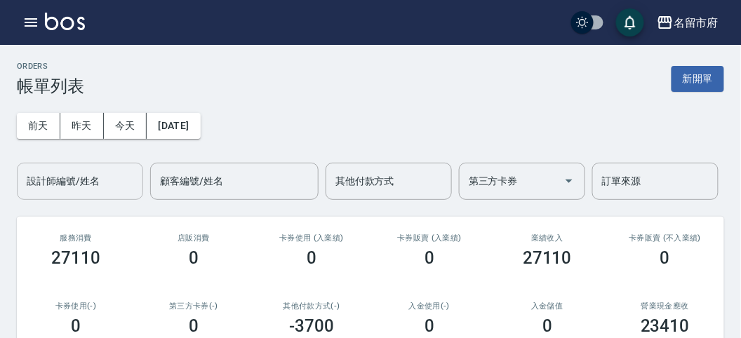
click at [100, 187] on input "設計師編號/姓名" at bounding box center [80, 181] width 114 height 25
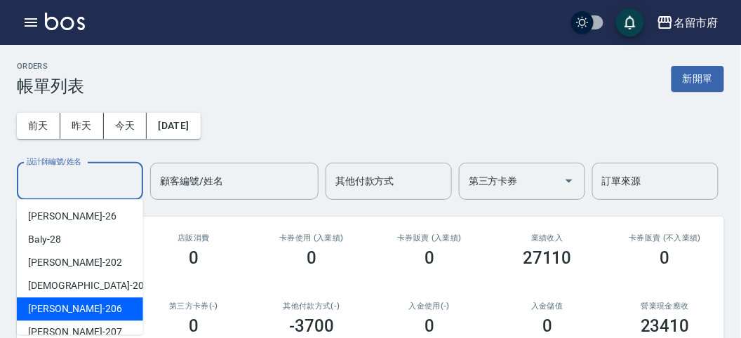
click at [121, 302] on div "[PERSON_NAME] -206" at bounding box center [80, 308] width 126 height 23
type input "[PERSON_NAME]-206"
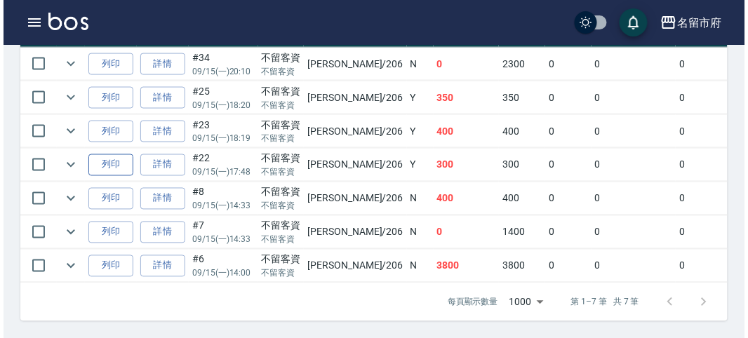
scroll to position [349, 0]
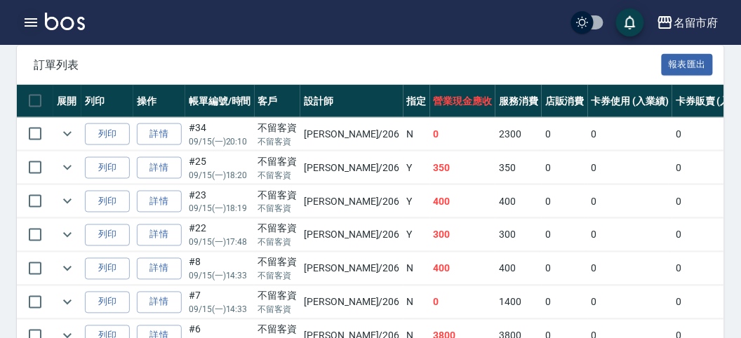
click at [41, 30] on button "button" at bounding box center [31, 22] width 28 height 28
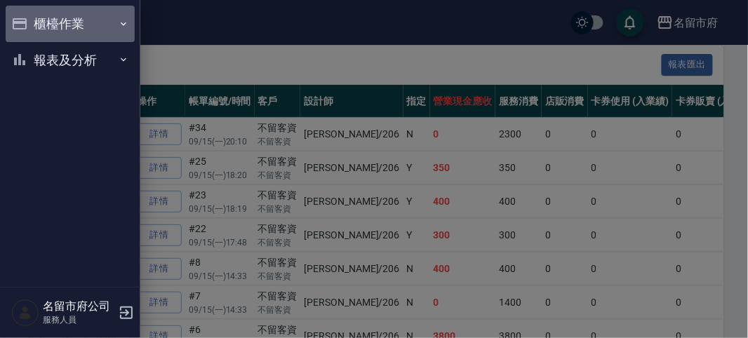
click at [39, 30] on button "櫃檯作業" at bounding box center [70, 24] width 129 height 36
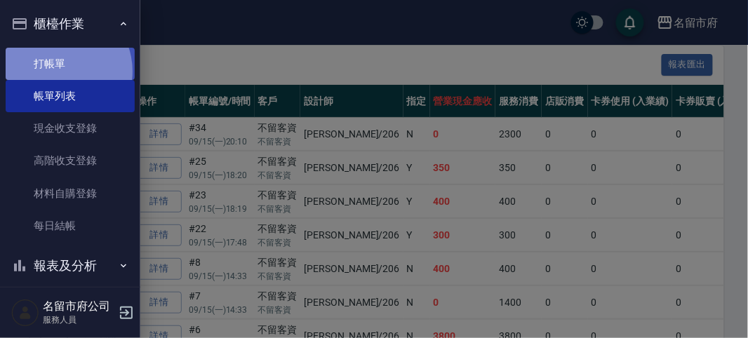
click at [60, 71] on link "打帳單" at bounding box center [70, 64] width 129 height 32
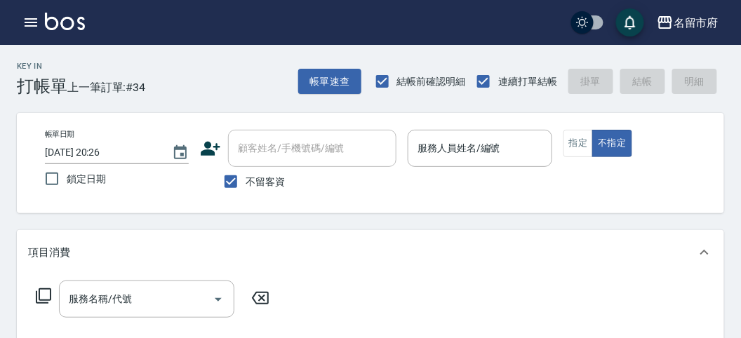
click at [562, 313] on div "服務名稱/代號 服務名稱/代號" at bounding box center [370, 323] width 707 height 97
click at [474, 145] on input "服務人員姓名/編號" at bounding box center [479, 148] width 131 height 25
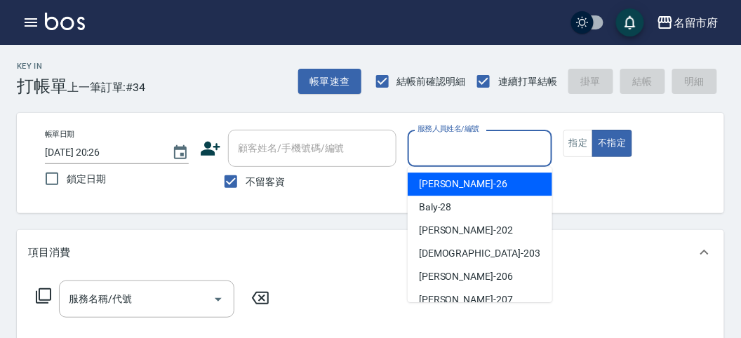
click at [466, 185] on div "[PERSON_NAME] -26" at bounding box center [480, 184] width 145 height 23
type input "[PERSON_NAME]-26"
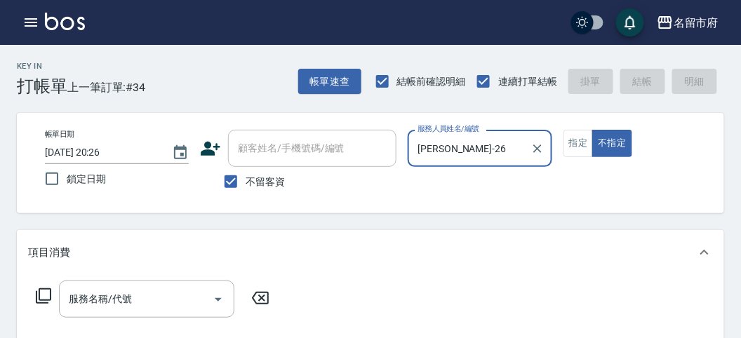
click at [41, 294] on icon at bounding box center [43, 296] width 17 height 17
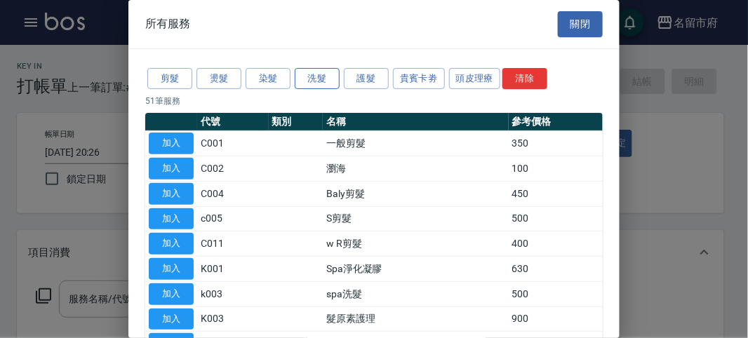
click at [316, 74] on button "洗髮" at bounding box center [317, 79] width 45 height 22
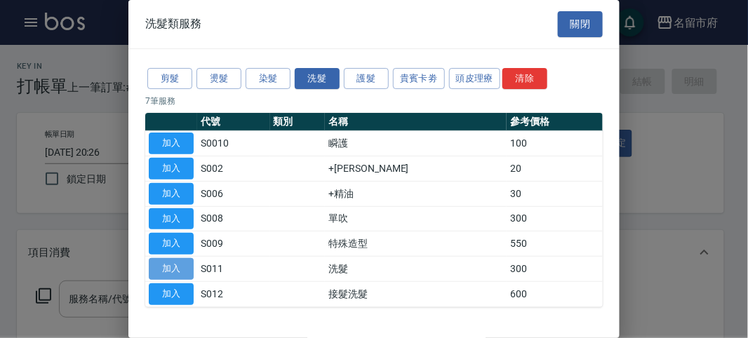
click at [166, 264] on button "加入" at bounding box center [171, 269] width 45 height 22
type input "洗髮(S011)"
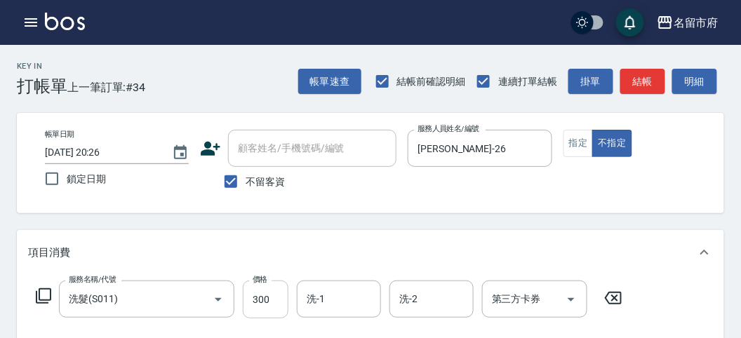
click at [250, 297] on input "300" at bounding box center [266, 300] width 46 height 38
click at [41, 296] on icon at bounding box center [43, 296] width 17 height 17
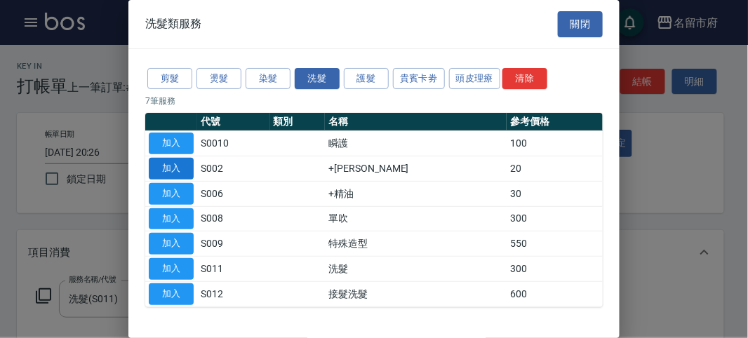
click at [173, 166] on button "加入" at bounding box center [171, 169] width 45 height 22
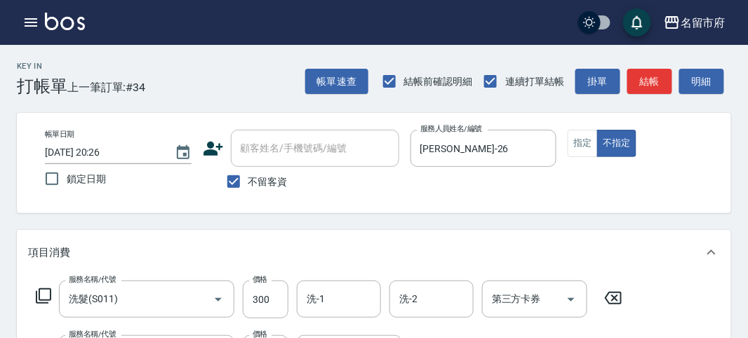
scroll to position [35, 0]
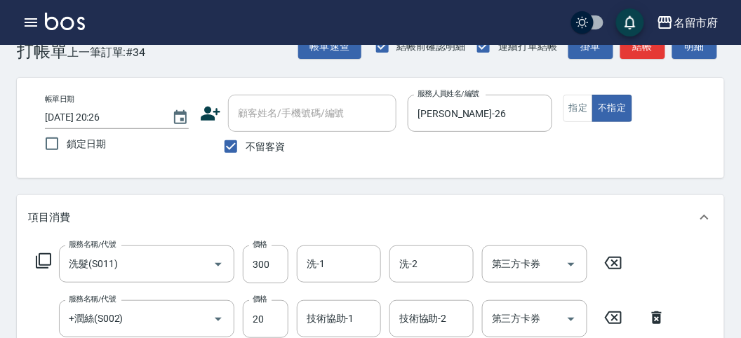
click at [44, 260] on icon at bounding box center [43, 261] width 17 height 17
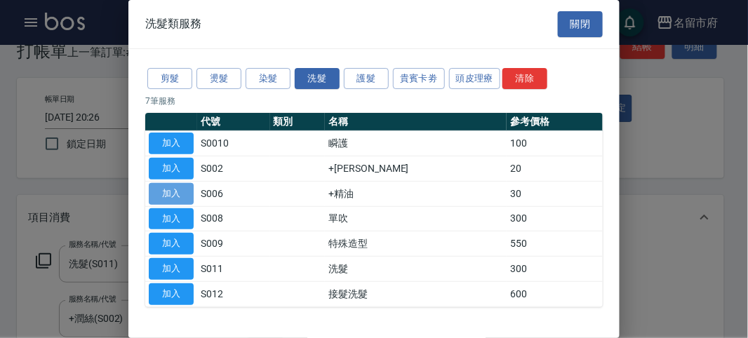
click at [169, 192] on button "加入" at bounding box center [171, 194] width 45 height 22
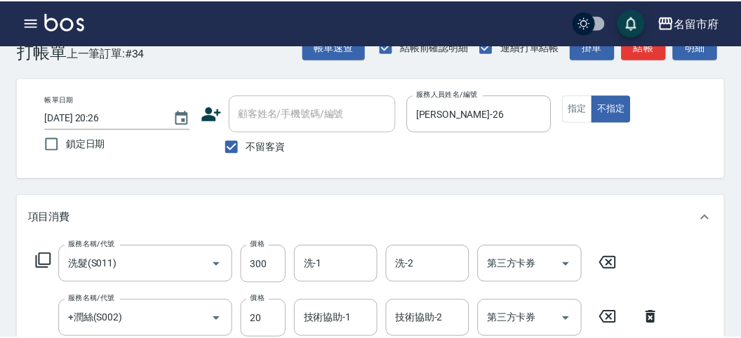
scroll to position [239, 0]
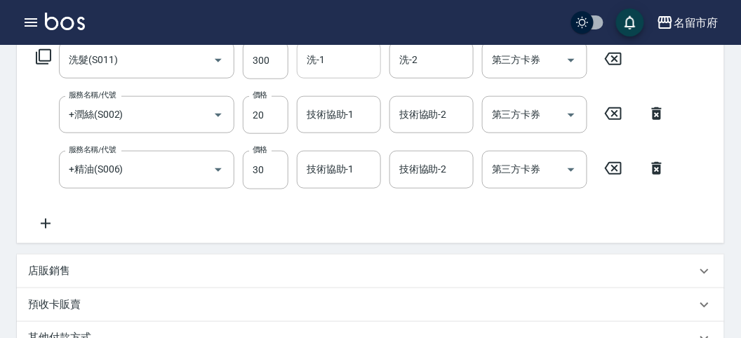
click at [315, 66] on input "洗-1" at bounding box center [339, 60] width 72 height 25
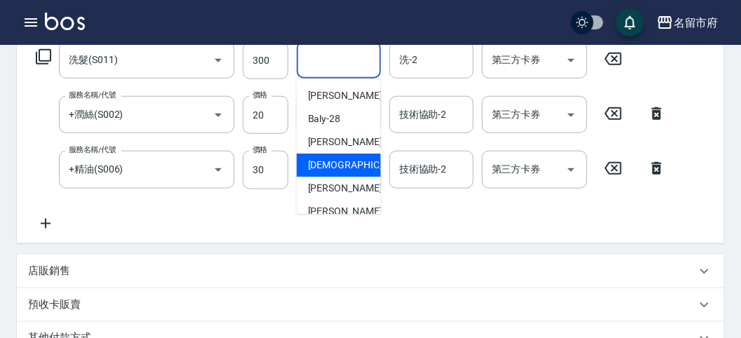
scroll to position [153, 0]
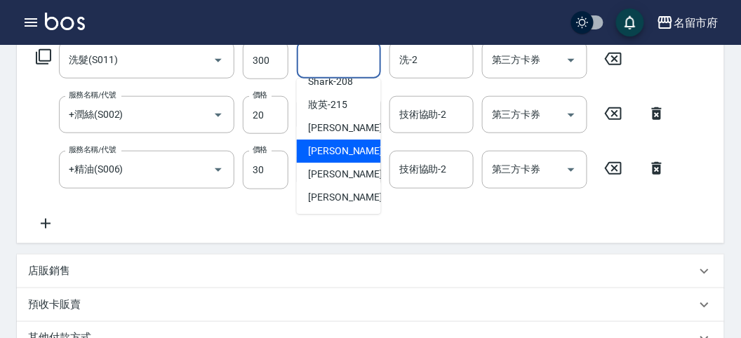
click at [349, 147] on span "Min Min -218" at bounding box center [355, 151] width 94 height 15
type input "Min Min-218"
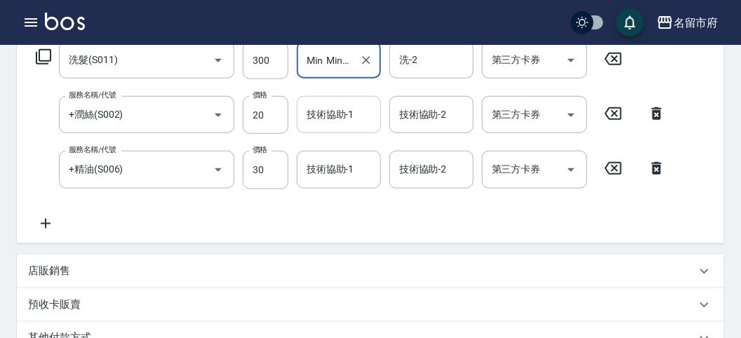
click at [333, 120] on input "技術協助-1" at bounding box center [339, 114] width 72 height 25
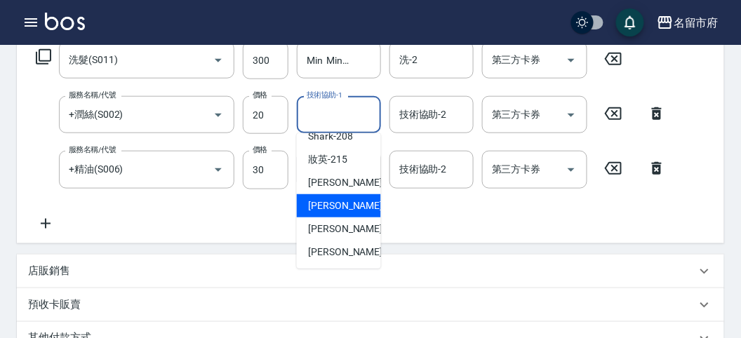
click at [349, 208] on span "Min Min -218" at bounding box center [355, 206] width 94 height 15
type input "Min Min-218"
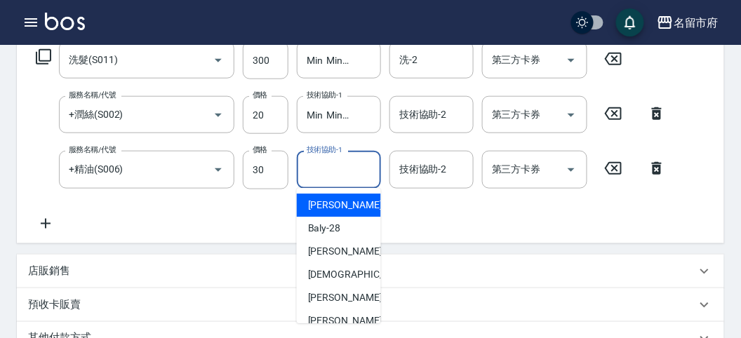
click at [341, 168] on input "技術協助-1" at bounding box center [339, 169] width 72 height 25
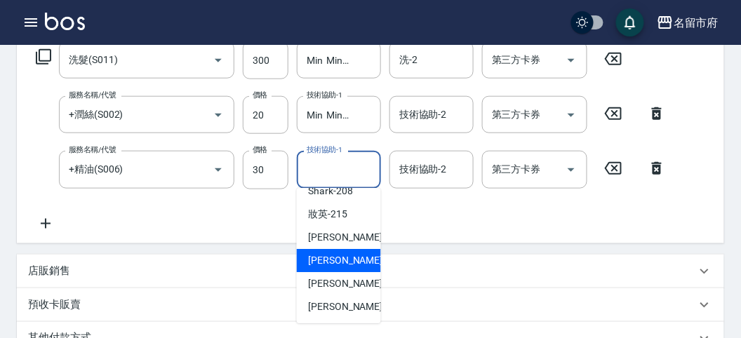
click at [356, 255] on span "Min Min -218" at bounding box center [355, 260] width 94 height 15
type input "Min Min-218"
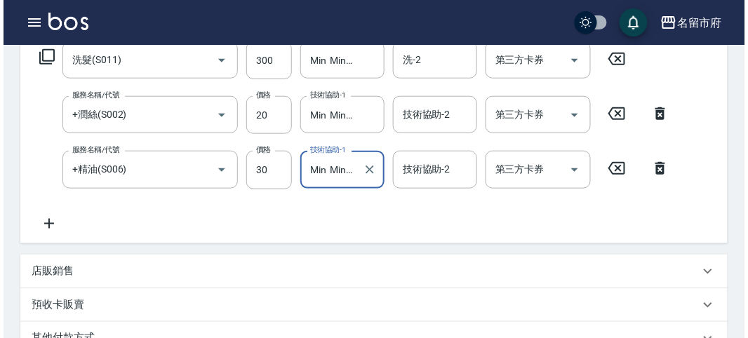
scroll to position [520, 0]
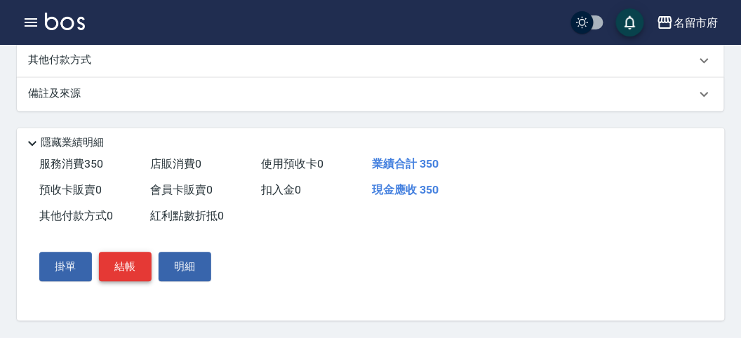
click at [142, 265] on button "結帳" at bounding box center [125, 267] width 53 height 29
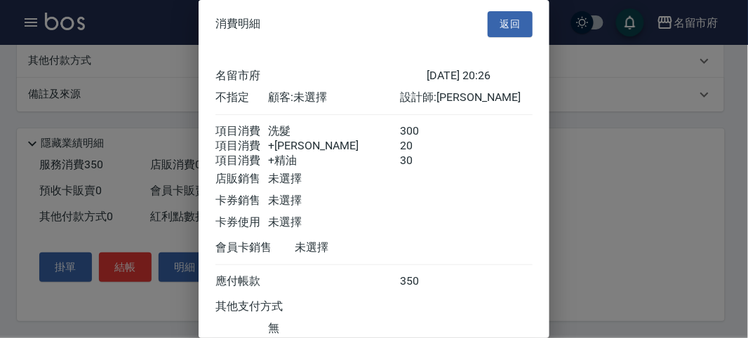
scroll to position [109, 0]
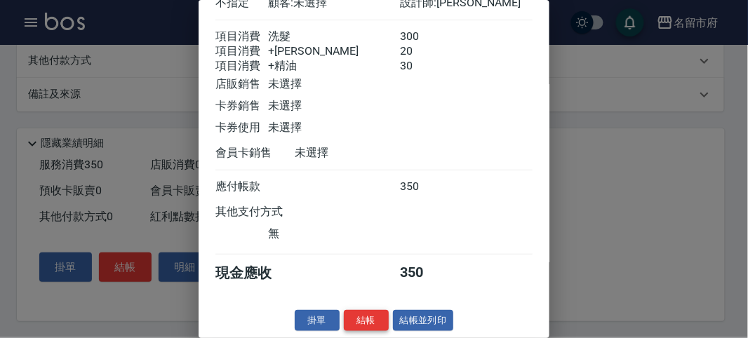
click at [370, 316] on button "結帳" at bounding box center [366, 321] width 45 height 22
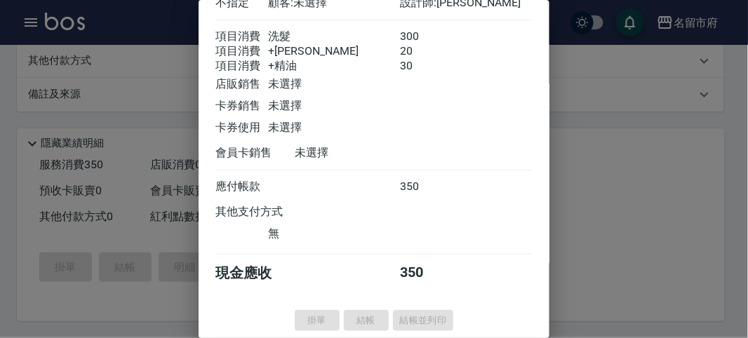
type input "[DATE] 20:37"
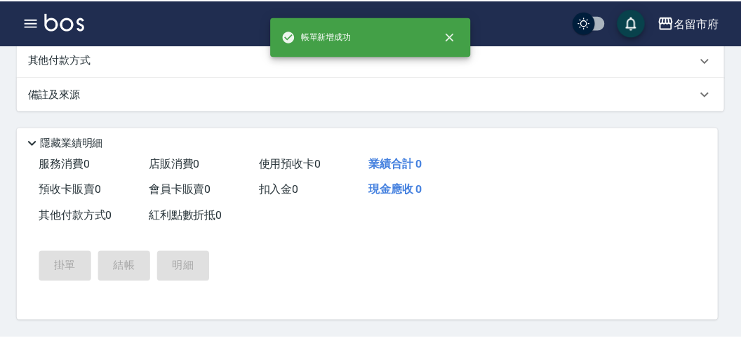
scroll to position [0, 0]
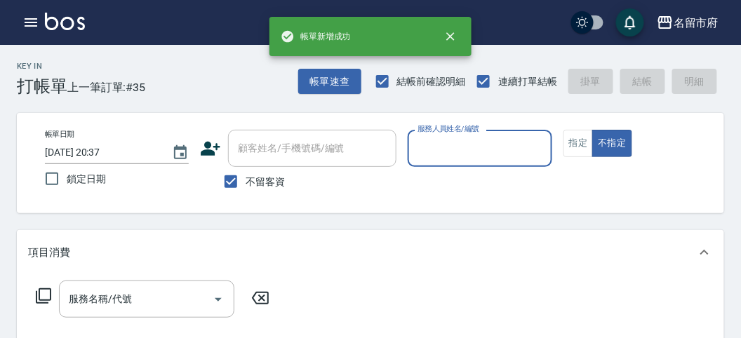
click at [446, 152] on input "服務人員姓名/編號" at bounding box center [479, 148] width 131 height 25
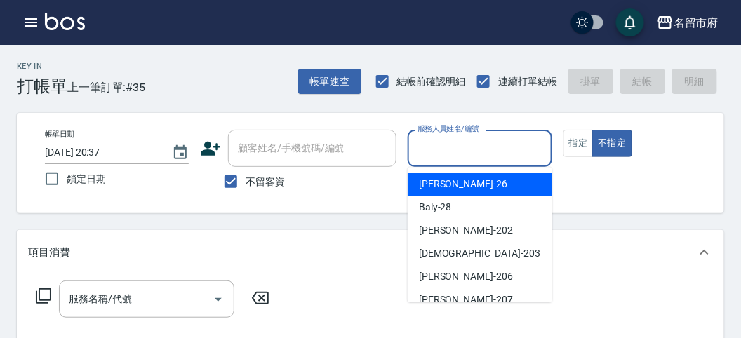
click at [446, 179] on span "[PERSON_NAME] -26" at bounding box center [463, 184] width 88 height 15
type input "[PERSON_NAME]-26"
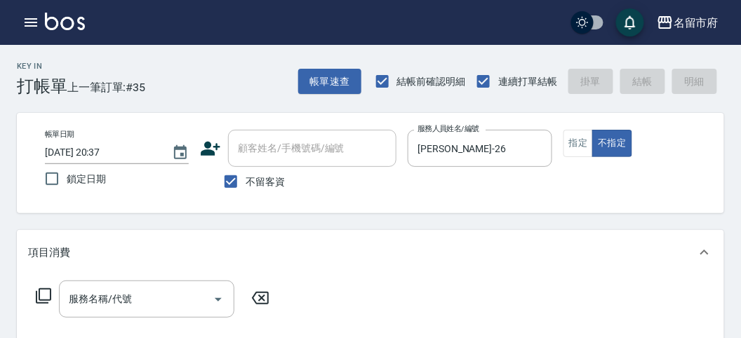
click at [40, 295] on icon at bounding box center [43, 296] width 17 height 17
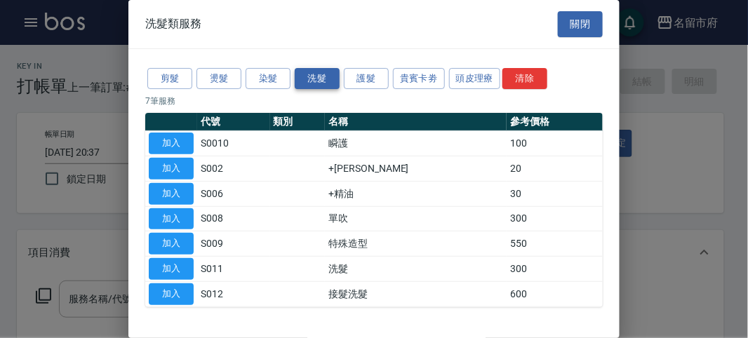
click at [316, 78] on button "洗髮" at bounding box center [317, 79] width 45 height 22
click at [170, 265] on button "加入" at bounding box center [171, 269] width 45 height 22
type input "洗髮(S011)"
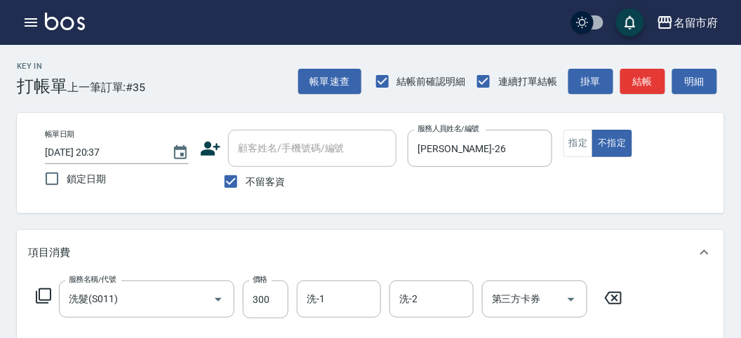
click at [46, 295] on icon at bounding box center [43, 296] width 17 height 17
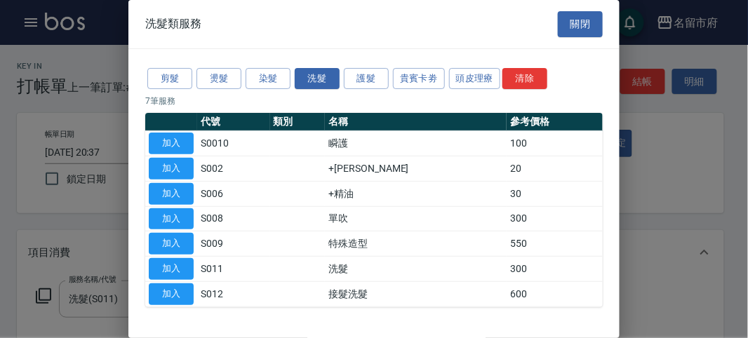
drag, startPoint x: 181, startPoint y: 165, endPoint x: 186, endPoint y: 173, distance: 9.1
click at [184, 165] on button "加入" at bounding box center [171, 169] width 45 height 22
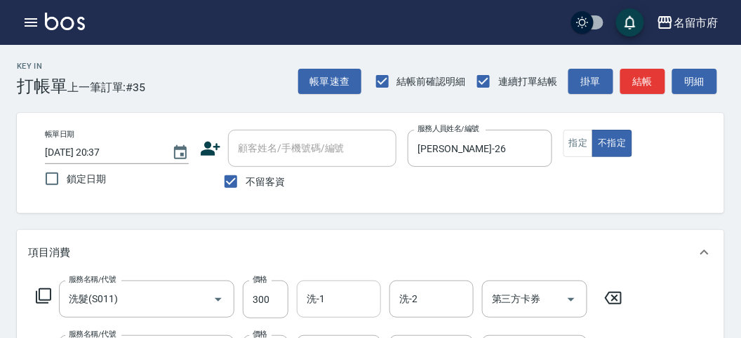
scroll to position [78, 0]
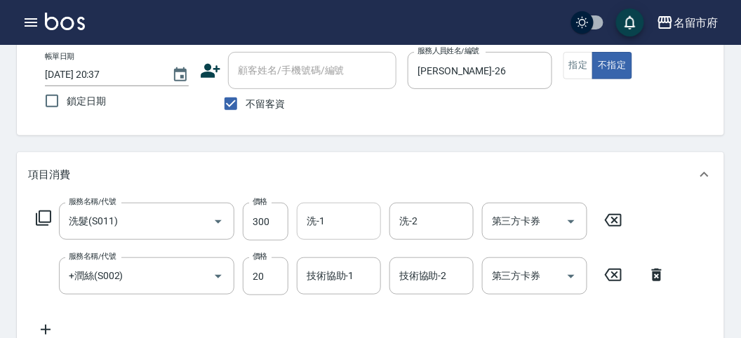
click at [335, 225] on input "洗-1" at bounding box center [339, 221] width 72 height 25
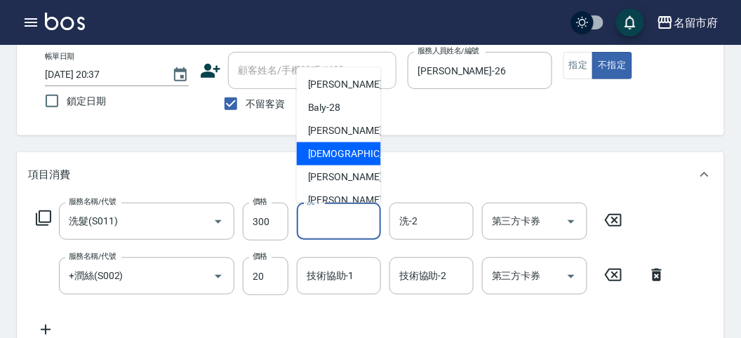
scroll to position [153, 0]
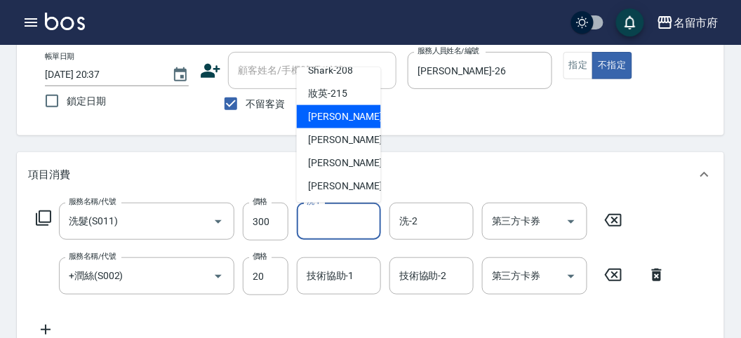
click at [349, 123] on div "小靜 -216" at bounding box center [339, 116] width 84 height 23
type input "小靜-216"
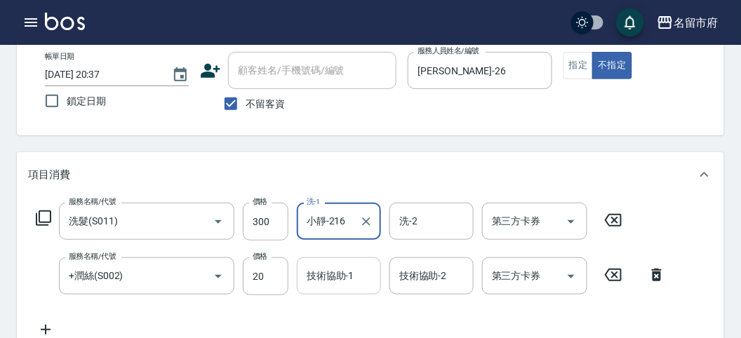
click at [356, 279] on input "技術協助-1" at bounding box center [339, 276] width 72 height 25
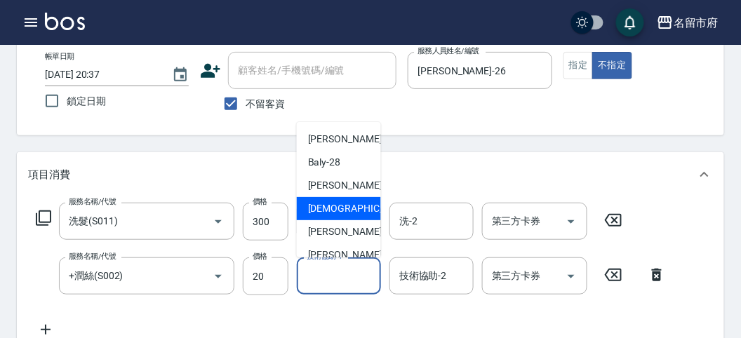
scroll to position [78, 0]
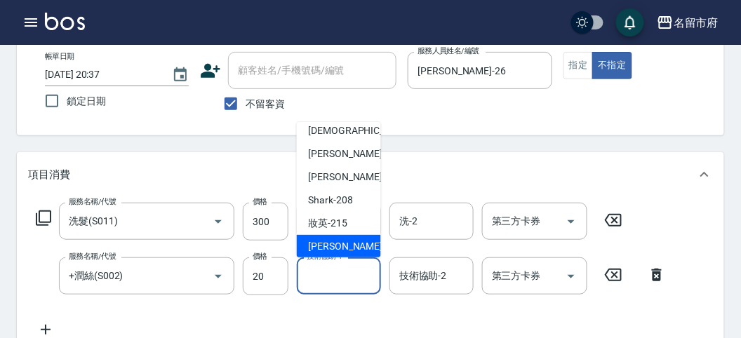
click at [351, 249] on div "小靜 -216" at bounding box center [339, 246] width 84 height 23
type input "小靜-216"
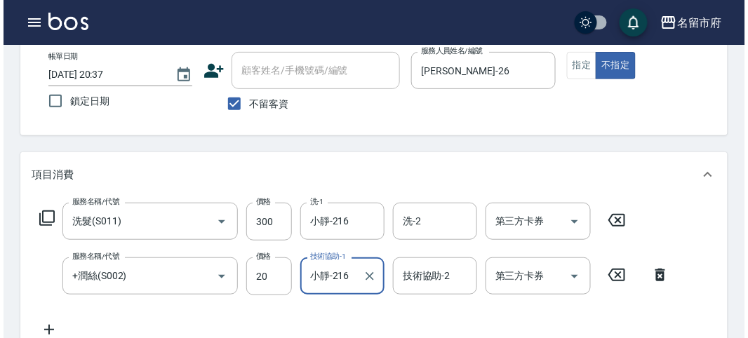
scroll to position [465, 0]
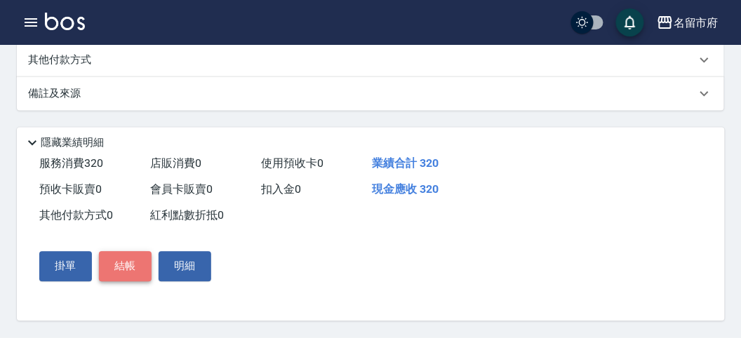
click at [135, 264] on button "結帳" at bounding box center [125, 266] width 53 height 29
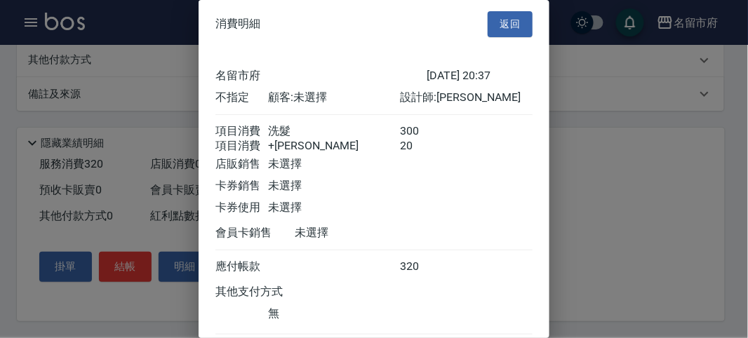
scroll to position [93, 0]
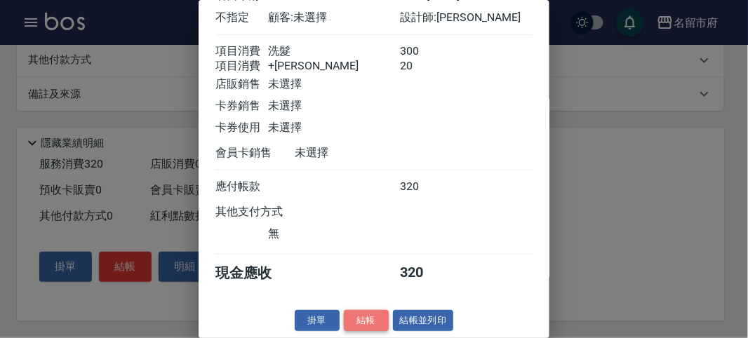
click at [363, 319] on button "結帳" at bounding box center [366, 321] width 45 height 22
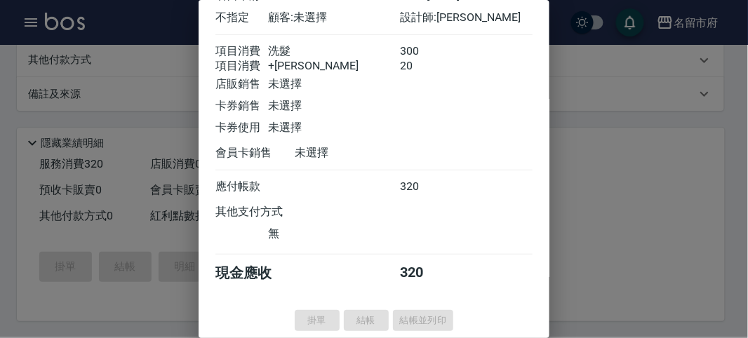
type input "[DATE] 20:38"
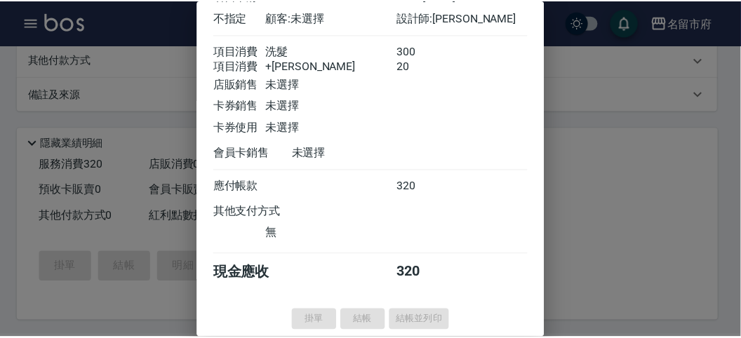
scroll to position [0, 0]
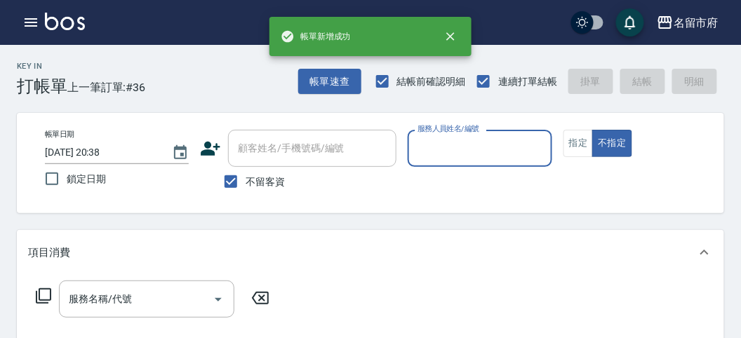
click at [434, 144] on input "服務人員姓名/編號" at bounding box center [479, 148] width 131 height 25
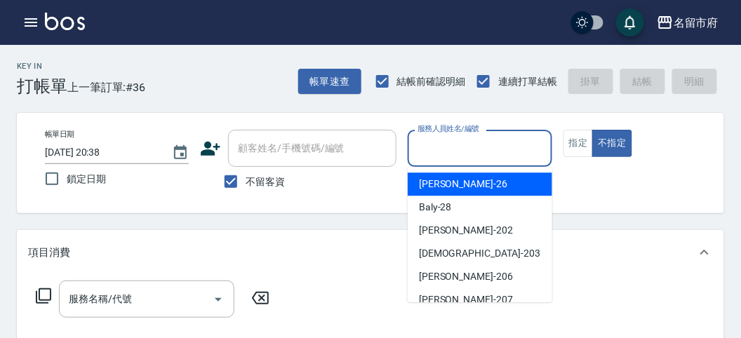
click at [446, 190] on span "[PERSON_NAME] -26" at bounding box center [463, 184] width 88 height 15
type input "[PERSON_NAME]-26"
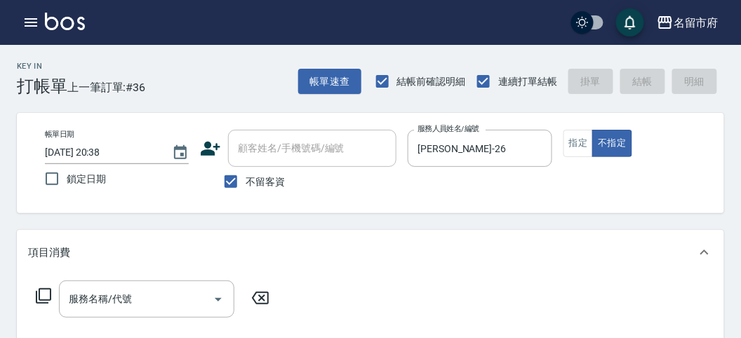
click at [51, 297] on icon at bounding box center [43, 296] width 17 height 17
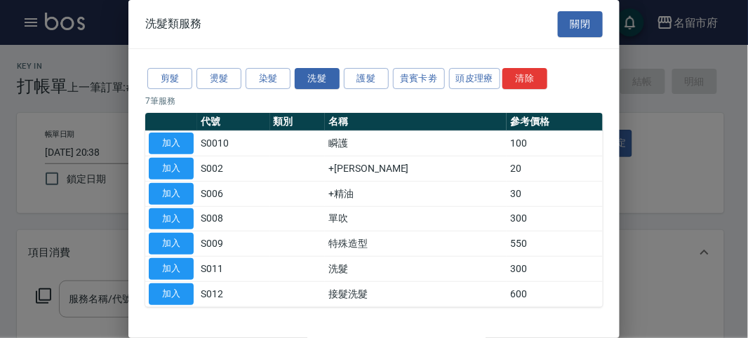
drag, startPoint x: 160, startPoint y: 261, endPoint x: 173, endPoint y: 260, distance: 12.7
click at [161, 260] on button "加入" at bounding box center [171, 269] width 45 height 22
type input "洗髮(S011)"
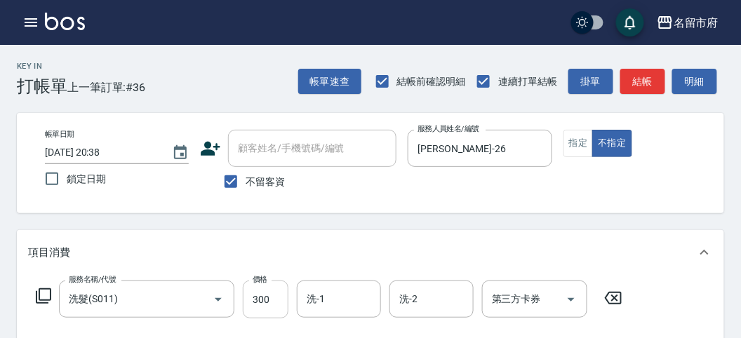
click at [255, 293] on input "300" at bounding box center [266, 300] width 46 height 38
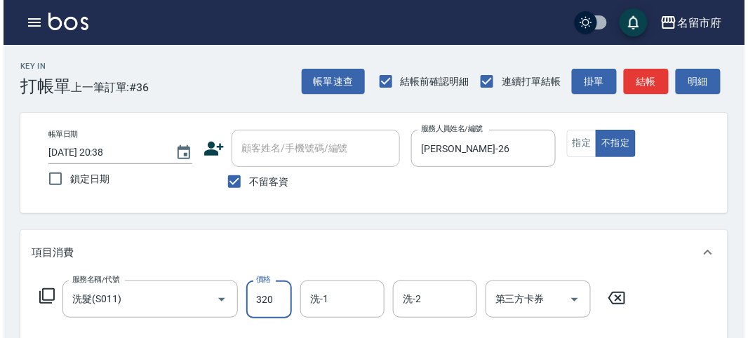
scroll to position [410, 0]
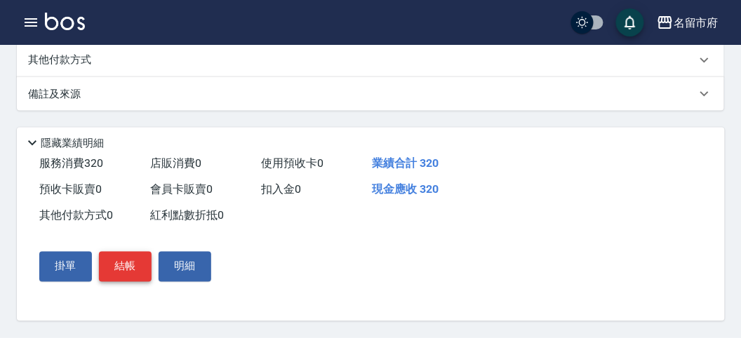
type input "320"
click at [138, 271] on button "結帳" at bounding box center [125, 266] width 53 height 29
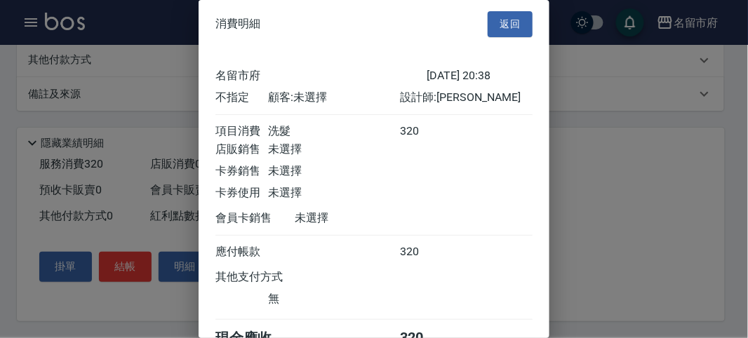
scroll to position [78, 0]
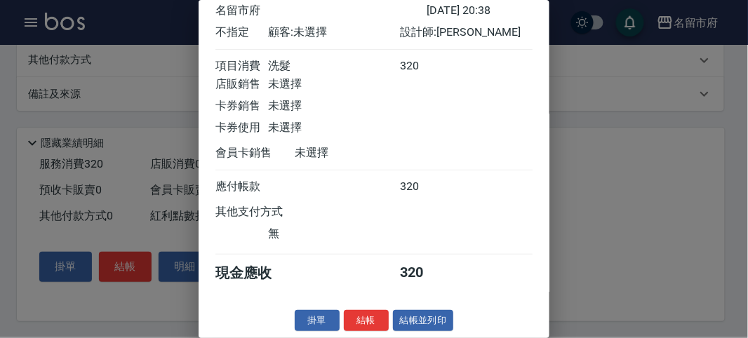
click at [361, 321] on button "結帳" at bounding box center [366, 321] width 45 height 22
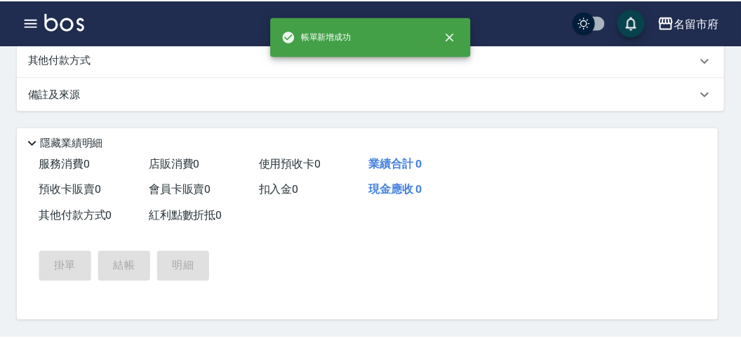
scroll to position [0, 0]
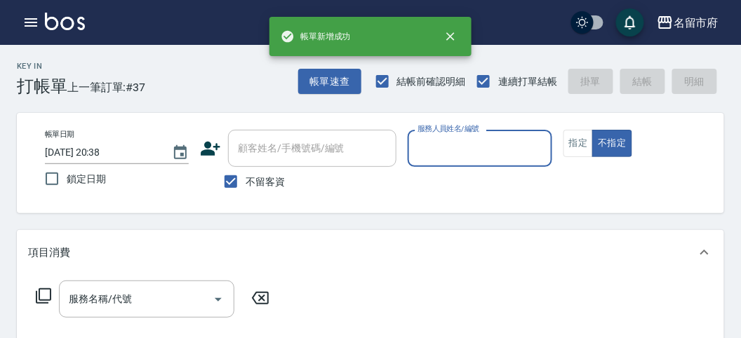
click at [436, 133] on label "服務人員姓名/編號" at bounding box center [448, 128] width 62 height 11
click at [436, 136] on input "服務人員姓名/編號" at bounding box center [479, 148] width 131 height 25
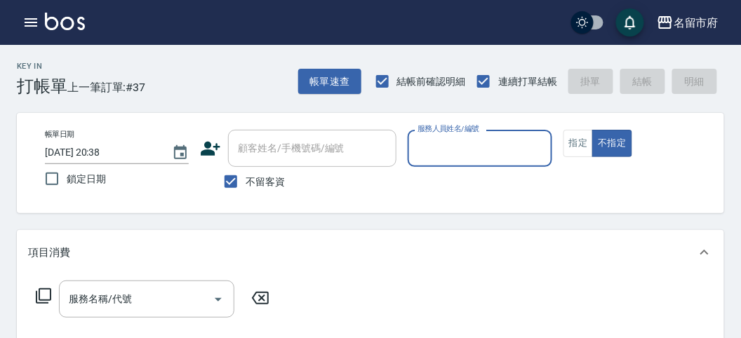
click at [435, 147] on input "服務人員姓名/編號" at bounding box center [479, 148] width 131 height 25
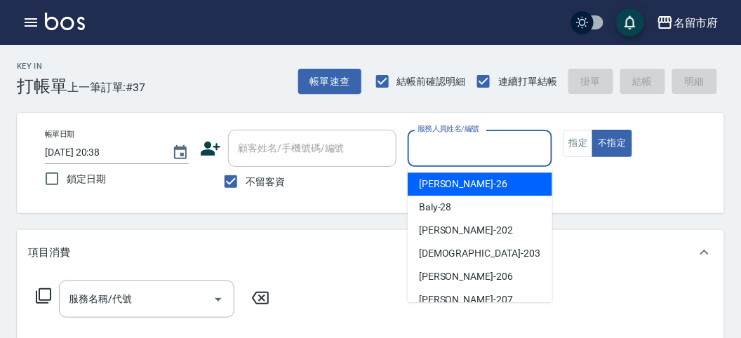
click at [439, 188] on span "[PERSON_NAME] -26" at bounding box center [463, 184] width 88 height 15
type input "[PERSON_NAME]-26"
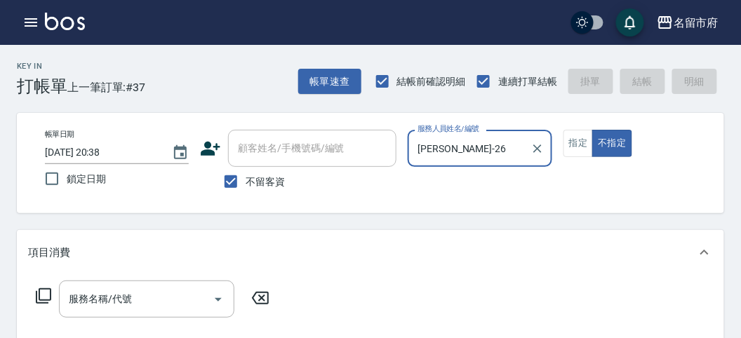
click at [51, 293] on icon at bounding box center [43, 295] width 15 height 15
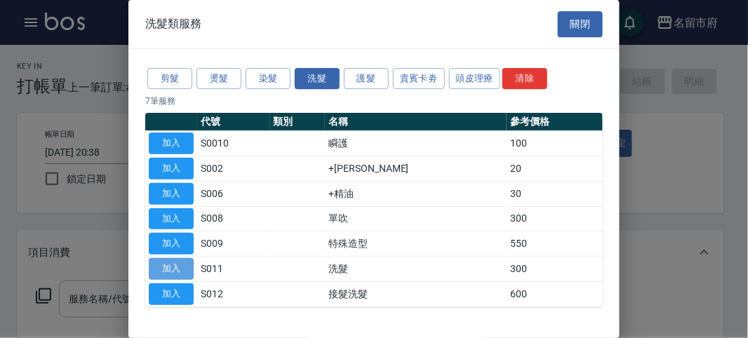
click at [155, 265] on button "加入" at bounding box center [171, 269] width 45 height 22
type input "洗髮(S011)"
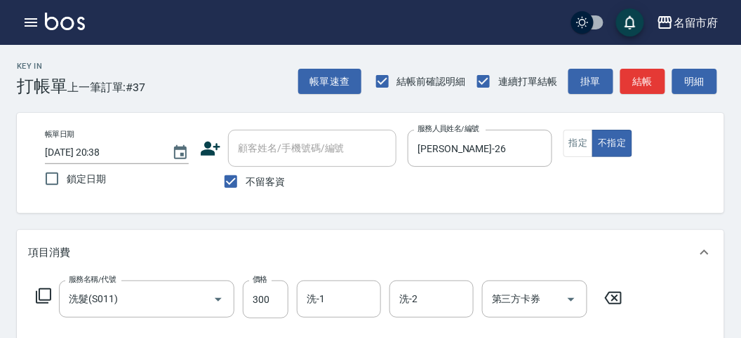
click at [40, 293] on icon at bounding box center [43, 296] width 17 height 17
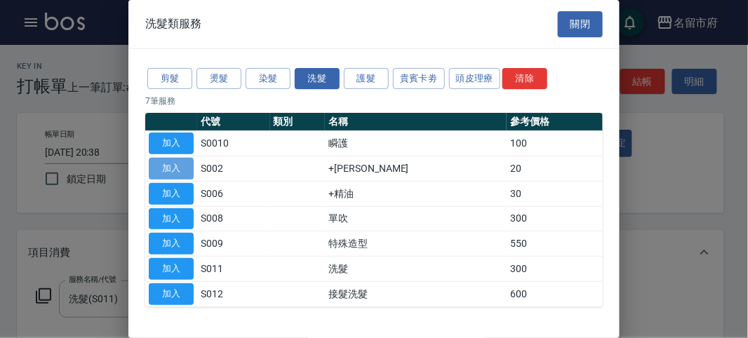
click at [174, 166] on button "加入" at bounding box center [171, 169] width 45 height 22
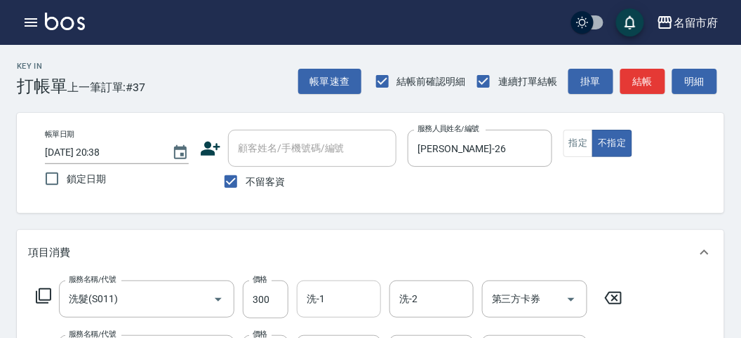
click at [307, 293] on div "洗-1 洗-1" at bounding box center [339, 299] width 84 height 37
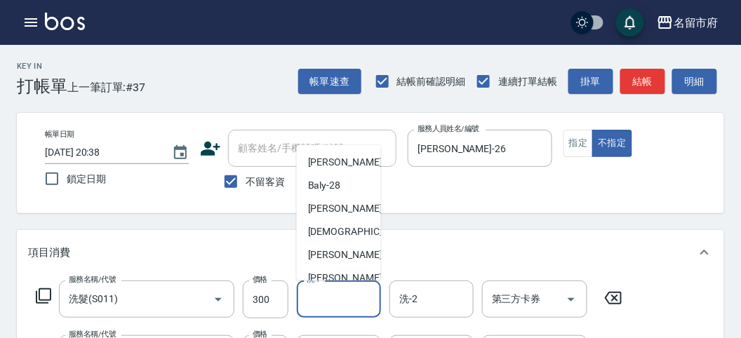
scroll to position [153, 0]
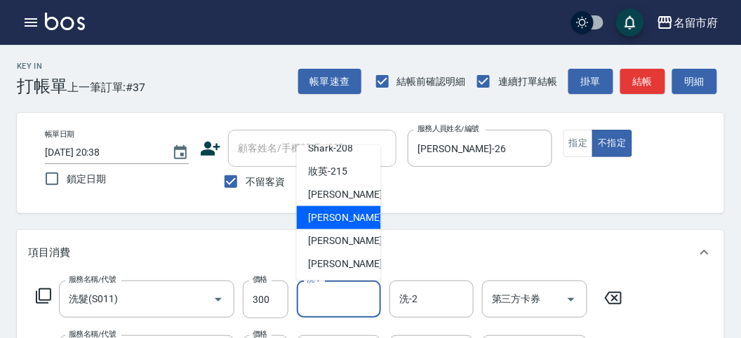
click at [351, 218] on span "Min Min -218" at bounding box center [355, 217] width 94 height 15
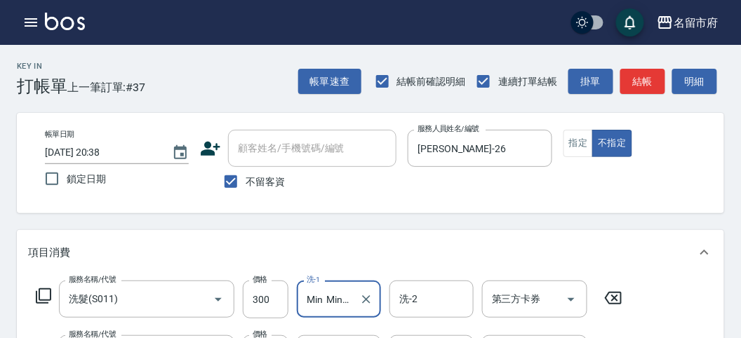
type input "Min Min-218"
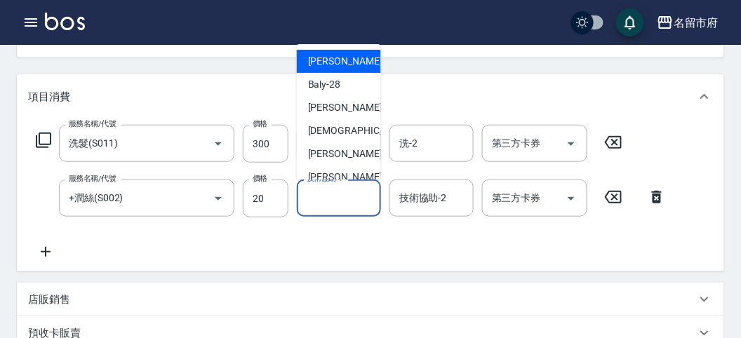
click at [336, 203] on input "技術協助-1" at bounding box center [339, 198] width 72 height 25
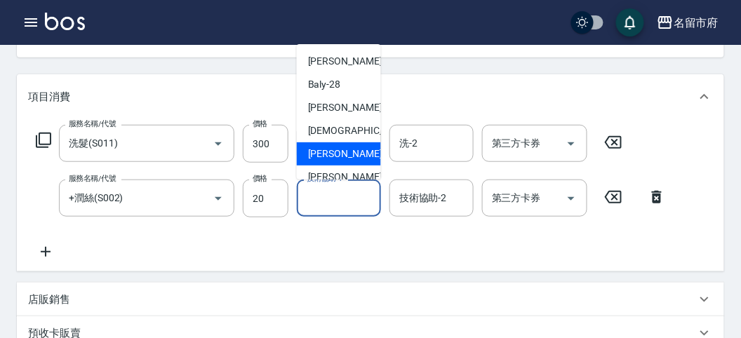
scroll to position [153, 0]
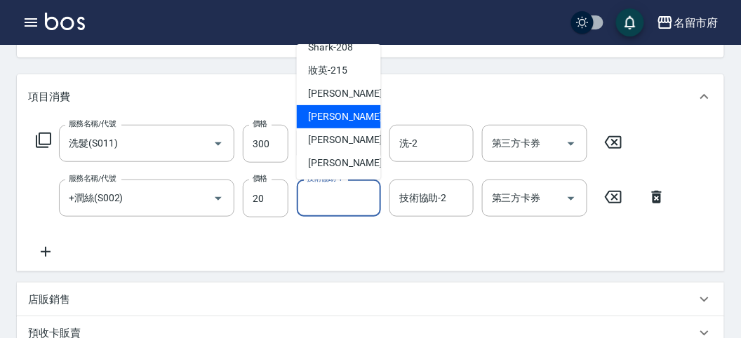
click at [350, 114] on span "Min Min -218" at bounding box center [355, 116] width 94 height 15
type input "Min Min-218"
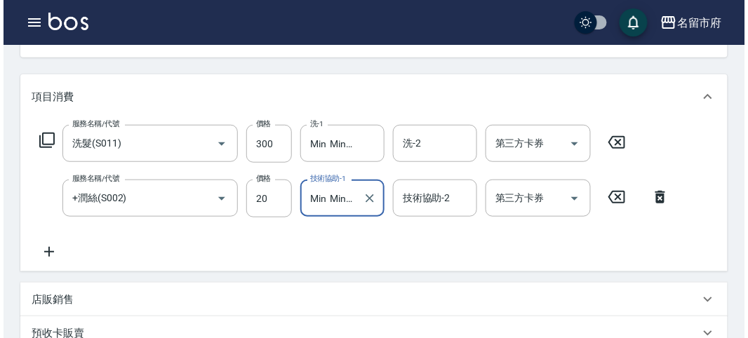
scroll to position [465, 0]
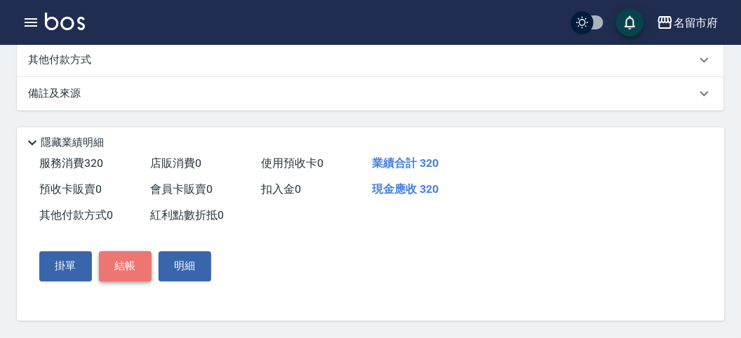
click at [126, 272] on button "結帳" at bounding box center [125, 266] width 53 height 29
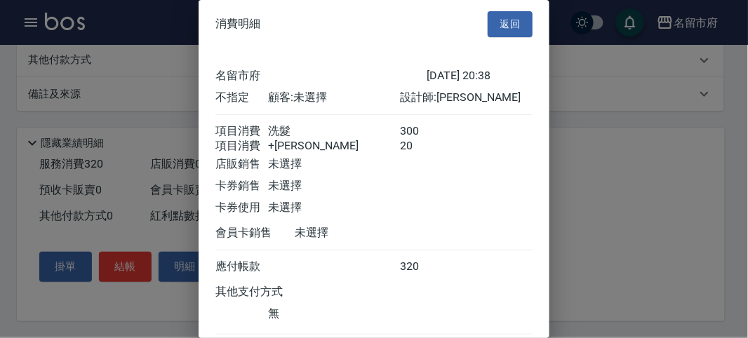
scroll to position [93, 0]
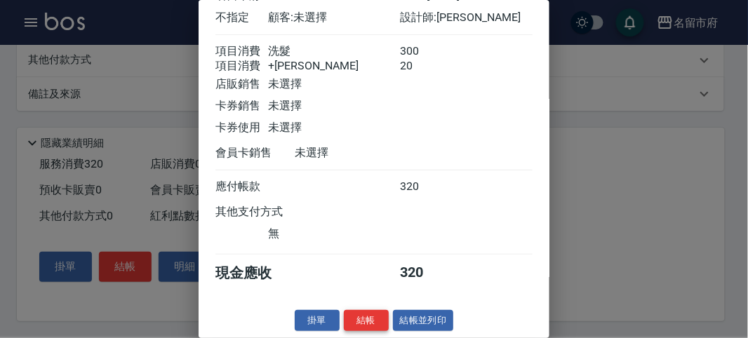
click at [374, 319] on button "結帳" at bounding box center [366, 321] width 45 height 22
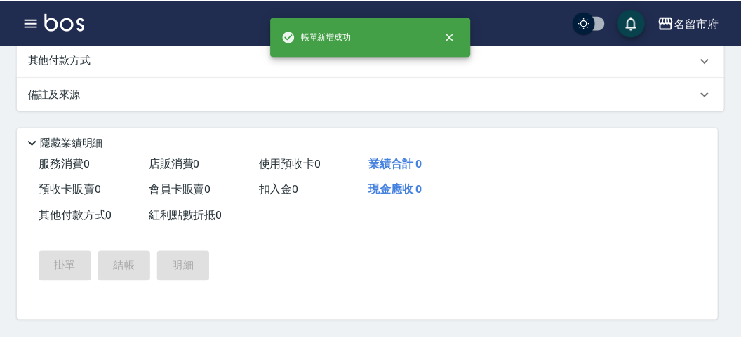
scroll to position [0, 0]
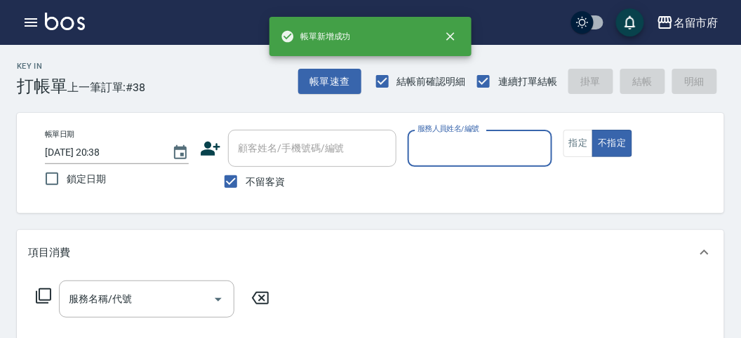
drag, startPoint x: 435, startPoint y: 133, endPoint x: 438, endPoint y: 146, distance: 12.9
click at [435, 138] on div "服務人員姓名/編號 服務人員姓名/編號" at bounding box center [480, 148] width 144 height 37
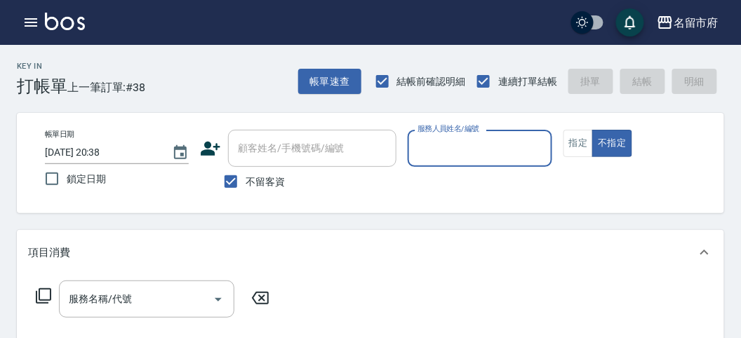
click at [438, 147] on input "服務人員姓名/編號" at bounding box center [479, 148] width 131 height 25
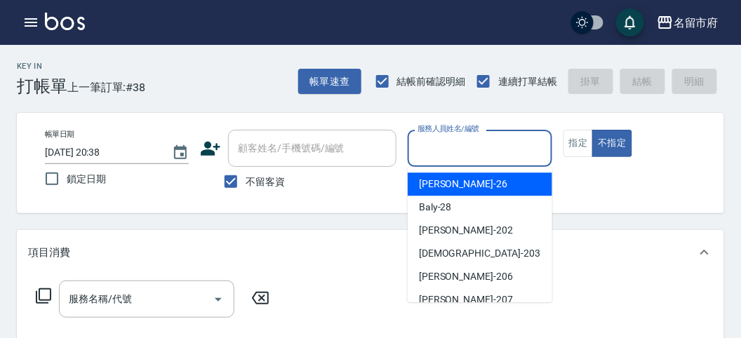
click at [444, 173] on div "[PERSON_NAME] -26" at bounding box center [480, 184] width 145 height 23
type input "[PERSON_NAME]-26"
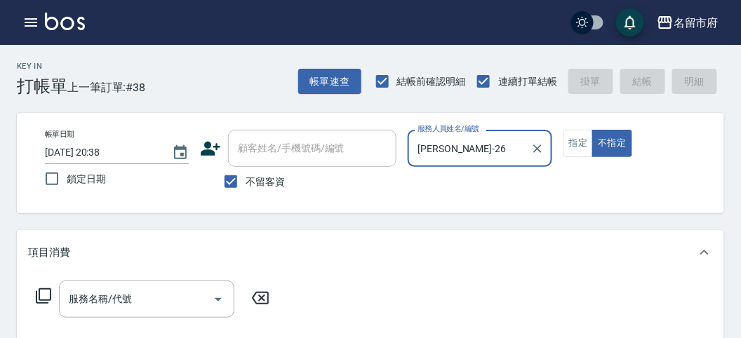
click at [46, 291] on icon at bounding box center [43, 296] width 17 height 17
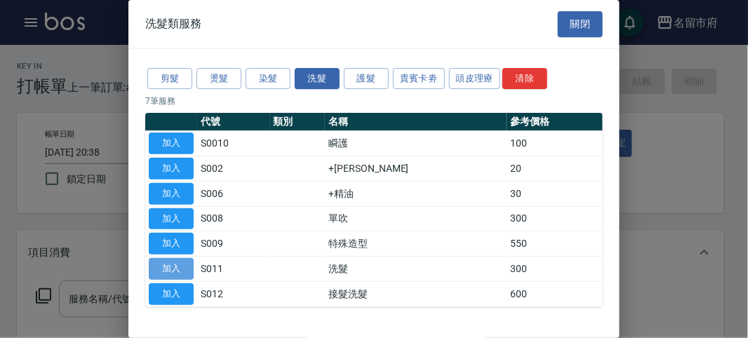
click at [192, 265] on button "加入" at bounding box center [171, 269] width 45 height 22
type input "洗髮(S011)"
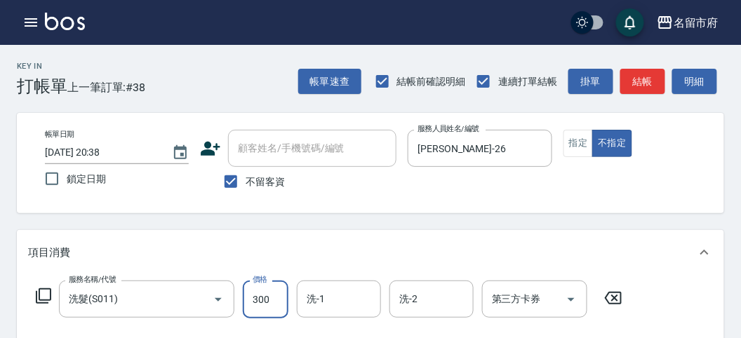
click at [261, 295] on input "300" at bounding box center [266, 300] width 46 height 38
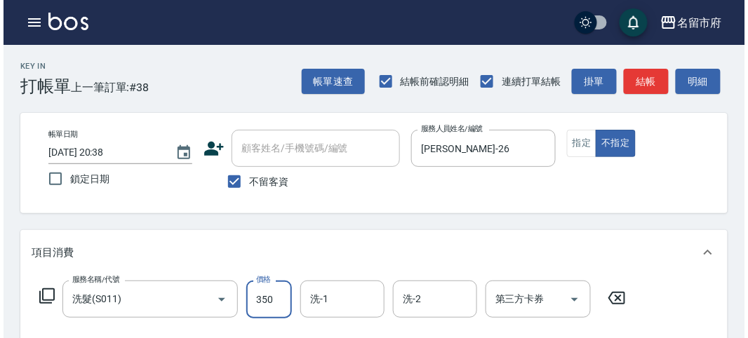
scroll to position [410, 0]
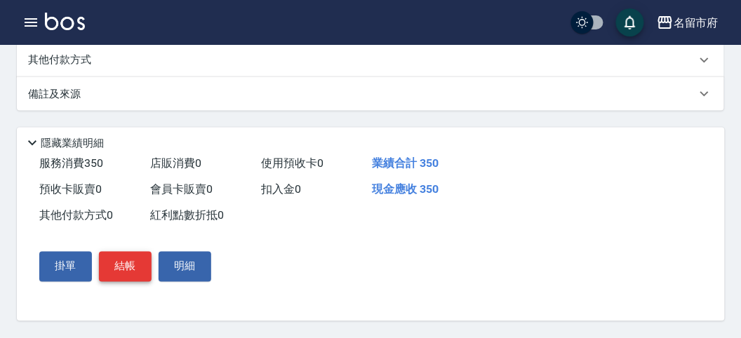
type input "350"
click at [134, 261] on button "結帳" at bounding box center [125, 266] width 53 height 29
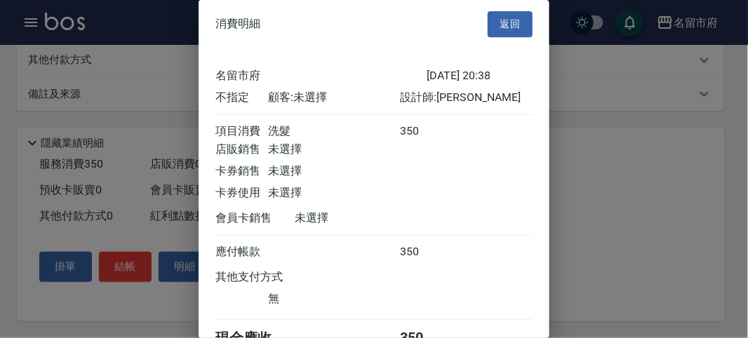
scroll to position [78, 0]
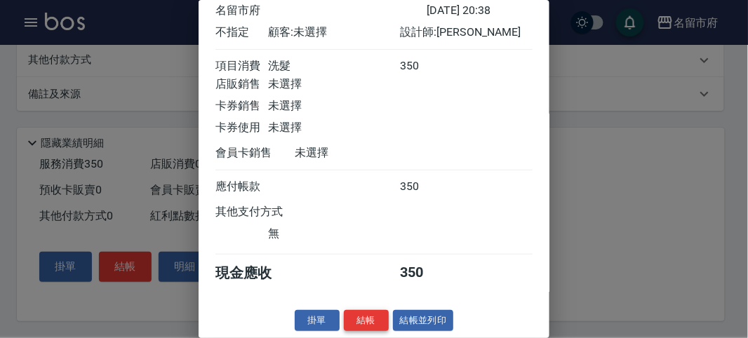
click at [362, 316] on button "結帳" at bounding box center [366, 321] width 45 height 22
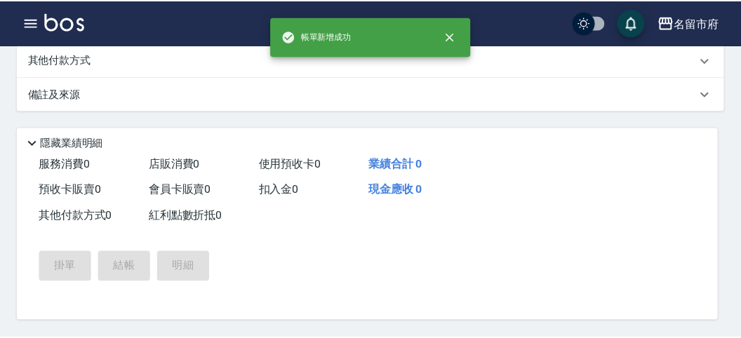
scroll to position [0, 0]
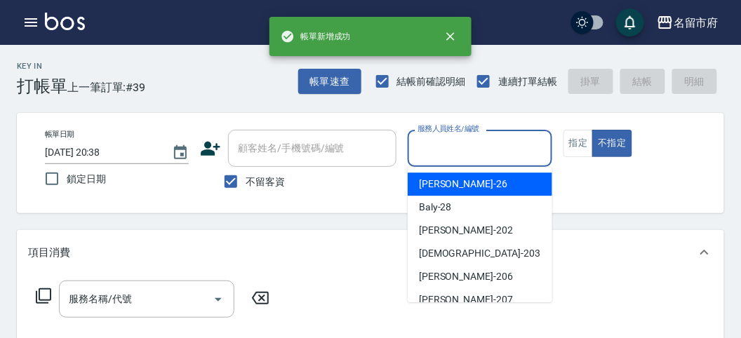
click at [423, 160] on input "服務人員姓名/編號" at bounding box center [479, 148] width 131 height 25
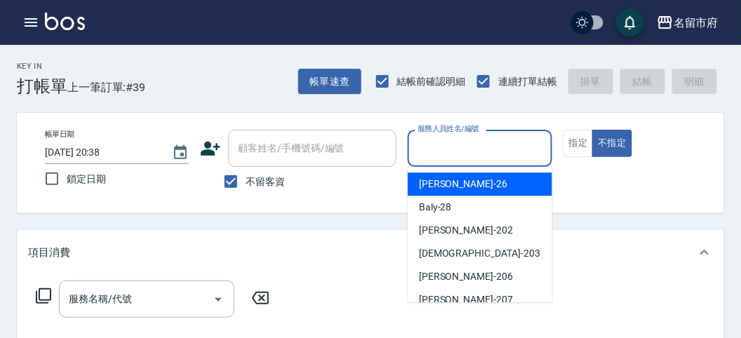
click at [448, 189] on span "[PERSON_NAME] -26" at bounding box center [463, 184] width 88 height 15
type input "[PERSON_NAME]-26"
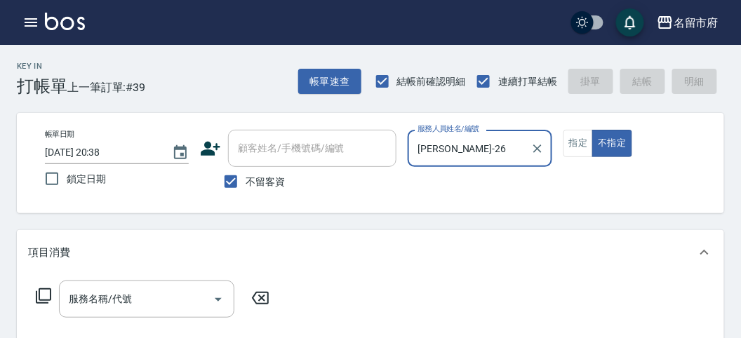
click at [44, 288] on icon at bounding box center [43, 295] width 15 height 15
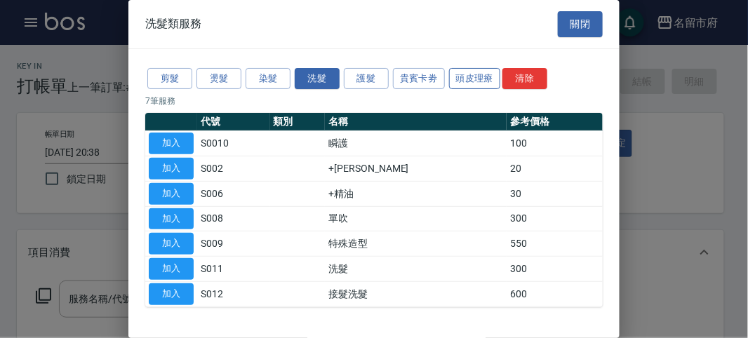
click at [455, 76] on button "頭皮理療" at bounding box center [475, 79] width 52 height 22
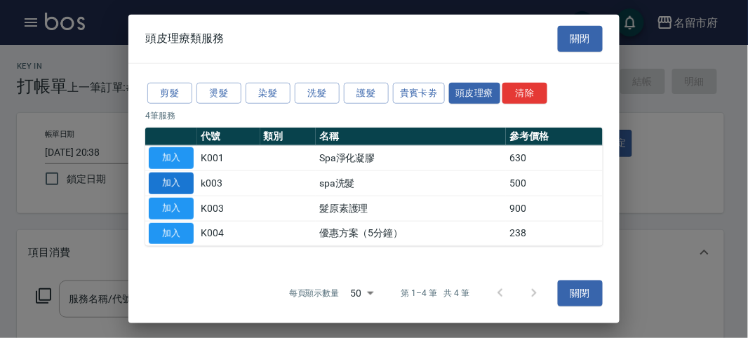
click at [164, 184] on button "加入" at bounding box center [171, 184] width 45 height 22
type input "spa洗髮(k003)"
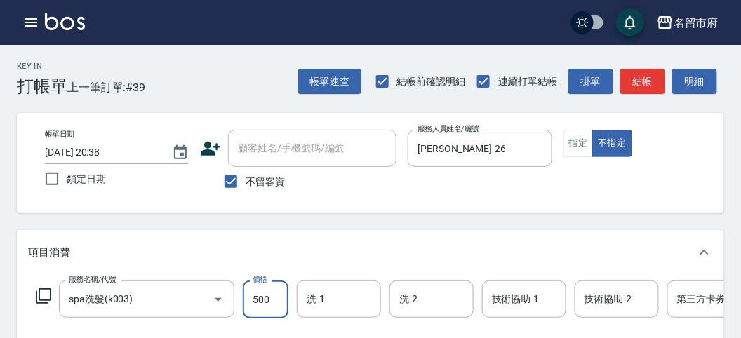
click at [268, 302] on input "500" at bounding box center [266, 300] width 46 height 38
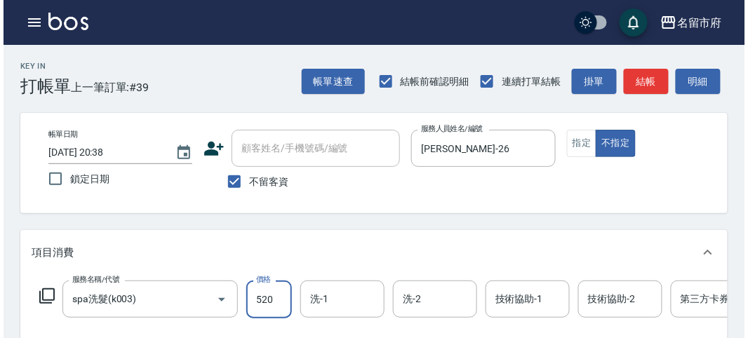
scroll to position [389, 0]
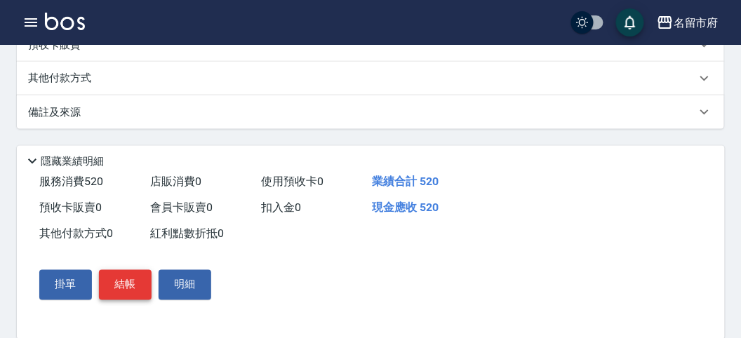
type input "520"
click at [127, 293] on button "結帳" at bounding box center [125, 284] width 53 height 29
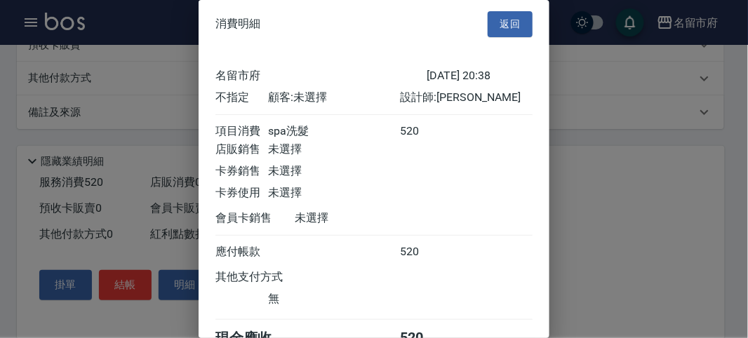
scroll to position [78, 0]
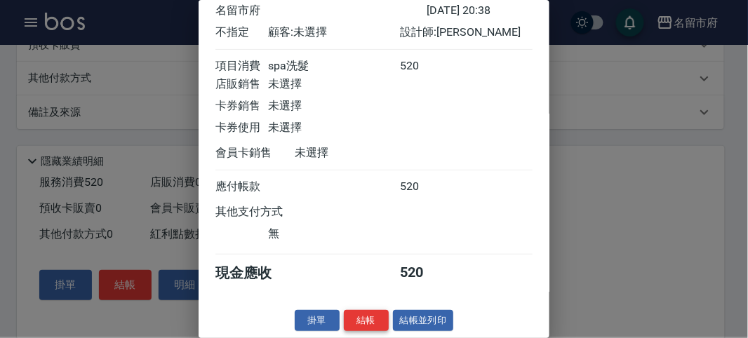
click at [361, 313] on button "結帳" at bounding box center [366, 321] width 45 height 22
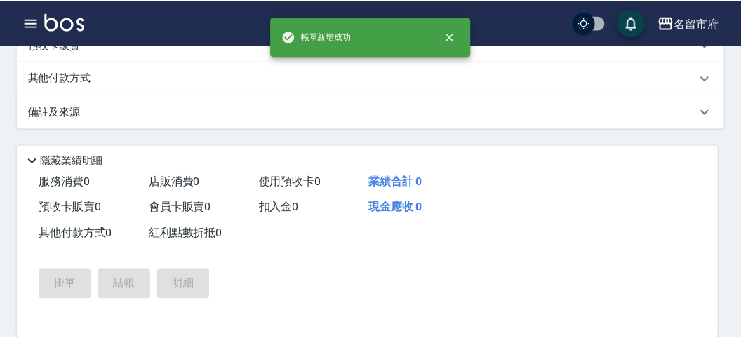
scroll to position [0, 0]
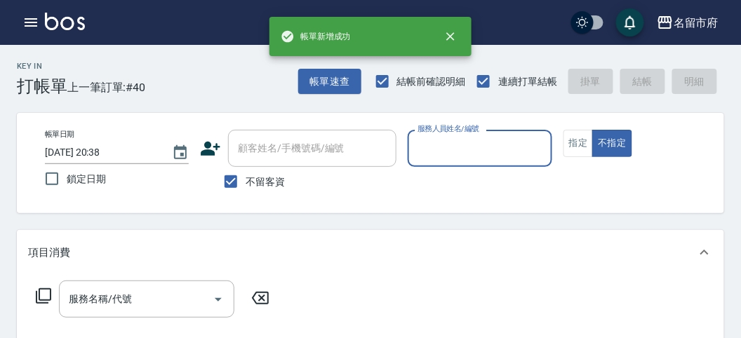
click at [486, 142] on input "服務人員姓名/編號" at bounding box center [479, 148] width 131 height 25
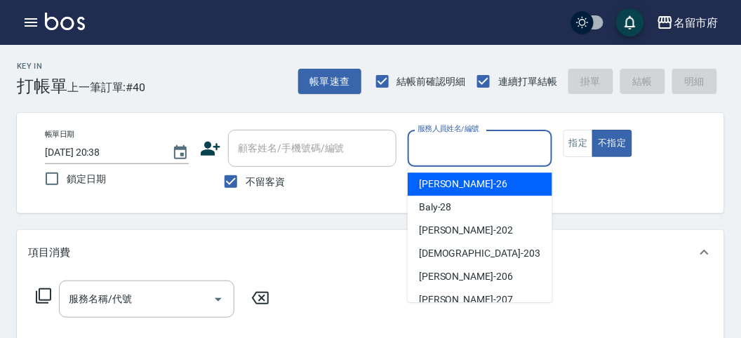
click at [490, 185] on div "[PERSON_NAME] -26" at bounding box center [480, 184] width 145 height 23
type input "[PERSON_NAME]-26"
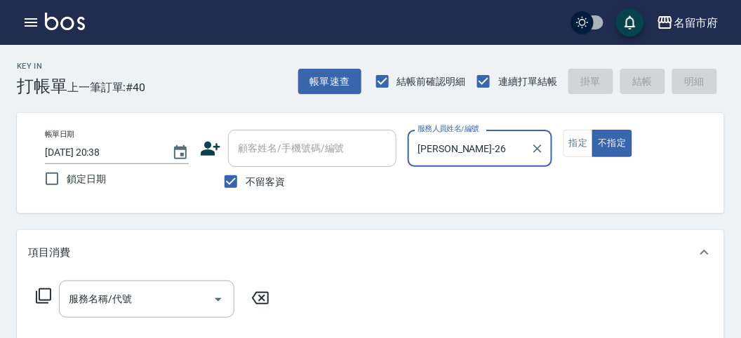
click at [46, 298] on icon at bounding box center [43, 296] width 17 height 17
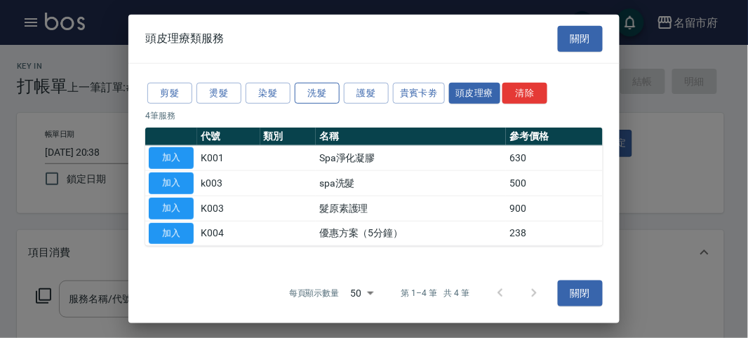
click at [316, 95] on button "洗髮" at bounding box center [317, 93] width 45 height 22
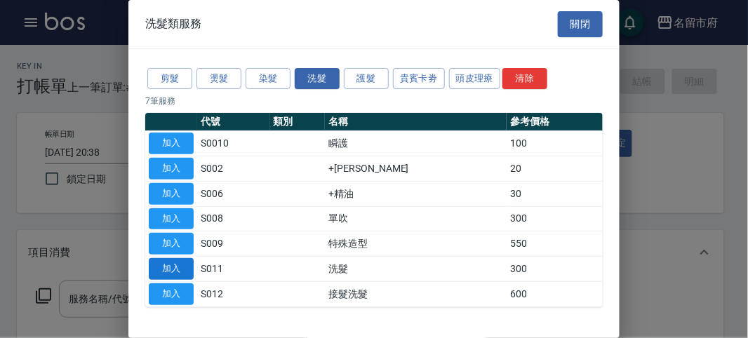
click at [177, 265] on button "加入" at bounding box center [171, 269] width 45 height 22
type input "洗髮(S011)"
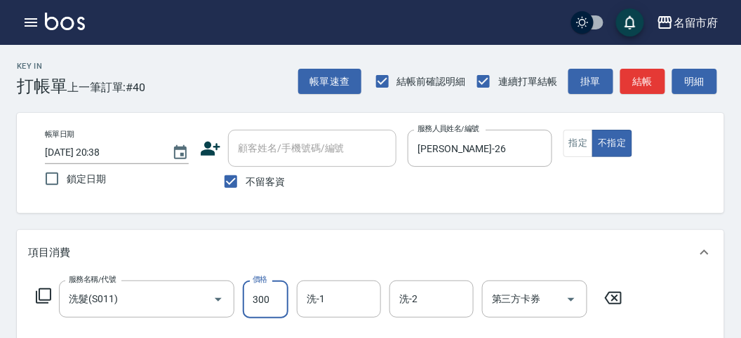
click at [264, 309] on input "300" at bounding box center [266, 300] width 46 height 38
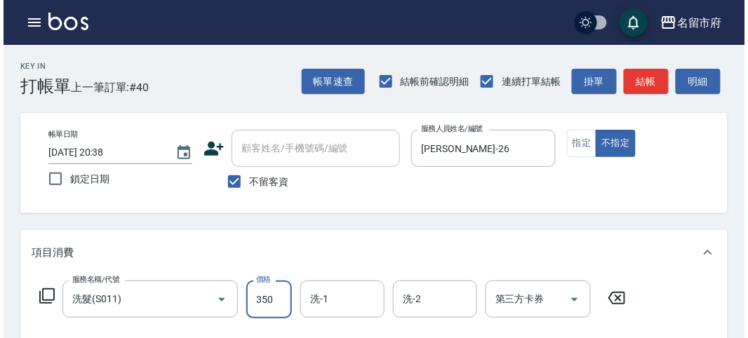
scroll to position [410, 0]
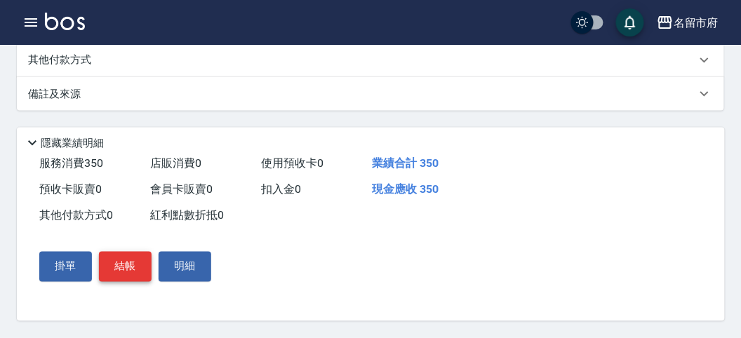
type input "350"
click at [126, 274] on button "結帳" at bounding box center [125, 266] width 53 height 29
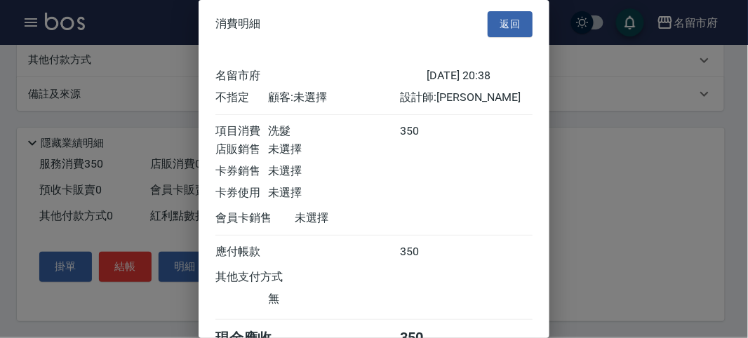
scroll to position [78, 0]
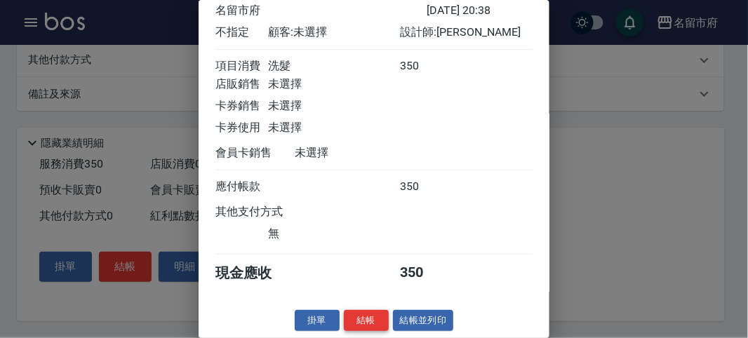
click at [366, 321] on button "結帳" at bounding box center [366, 321] width 45 height 22
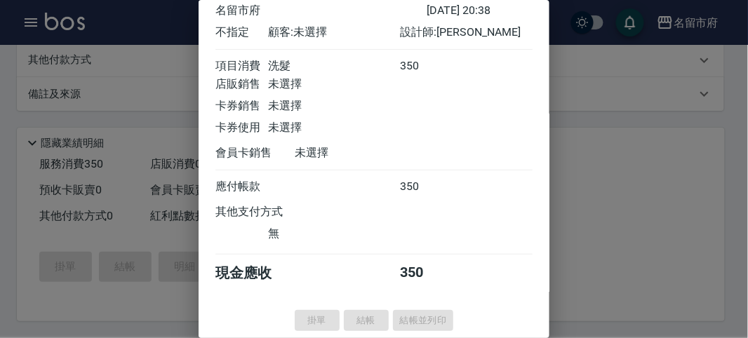
type input "[DATE] 20:39"
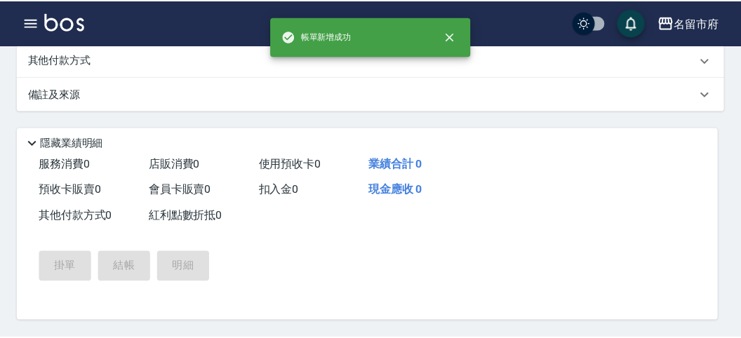
scroll to position [0, 0]
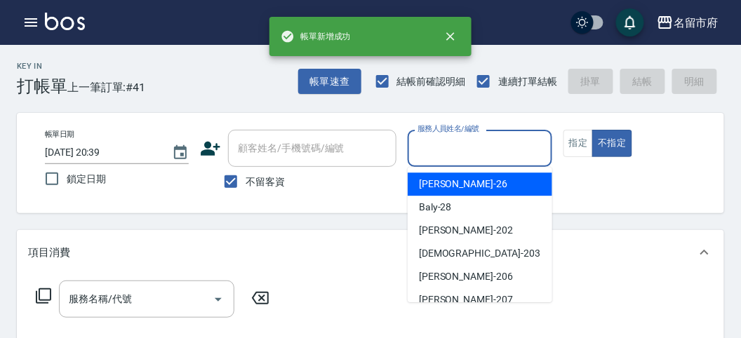
drag, startPoint x: 470, startPoint y: 151, endPoint x: 470, endPoint y: 161, distance: 10.5
click at [470, 152] on input "服務人員姓名/編號" at bounding box center [479, 148] width 131 height 25
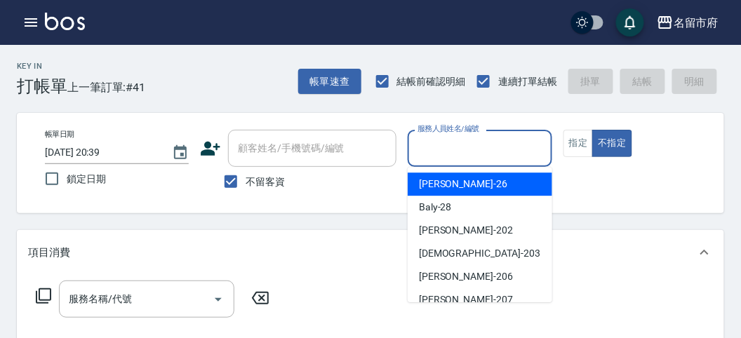
click at [472, 181] on div "[PERSON_NAME] -26" at bounding box center [480, 184] width 145 height 23
type input "[PERSON_NAME]-26"
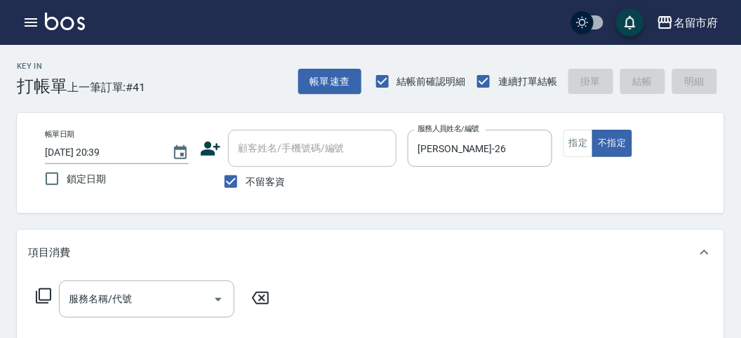
click at [44, 293] on icon at bounding box center [43, 296] width 17 height 17
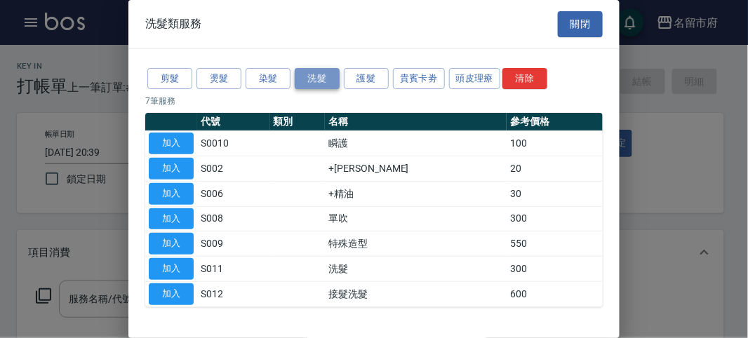
click at [319, 78] on button "洗髮" at bounding box center [317, 79] width 45 height 22
click at [174, 267] on button "加入" at bounding box center [171, 269] width 45 height 22
type input "洗髮(S011)"
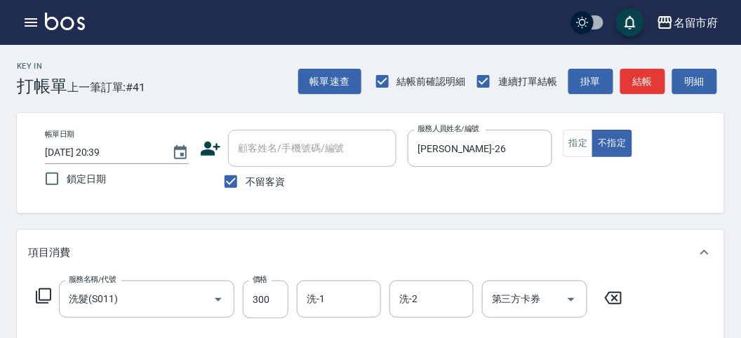
click at [46, 292] on icon at bounding box center [43, 296] width 17 height 17
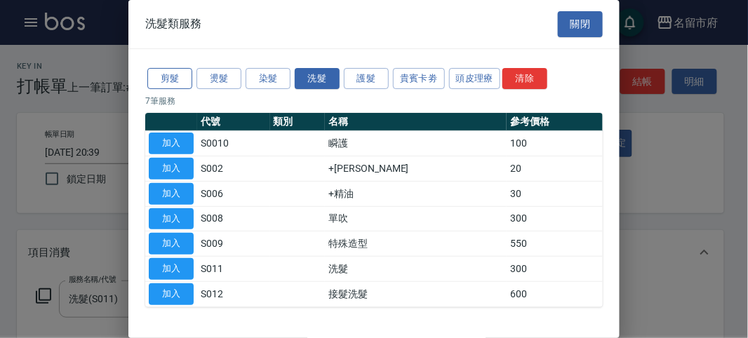
click at [173, 74] on button "剪髮" at bounding box center [169, 79] width 45 height 22
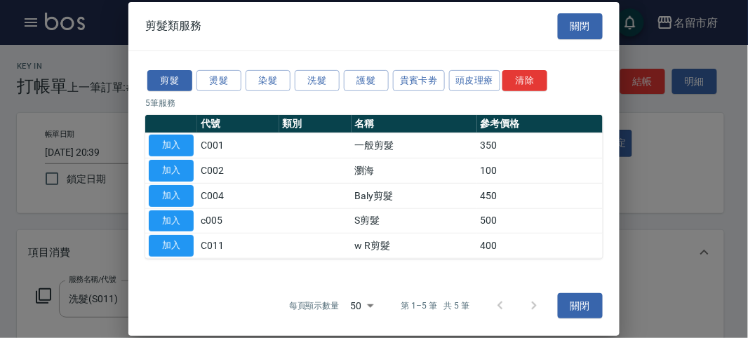
click at [176, 135] on td "加入" at bounding box center [171, 145] width 52 height 25
click at [176, 140] on button "加入" at bounding box center [171, 146] width 45 height 22
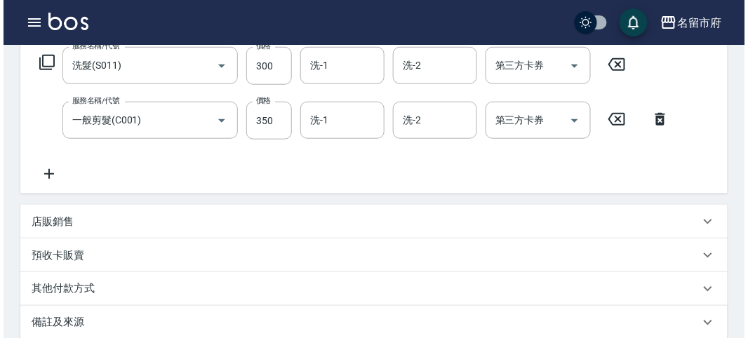
scroll to position [465, 0]
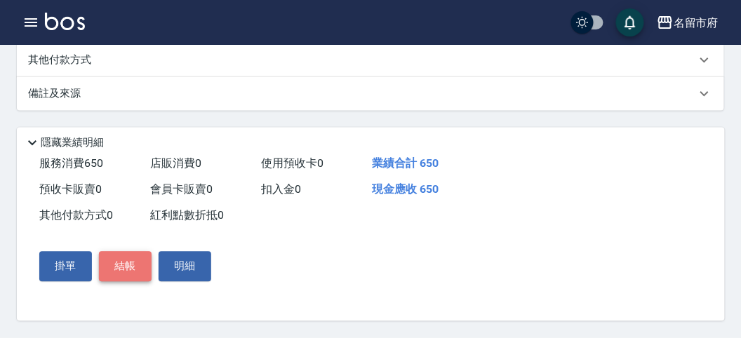
click at [112, 263] on button "結帳" at bounding box center [125, 266] width 53 height 29
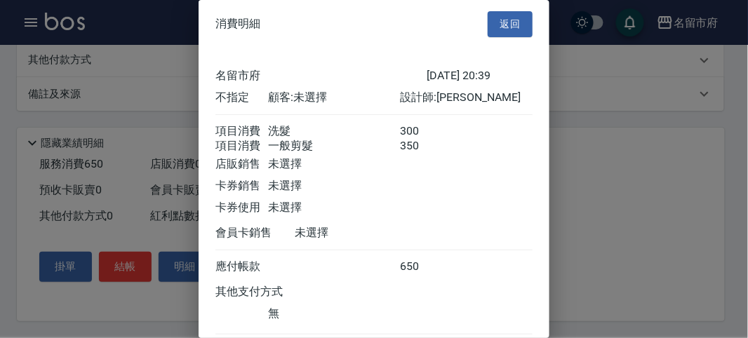
scroll to position [93, 0]
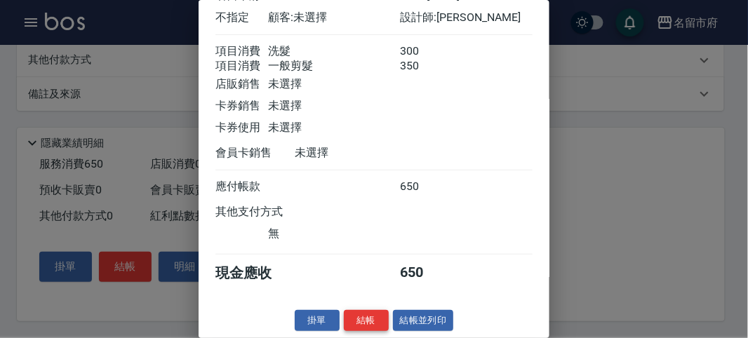
click at [370, 317] on button "結帳" at bounding box center [366, 321] width 45 height 22
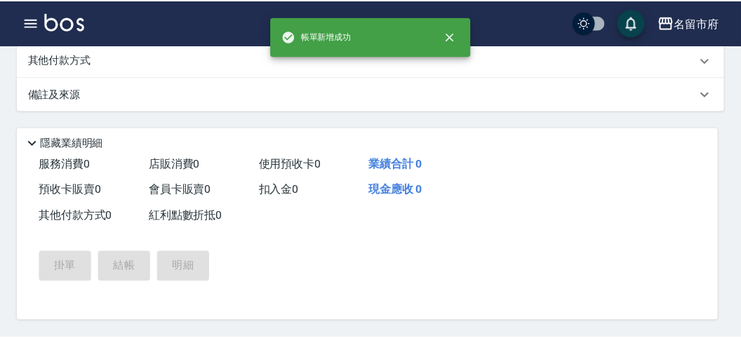
scroll to position [0, 0]
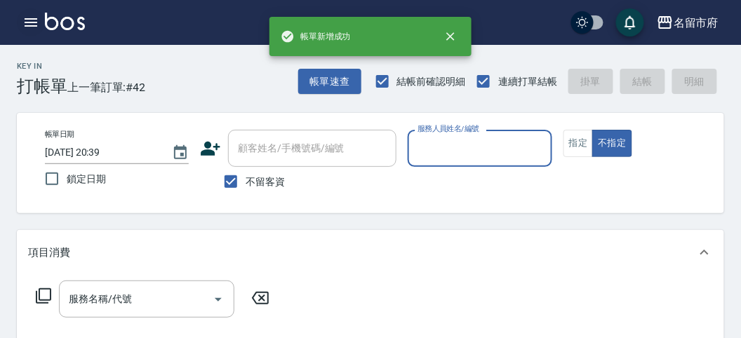
click at [32, 21] on icon "button" at bounding box center [30, 22] width 17 height 17
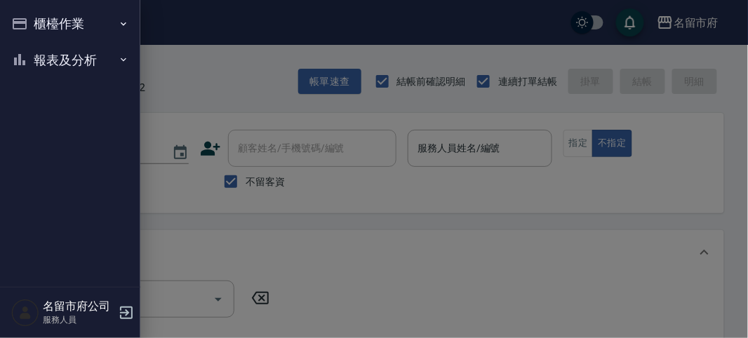
click at [36, 21] on button "櫃檯作業" at bounding box center [70, 24] width 129 height 36
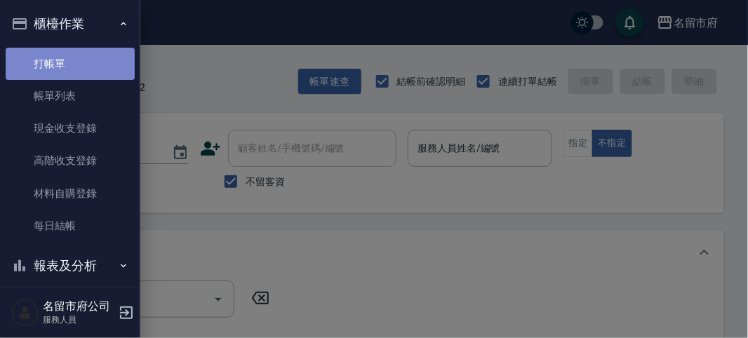
click at [71, 71] on link "打帳單" at bounding box center [70, 64] width 129 height 32
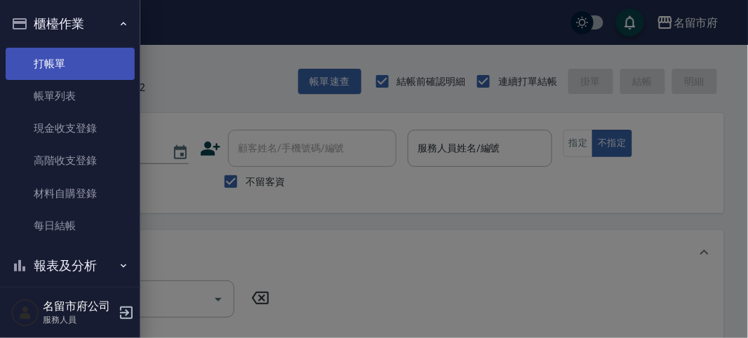
click at [74, 67] on link "打帳單" at bounding box center [70, 64] width 129 height 32
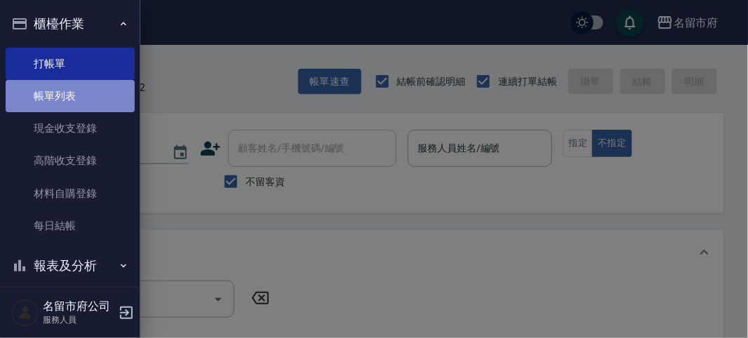
drag, startPoint x: 79, startPoint y: 102, endPoint x: 98, endPoint y: 88, distance: 24.1
click at [80, 101] on link "帳單列表" at bounding box center [70, 96] width 129 height 32
click at [109, 100] on link "帳單列表" at bounding box center [70, 96] width 129 height 32
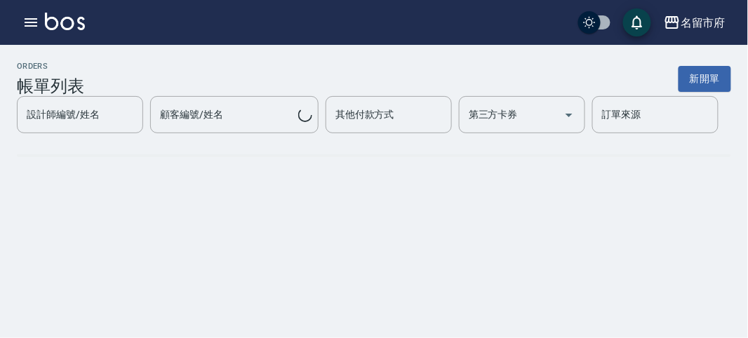
click at [98, 88] on div "ORDERS 帳單列表 新開單" at bounding box center [374, 79] width 714 height 34
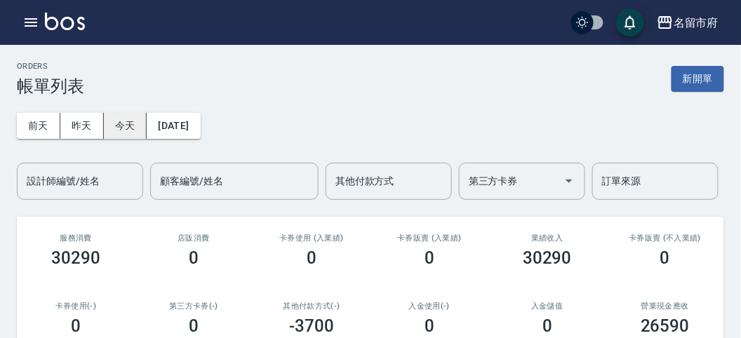
click at [121, 124] on button "今天" at bounding box center [126, 126] width 44 height 26
click at [107, 177] on input "設計師編號/姓名" at bounding box center [80, 181] width 114 height 25
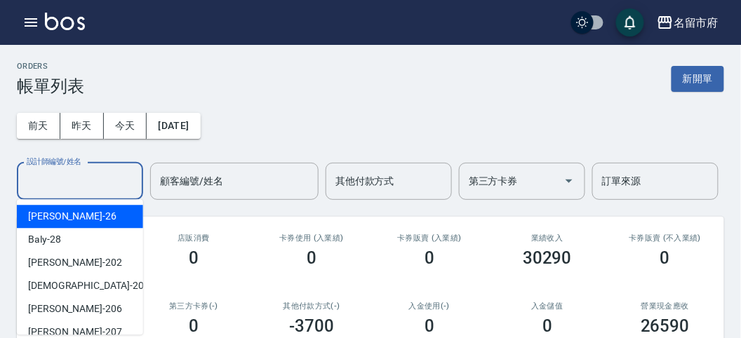
click at [102, 215] on div "[PERSON_NAME] -26" at bounding box center [80, 216] width 126 height 23
type input "[PERSON_NAME]-26"
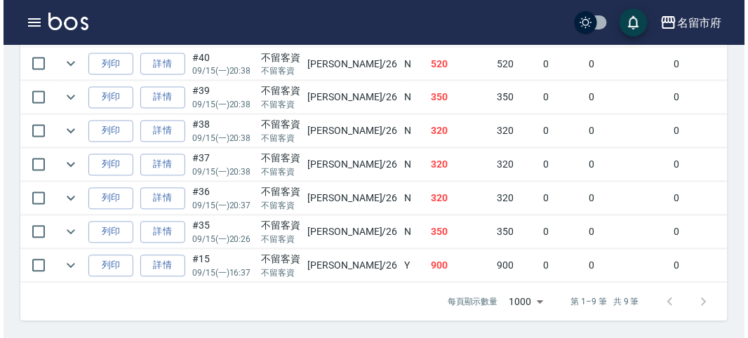
scroll to position [415, 0]
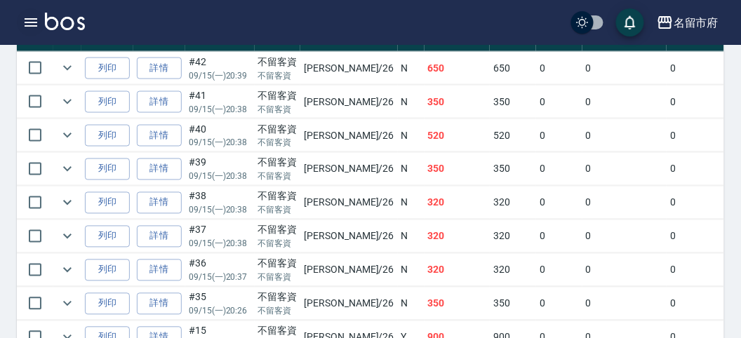
click at [32, 20] on icon "button" at bounding box center [30, 22] width 17 height 17
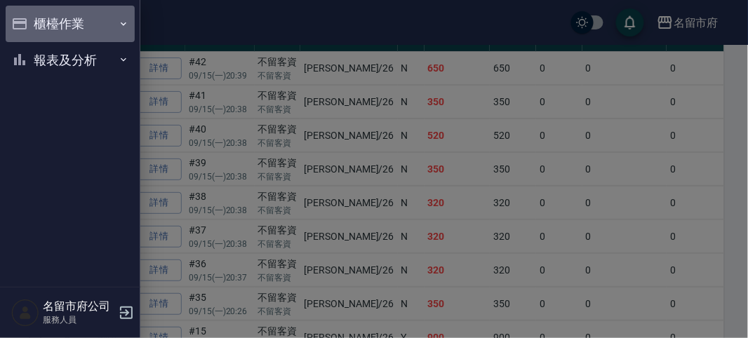
click at [32, 18] on button "櫃檯作業" at bounding box center [70, 24] width 129 height 36
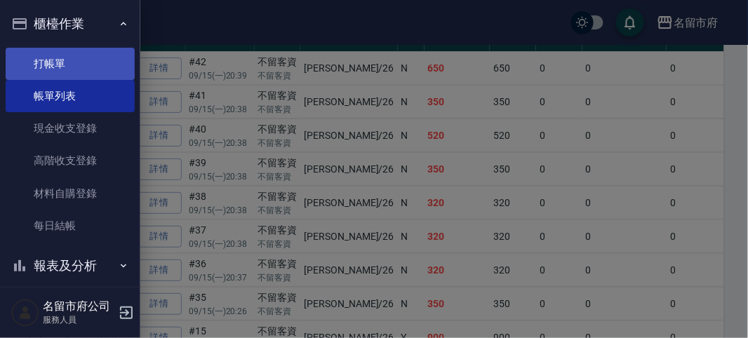
click at [63, 65] on link "打帳單" at bounding box center [70, 64] width 129 height 32
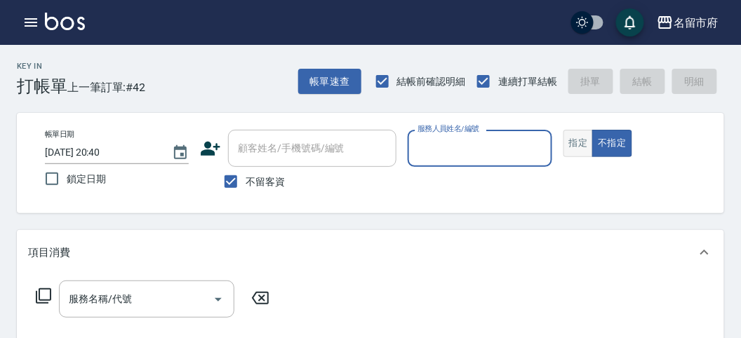
click at [568, 145] on button "指定" at bounding box center [578, 143] width 30 height 27
click at [492, 142] on input "服務人員姓名/編號" at bounding box center [479, 148] width 131 height 25
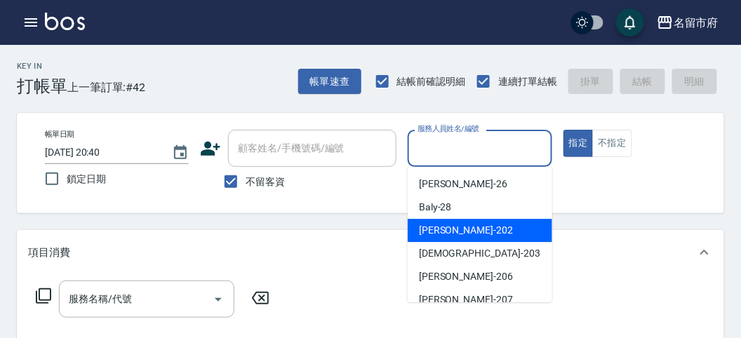
click at [479, 228] on div "[PERSON_NAME] -202" at bounding box center [480, 230] width 145 height 23
type input "[PERSON_NAME]-202"
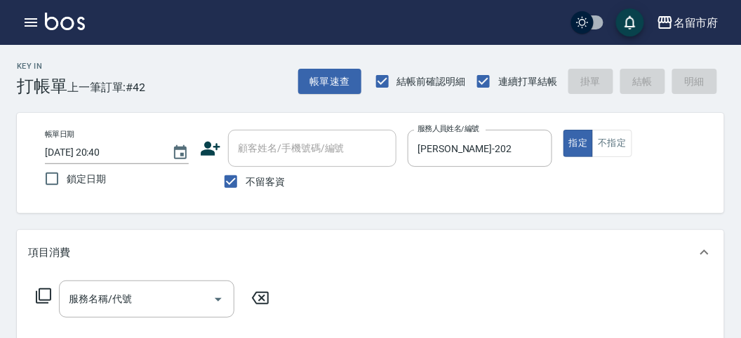
click at [40, 293] on icon at bounding box center [43, 296] width 17 height 17
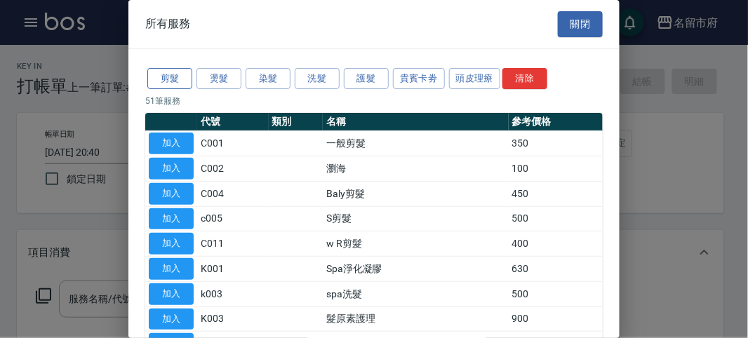
click at [175, 75] on button "剪髮" at bounding box center [169, 79] width 45 height 22
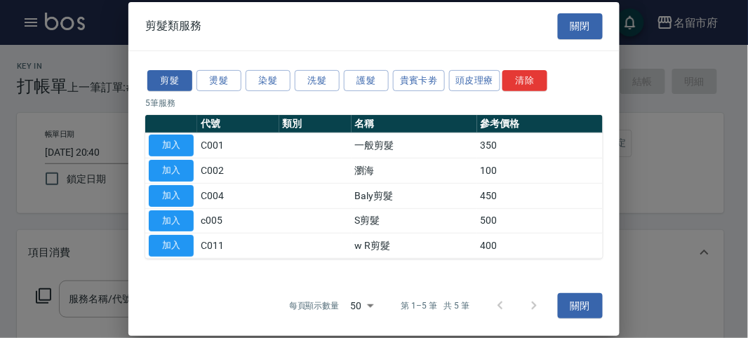
click at [180, 248] on button "加入" at bounding box center [171, 246] width 45 height 22
type input "w R剪髮(C011)"
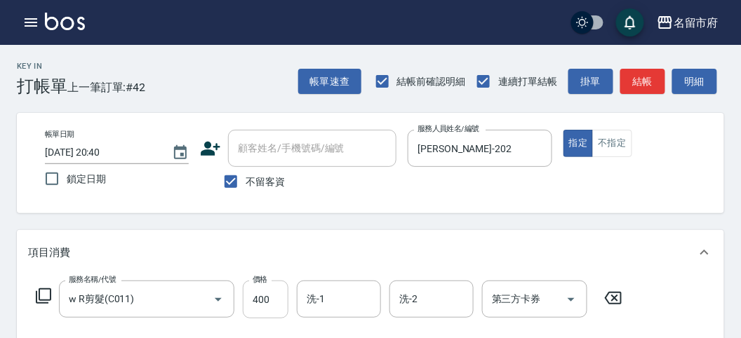
click at [268, 292] on input "400" at bounding box center [266, 300] width 46 height 38
type input "700"
click at [641, 78] on button "結帳" at bounding box center [642, 82] width 45 height 26
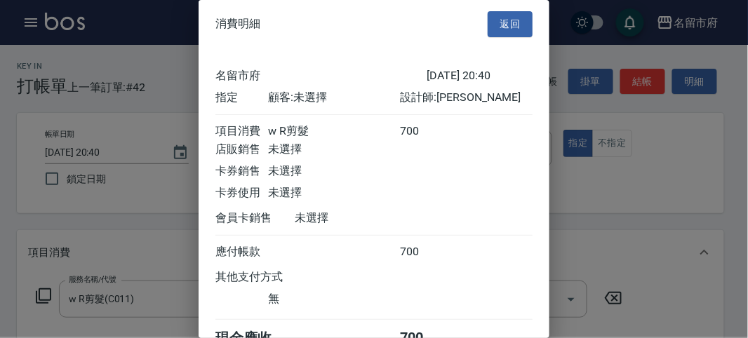
scroll to position [78, 0]
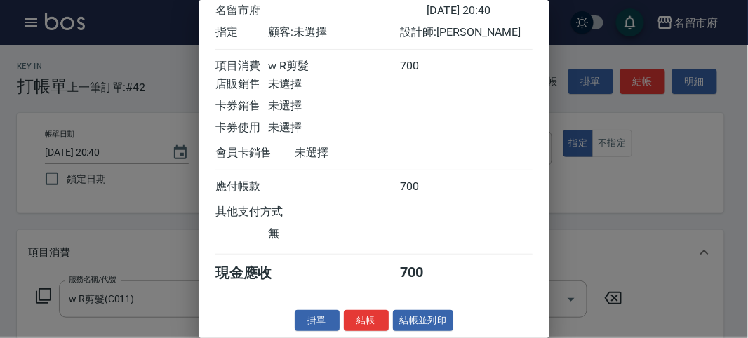
click at [354, 325] on button "結帳" at bounding box center [366, 321] width 45 height 22
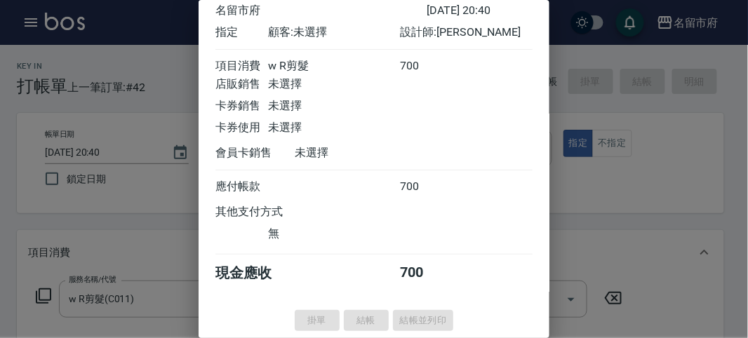
type input "[DATE] 20:45"
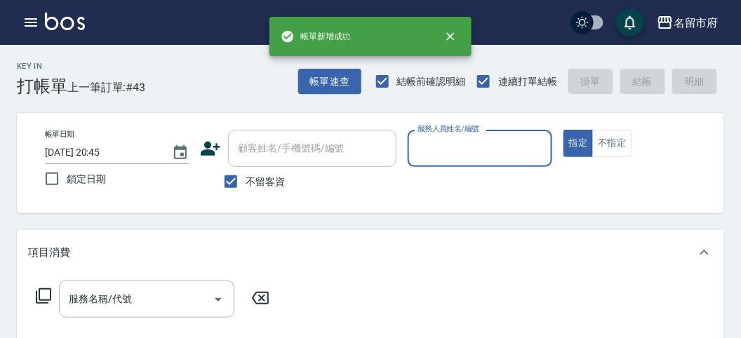
click at [464, 150] on input "服務人員姓名/編號" at bounding box center [479, 148] width 131 height 25
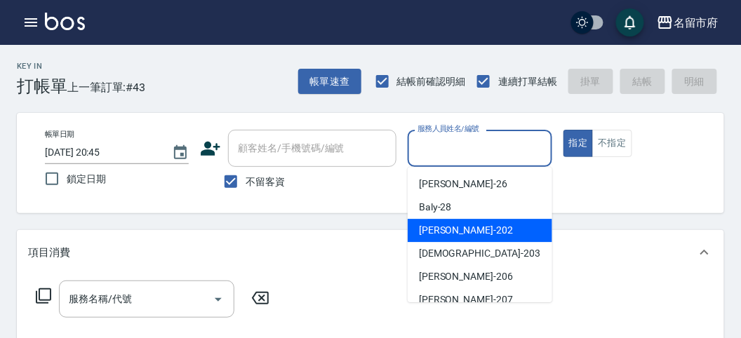
drag, startPoint x: 477, startPoint y: 229, endPoint x: 163, endPoint y: 233, distance: 314.4
click at [469, 229] on div "[PERSON_NAME] -202" at bounding box center [480, 230] width 145 height 23
type input "[PERSON_NAME]-202"
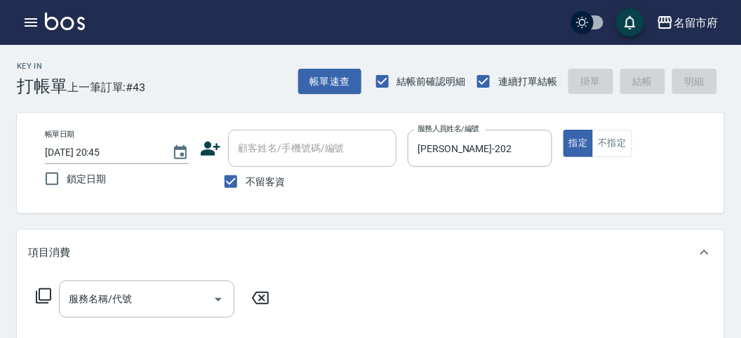
click at [46, 295] on icon at bounding box center [43, 296] width 17 height 17
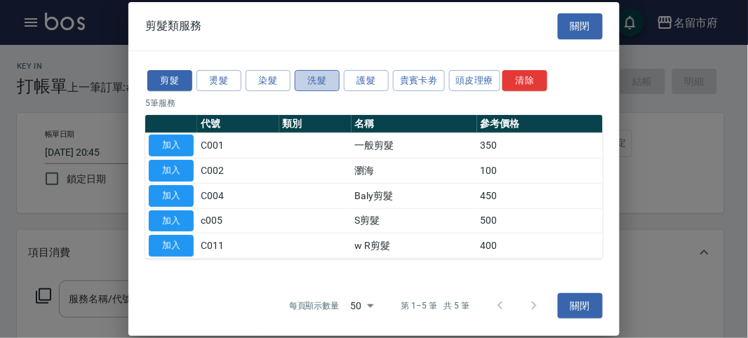
click at [303, 79] on button "洗髮" at bounding box center [317, 80] width 45 height 22
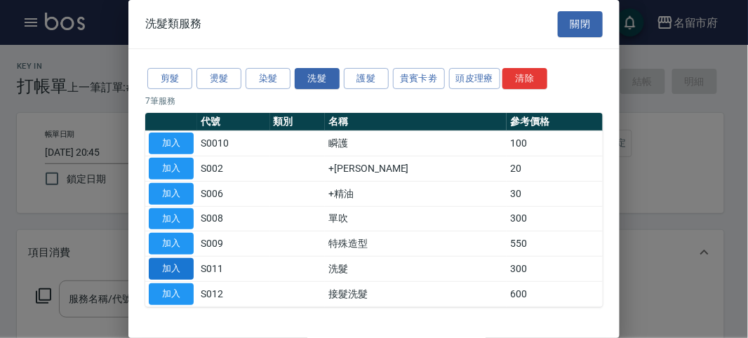
click at [177, 262] on button "加入" at bounding box center [171, 269] width 45 height 22
type input "洗髮(S011)"
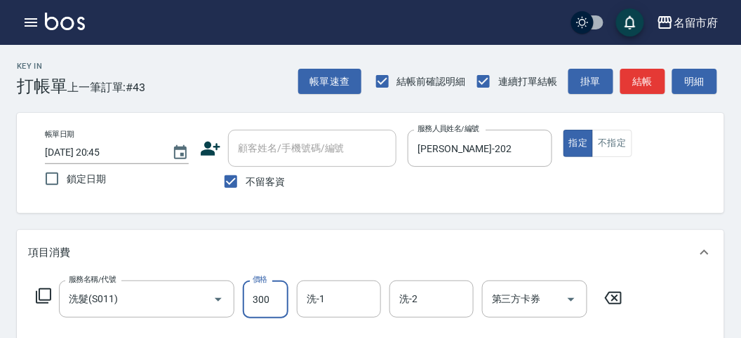
click at [266, 303] on input "300" at bounding box center [266, 300] width 46 height 38
type input "400"
click at [645, 84] on button "結帳" at bounding box center [642, 82] width 45 height 26
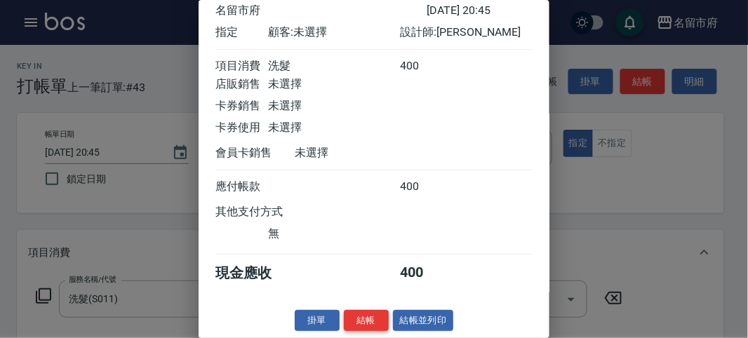
click at [373, 319] on button "結帳" at bounding box center [366, 321] width 45 height 22
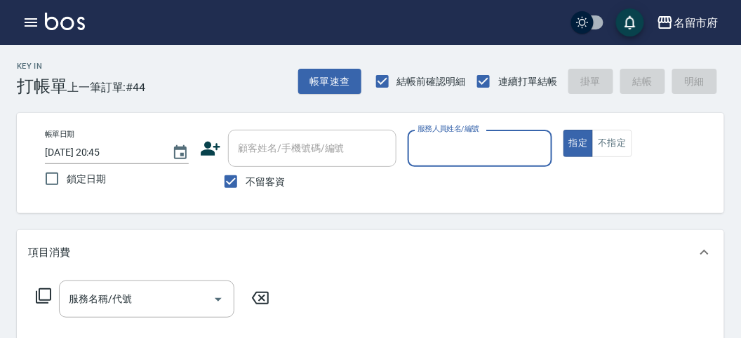
click at [475, 159] on input "服務人員姓名/編號" at bounding box center [479, 148] width 131 height 25
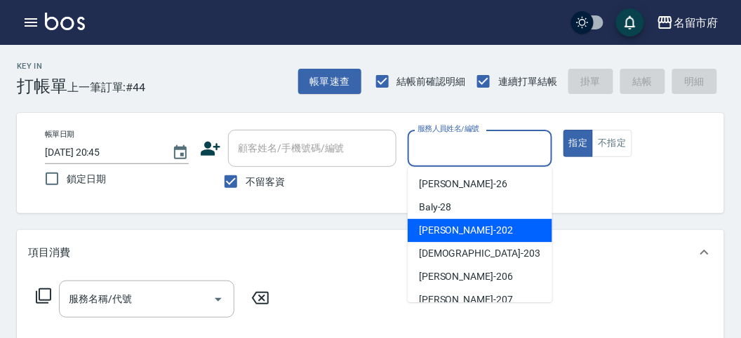
click at [478, 229] on div "[PERSON_NAME] -202" at bounding box center [480, 230] width 145 height 23
type input "[PERSON_NAME]-202"
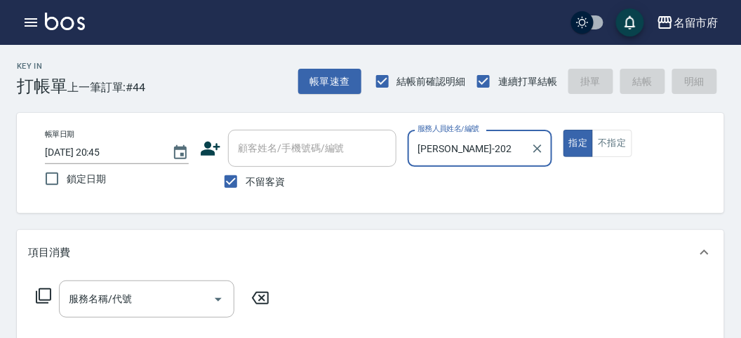
click at [40, 295] on icon at bounding box center [43, 296] width 17 height 17
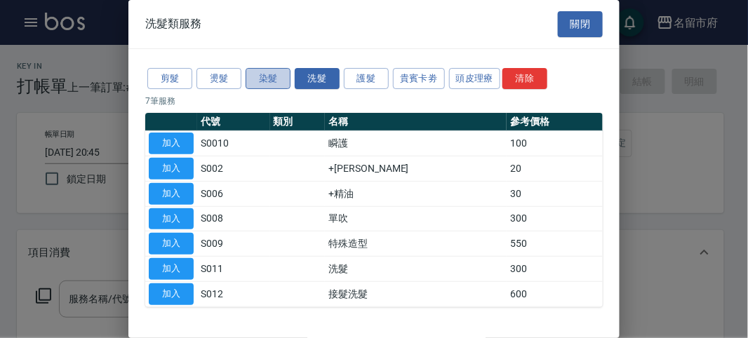
click at [271, 79] on button "染髮" at bounding box center [268, 79] width 45 height 22
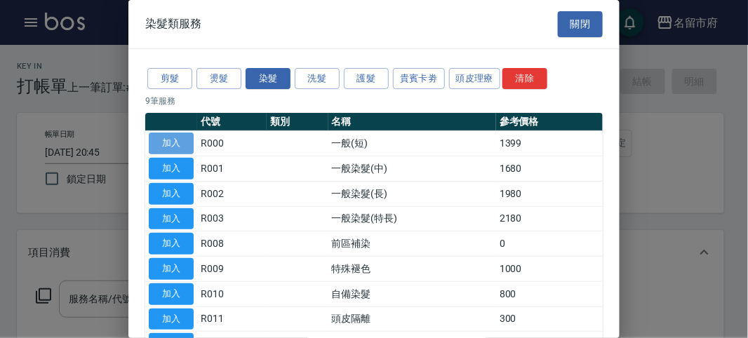
click at [180, 142] on button "加入" at bounding box center [171, 144] width 45 height 22
type input "一般(短)(R000)"
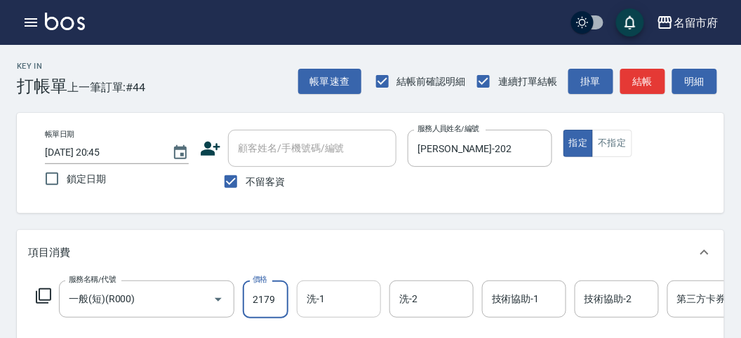
type input "2179"
click at [340, 297] on input "洗-1" at bounding box center [339, 299] width 72 height 25
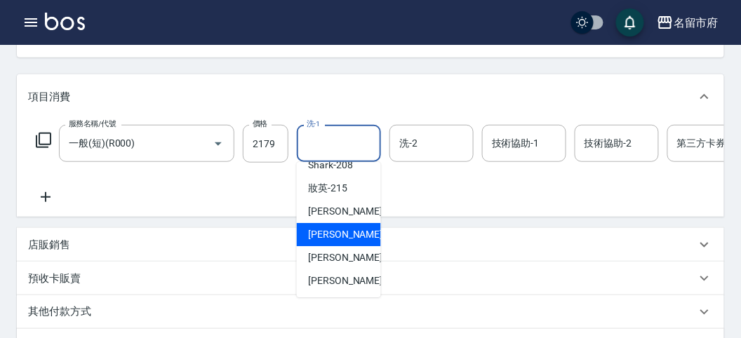
scroll to position [234, 0]
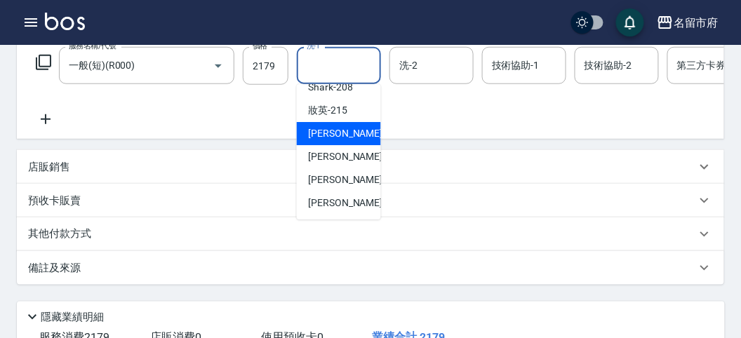
click at [347, 133] on div "小靜 -216" at bounding box center [339, 133] width 84 height 23
type input "小靜-216"
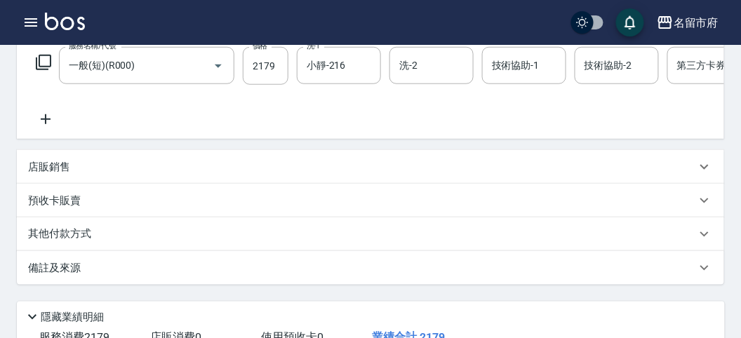
click at [152, 239] on div "其他付款方式" at bounding box center [370, 235] width 707 height 34
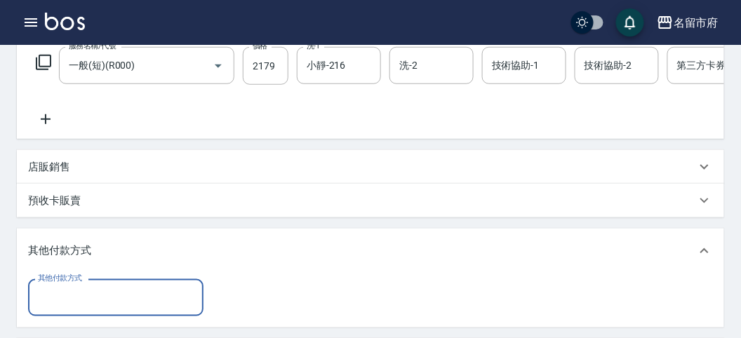
scroll to position [0, 0]
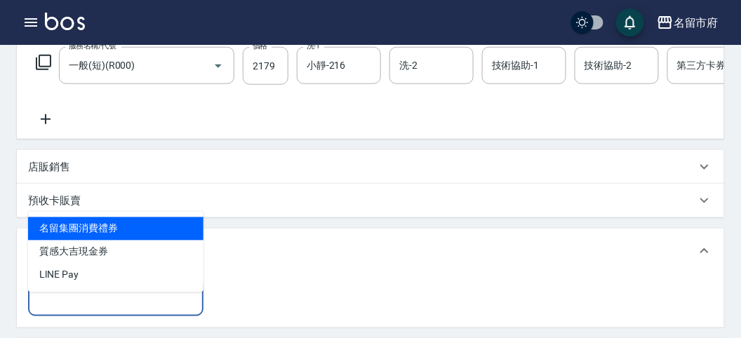
click at [127, 307] on input "其他付款方式" at bounding box center [115, 298] width 163 height 25
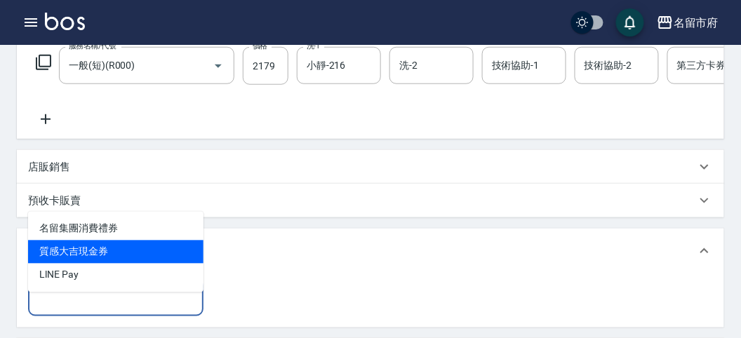
click at [114, 260] on span "質感大吉現金券" at bounding box center [115, 252] width 175 height 23
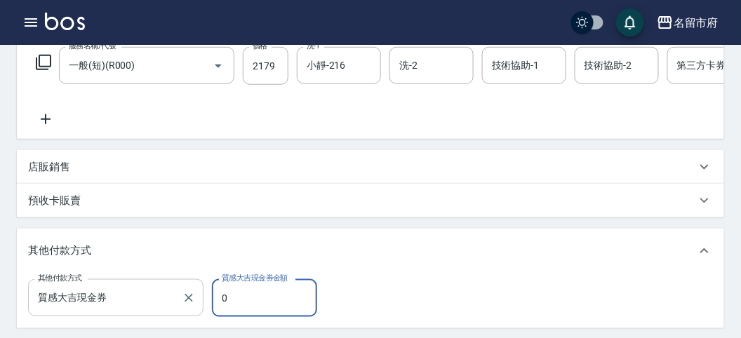
click at [128, 310] on input "質感大吉現金券" at bounding box center [105, 298] width 142 height 25
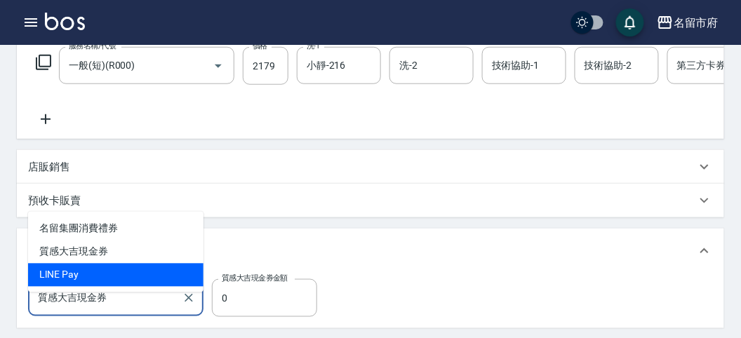
click at [110, 274] on span "LlNE Pay" at bounding box center [115, 275] width 175 height 23
type input "LlNE Pay"
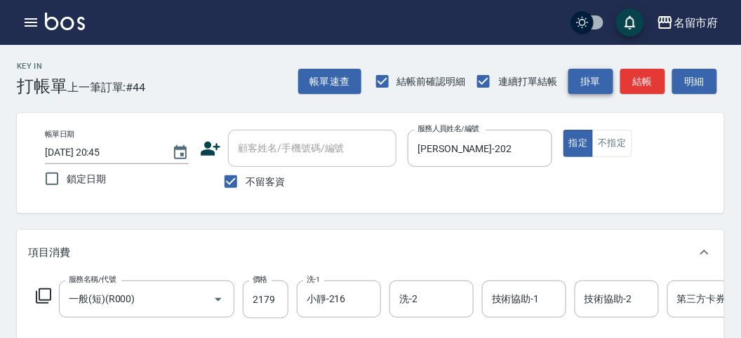
type input "2179"
click at [636, 74] on button "結帳" at bounding box center [642, 82] width 45 height 26
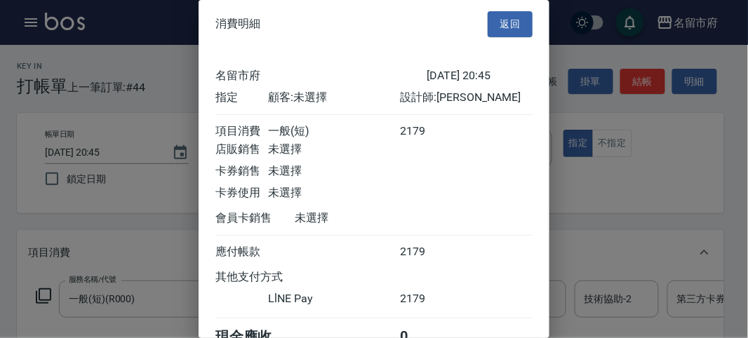
scroll to position [75, 0]
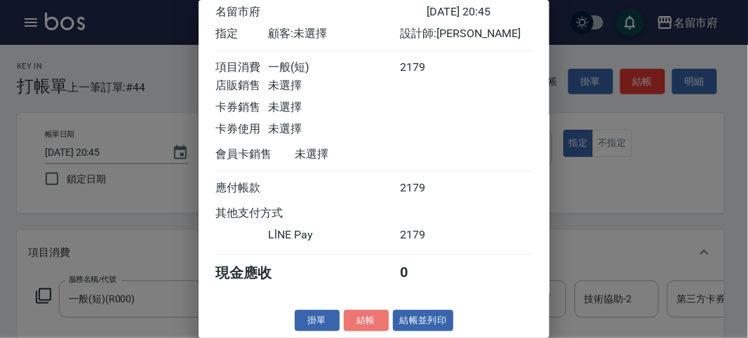
drag, startPoint x: 365, startPoint y: 323, endPoint x: 365, endPoint y: 313, distance: 9.8
click at [363, 321] on button "結帳" at bounding box center [366, 321] width 45 height 22
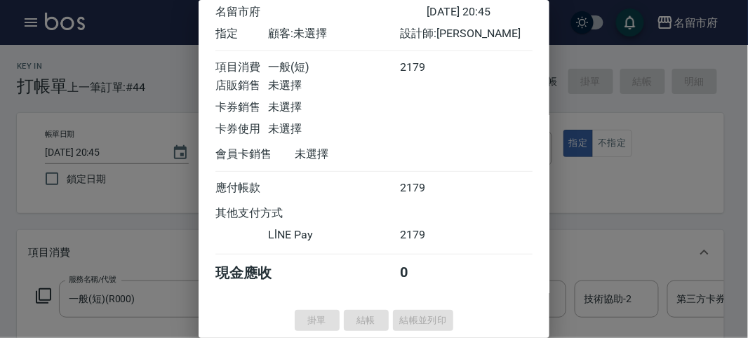
scroll to position [0, 0]
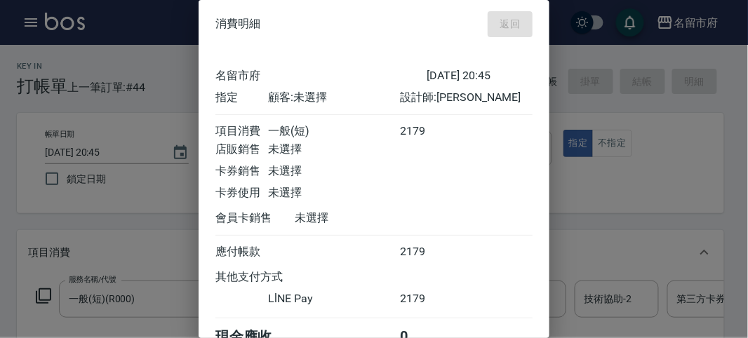
type input "[DATE] 21:12"
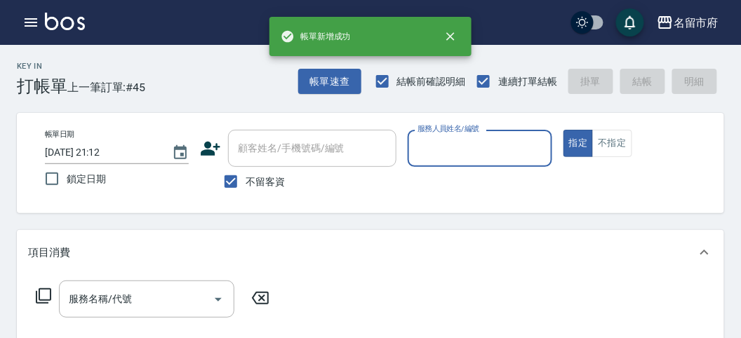
click at [443, 143] on input "服務人員姓名/編號" at bounding box center [479, 148] width 131 height 25
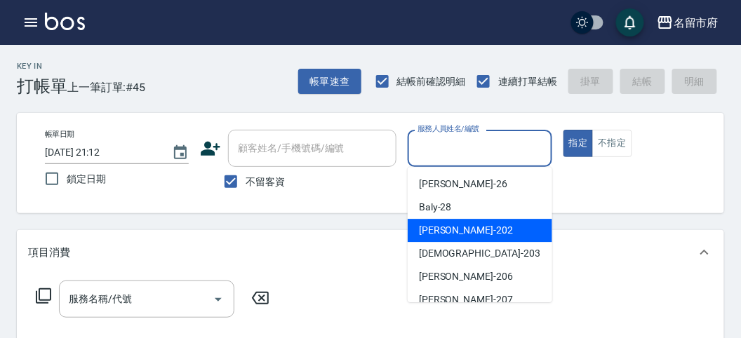
click at [439, 224] on span "[PERSON_NAME] -202" at bounding box center [466, 230] width 94 height 15
type input "[PERSON_NAME]-202"
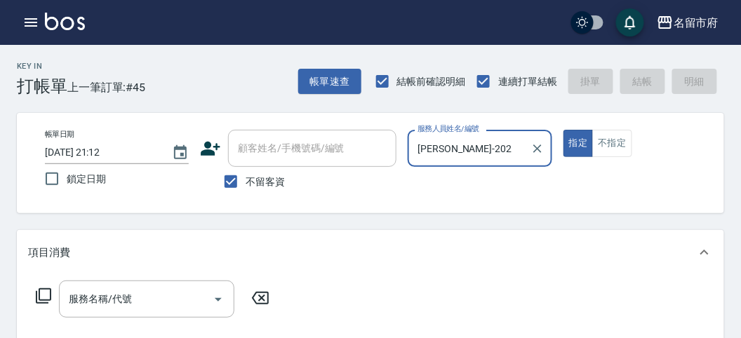
click at [46, 292] on icon at bounding box center [43, 296] width 17 height 17
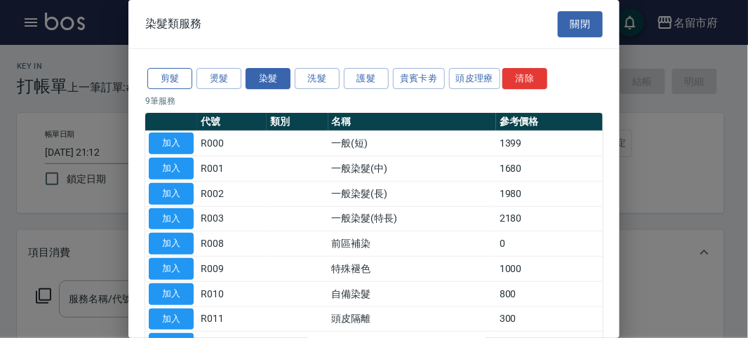
click at [174, 73] on button "剪髮" at bounding box center [169, 79] width 45 height 22
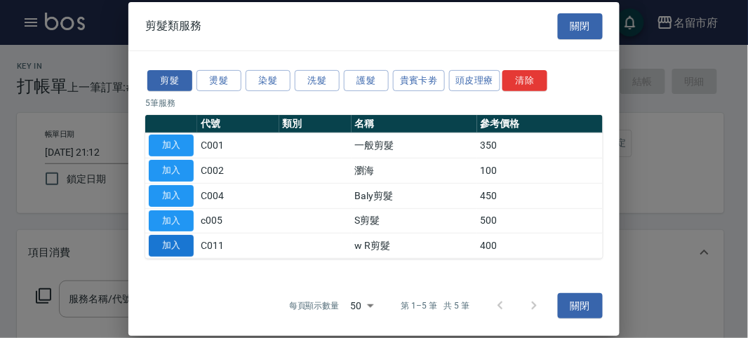
drag, startPoint x: 174, startPoint y: 250, endPoint x: 248, endPoint y: 268, distance: 76.6
click at [174, 249] on button "加入" at bounding box center [171, 246] width 45 height 22
type input "w R剪髮(C011)"
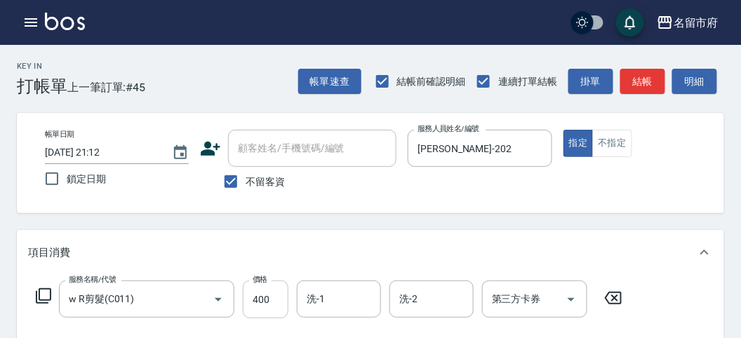
click at [274, 313] on input "400" at bounding box center [266, 300] width 46 height 38
type input "350"
click at [644, 81] on button "結帳" at bounding box center [642, 82] width 45 height 26
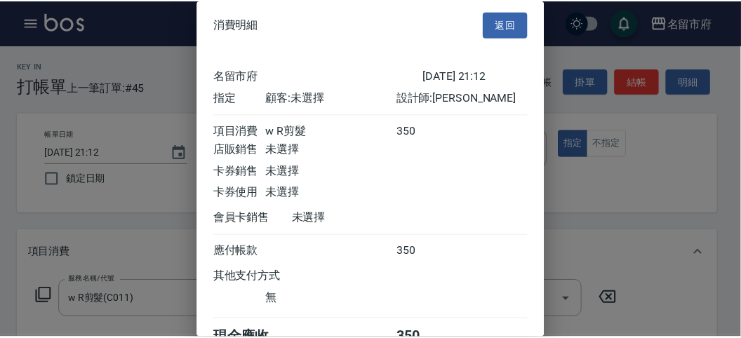
scroll to position [78, 0]
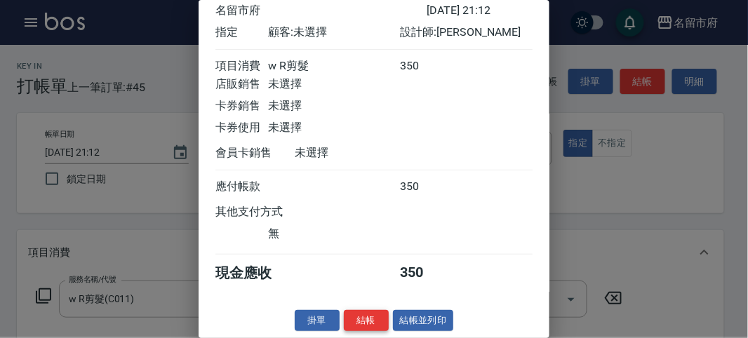
click at [372, 325] on button "結帳" at bounding box center [366, 321] width 45 height 22
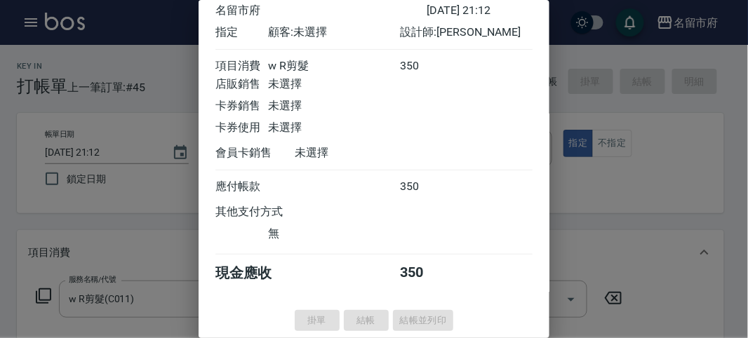
type input "[DATE] 21:13"
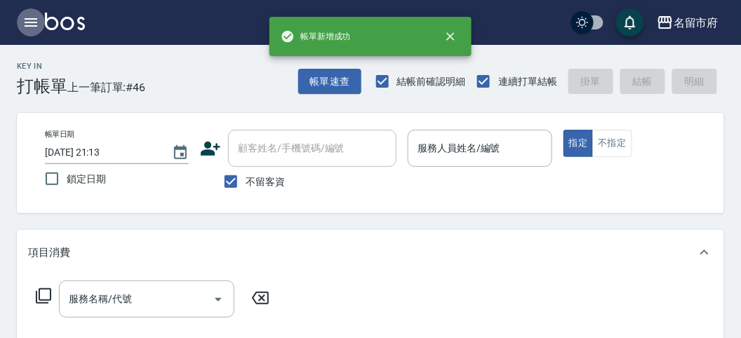
click at [29, 18] on icon "button" at bounding box center [31, 22] width 13 height 8
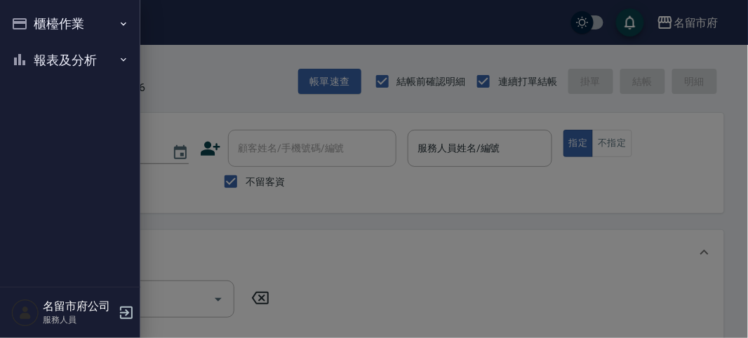
click at [45, 18] on button "櫃檯作業" at bounding box center [70, 24] width 129 height 36
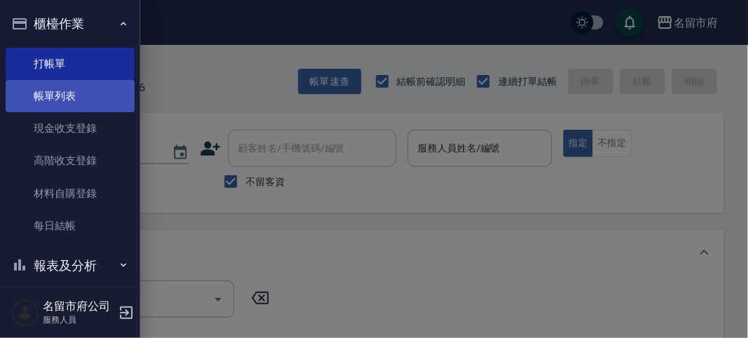
click at [91, 95] on link "帳單列表" at bounding box center [70, 96] width 129 height 32
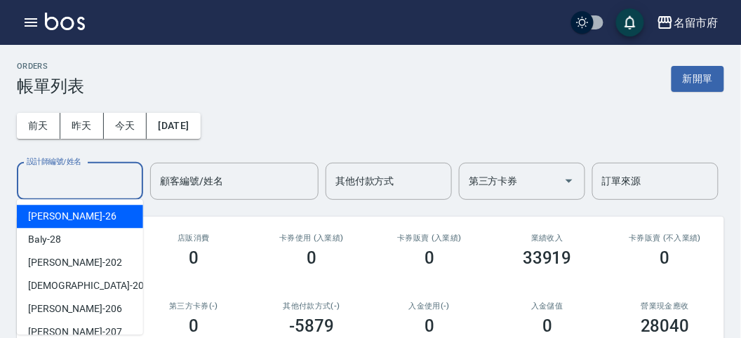
click at [88, 182] on input "設計師編號/姓名" at bounding box center [80, 181] width 114 height 25
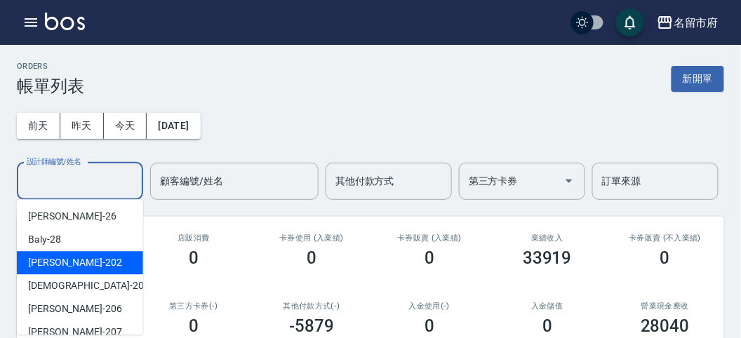
click at [93, 262] on div "[PERSON_NAME] -202" at bounding box center [80, 262] width 126 height 23
type input "[PERSON_NAME]-202"
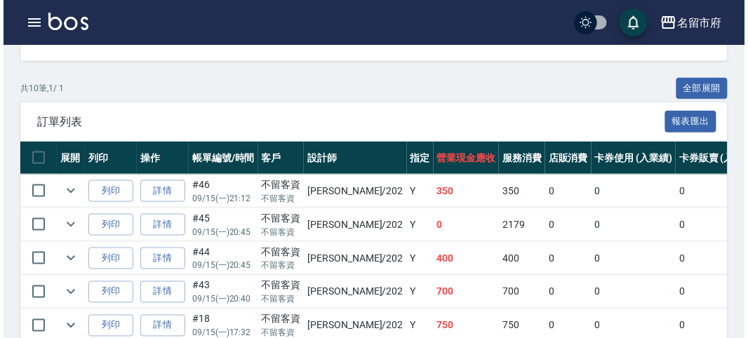
scroll to position [58, 0]
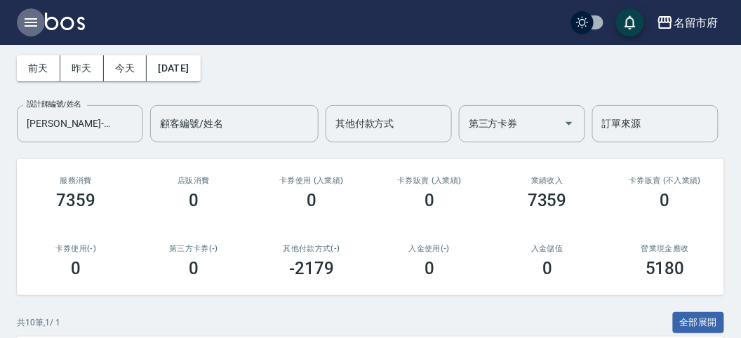
click at [33, 27] on icon "button" at bounding box center [30, 22] width 17 height 17
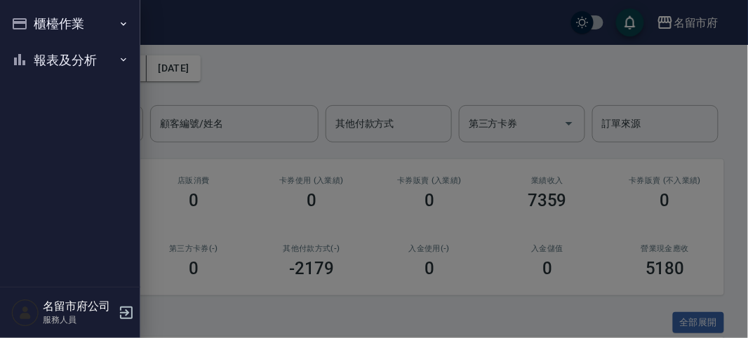
click at [32, 26] on button "櫃檯作業" at bounding box center [70, 24] width 129 height 36
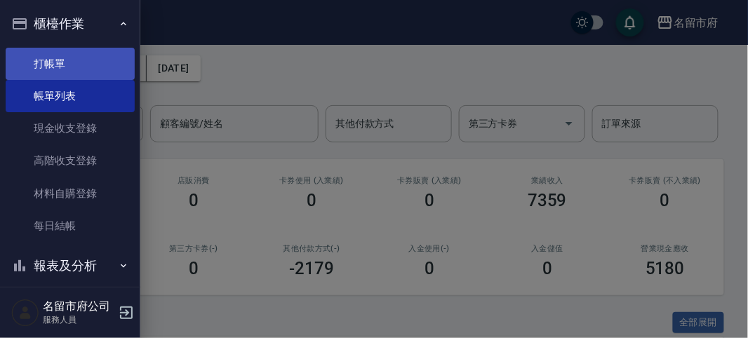
click at [44, 60] on link "打帳單" at bounding box center [70, 64] width 129 height 32
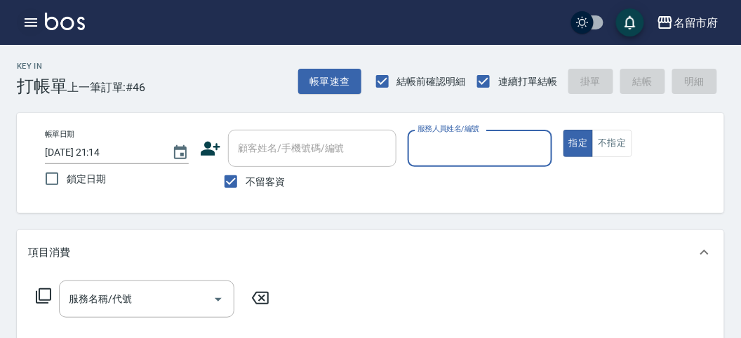
click at [32, 20] on icon "button" at bounding box center [30, 22] width 17 height 17
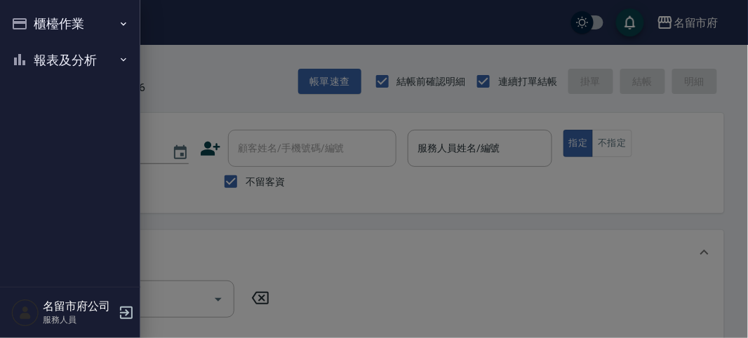
click at [63, 65] on button "報表及分析" at bounding box center [70, 60] width 129 height 36
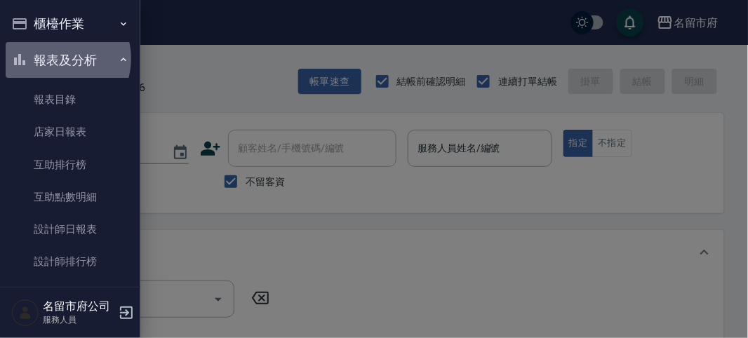
click at [59, 58] on button "報表及分析" at bounding box center [70, 60] width 129 height 36
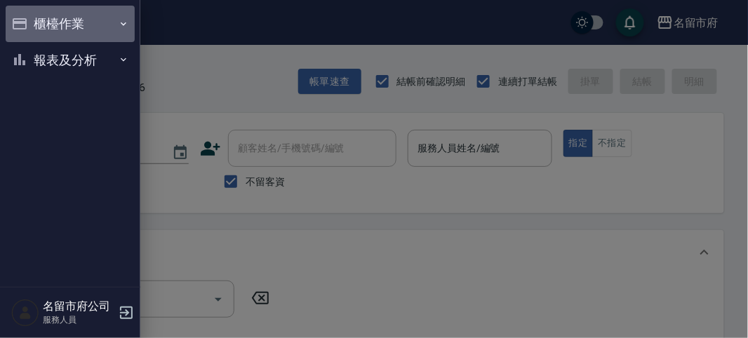
click at [56, 14] on button "櫃檯作業" at bounding box center [70, 24] width 129 height 36
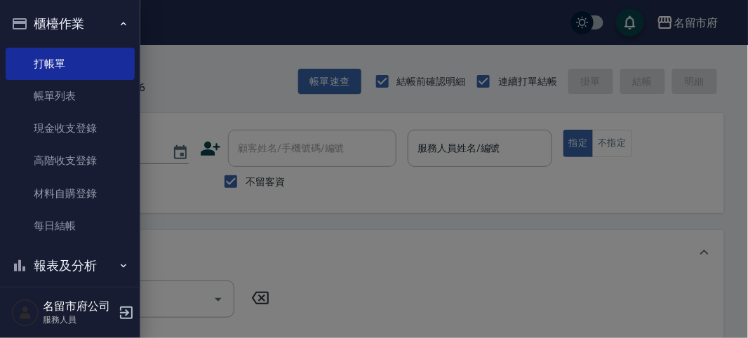
click at [67, 22] on button "櫃檯作業" at bounding box center [70, 24] width 129 height 36
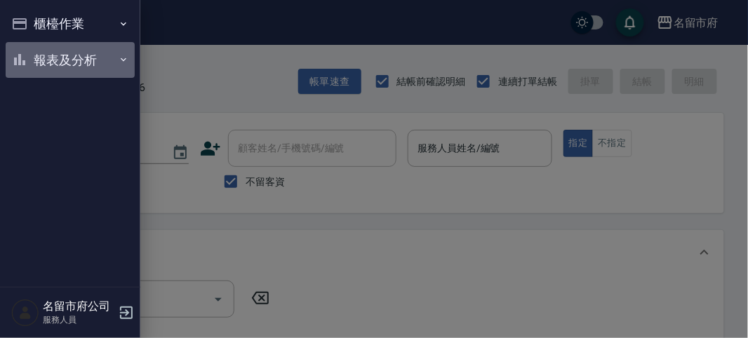
click at [75, 63] on button "報表及分析" at bounding box center [70, 60] width 129 height 36
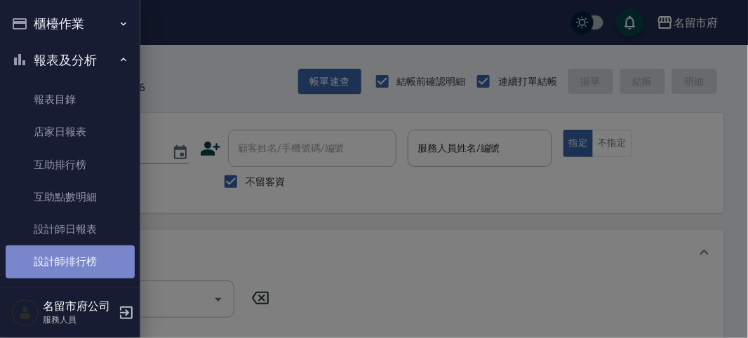
click at [91, 265] on link "設計師排行榜" at bounding box center [70, 262] width 129 height 32
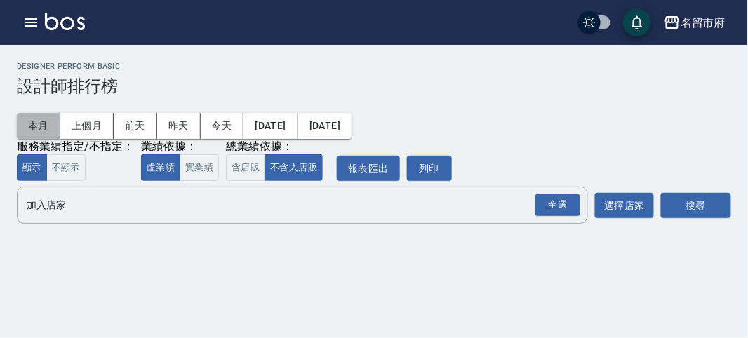
click at [44, 121] on button "本月" at bounding box center [39, 126] width 44 height 26
click at [563, 197] on div "全選" at bounding box center [557, 205] width 45 height 22
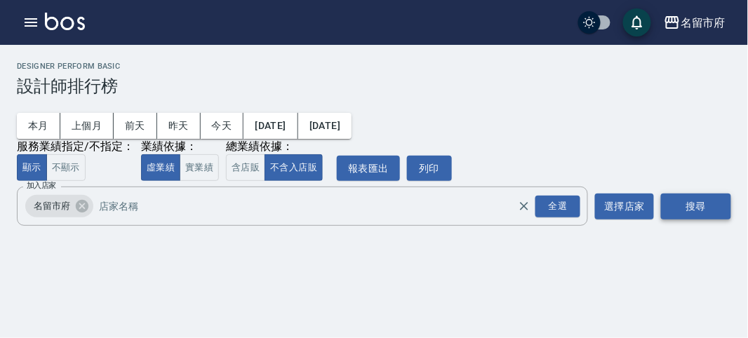
click at [668, 209] on button "搜尋" at bounding box center [696, 207] width 70 height 26
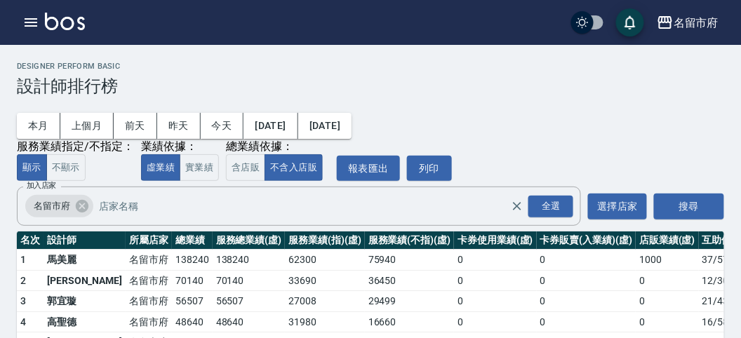
scroll to position [123, 0]
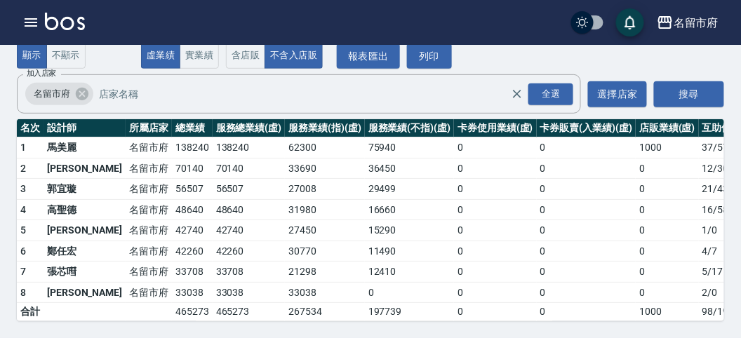
click at [172, 180] on td "56507" at bounding box center [192, 189] width 41 height 21
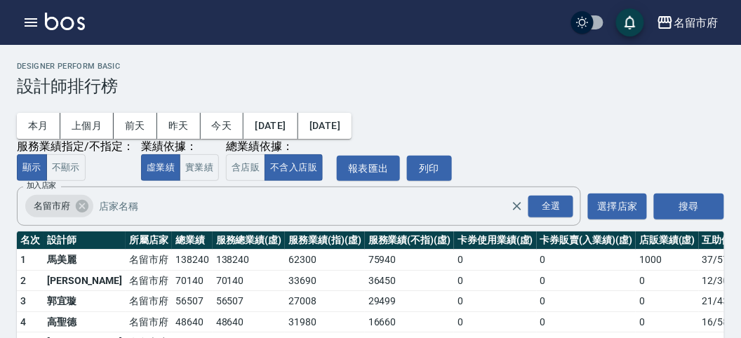
click at [514, 116] on div "本月 上個月 [DATE] [DATE] [DATE] [DATE] [DATE] 服務業績指定/不指定： 顯示 不顯示 業績依據： 虛業績 實業績 總業績依…" at bounding box center [370, 138] width 707 height 85
